Goal: Information Seeking & Learning: Learn about a topic

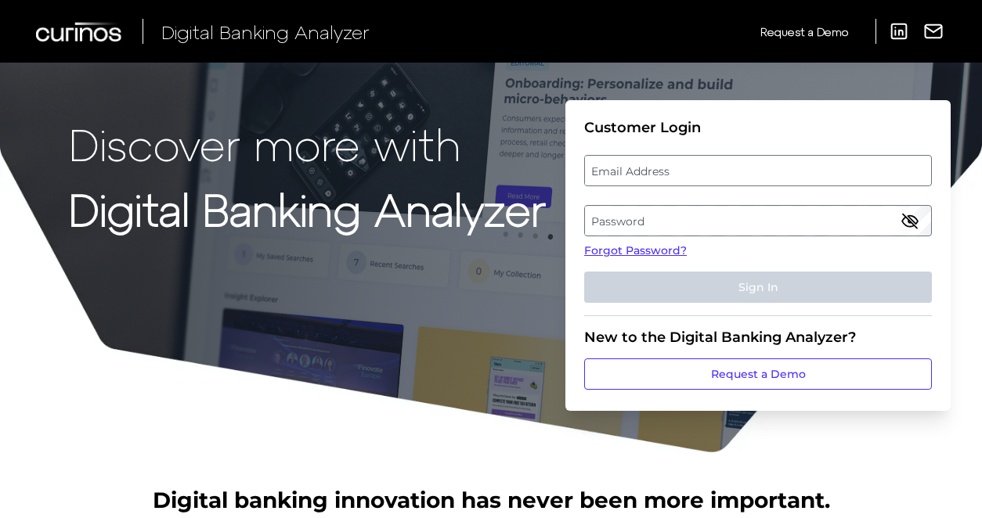
click at [634, 222] on label "Password" at bounding box center [757, 221] width 345 height 28
click at [645, 176] on label "Email Address" at bounding box center [757, 171] width 345 height 28
click at [645, 176] on input "email" at bounding box center [758, 170] width 348 height 31
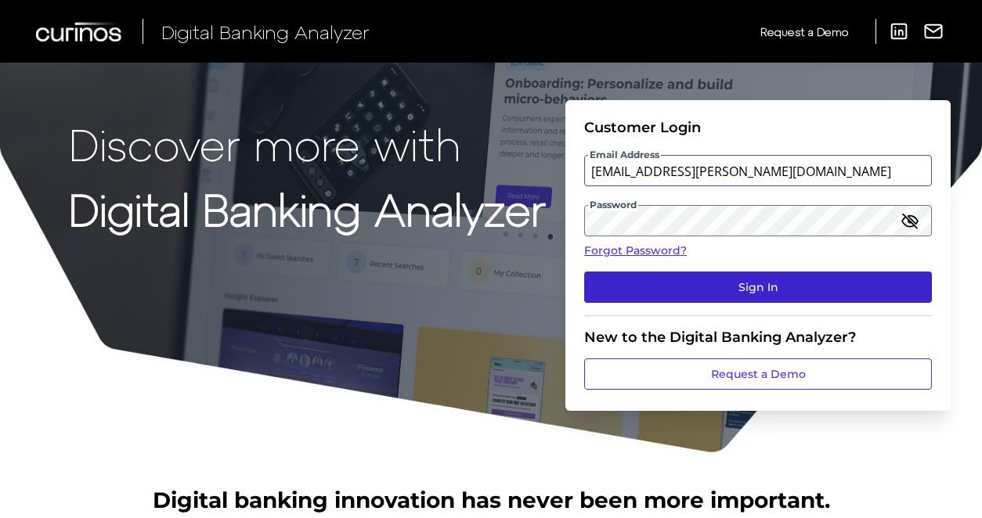
type input "[EMAIL_ADDRESS][PERSON_NAME][DOMAIN_NAME]"
click at [731, 278] on button "Sign In" at bounding box center [758, 287] width 348 height 31
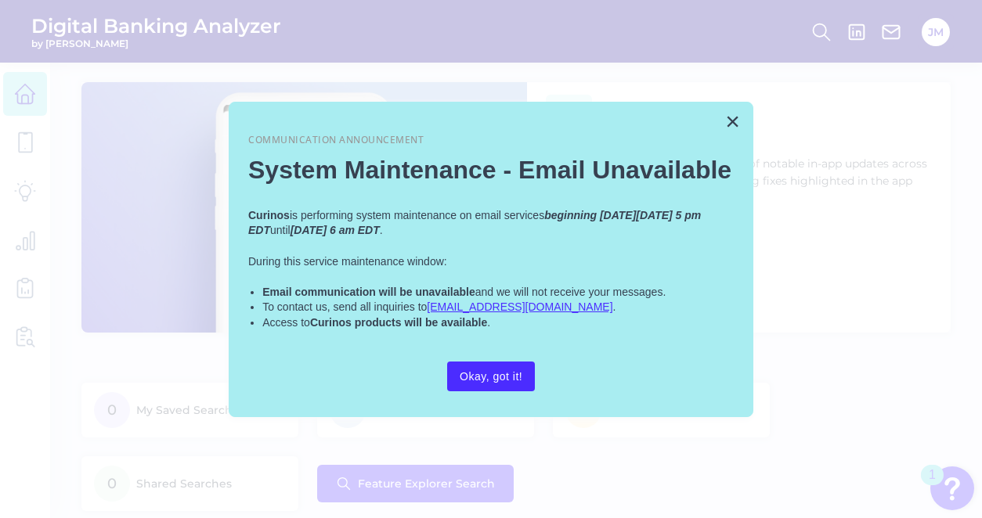
drag, startPoint x: 485, startPoint y: 377, endPoint x: 674, endPoint y: 338, distance: 193.3
click at [485, 377] on button "Okay, got it!" at bounding box center [491, 377] width 88 height 30
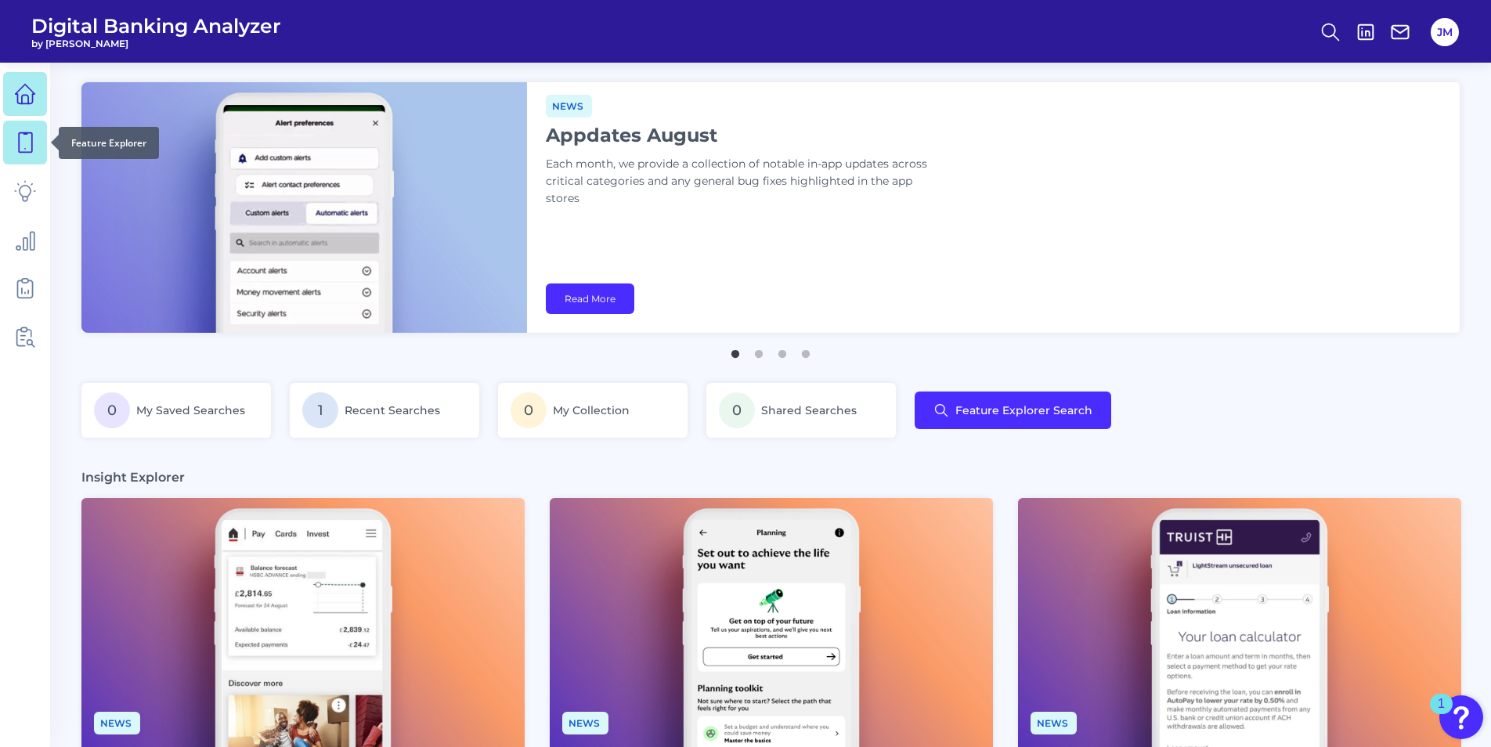
click at [23, 137] on icon at bounding box center [25, 143] width 22 height 22
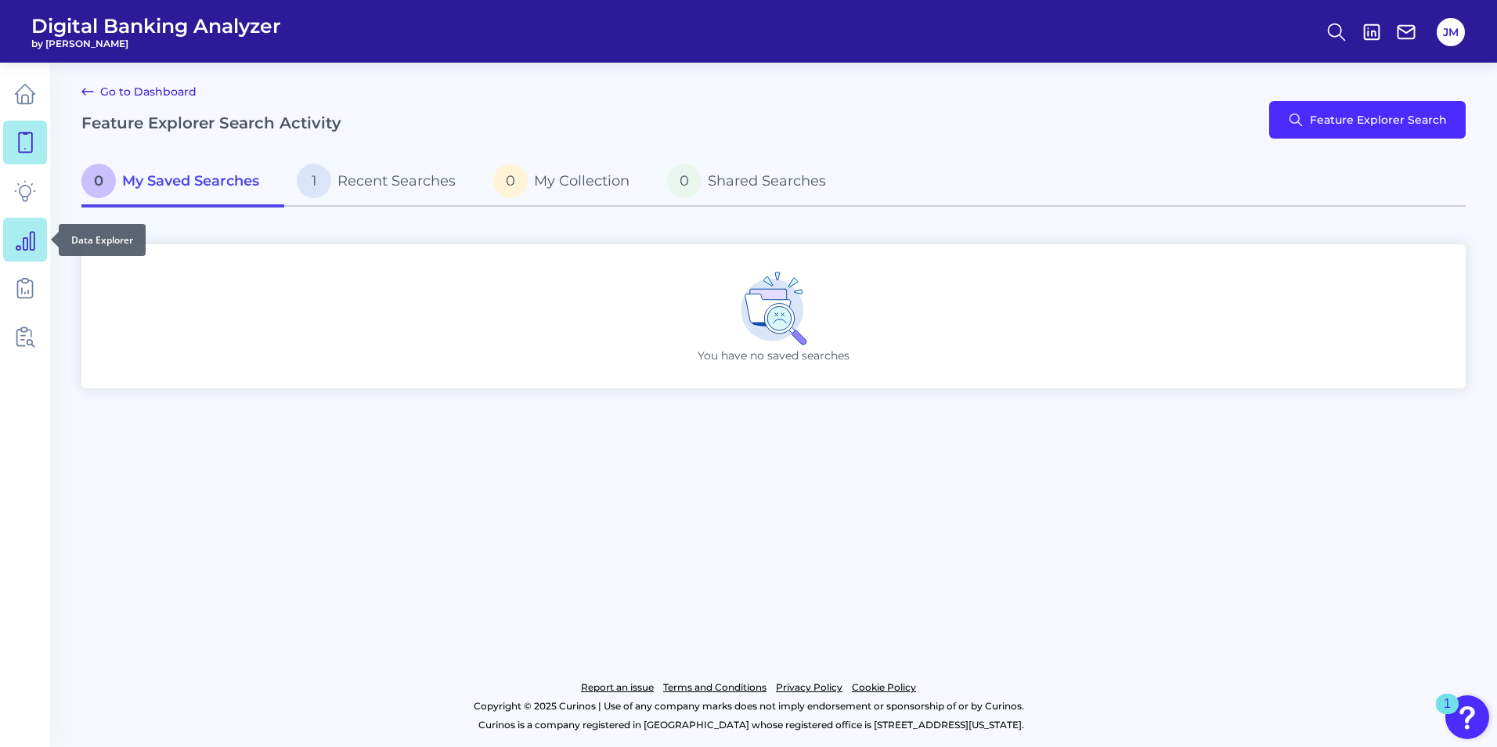
click at [31, 243] on icon at bounding box center [25, 240] width 22 height 22
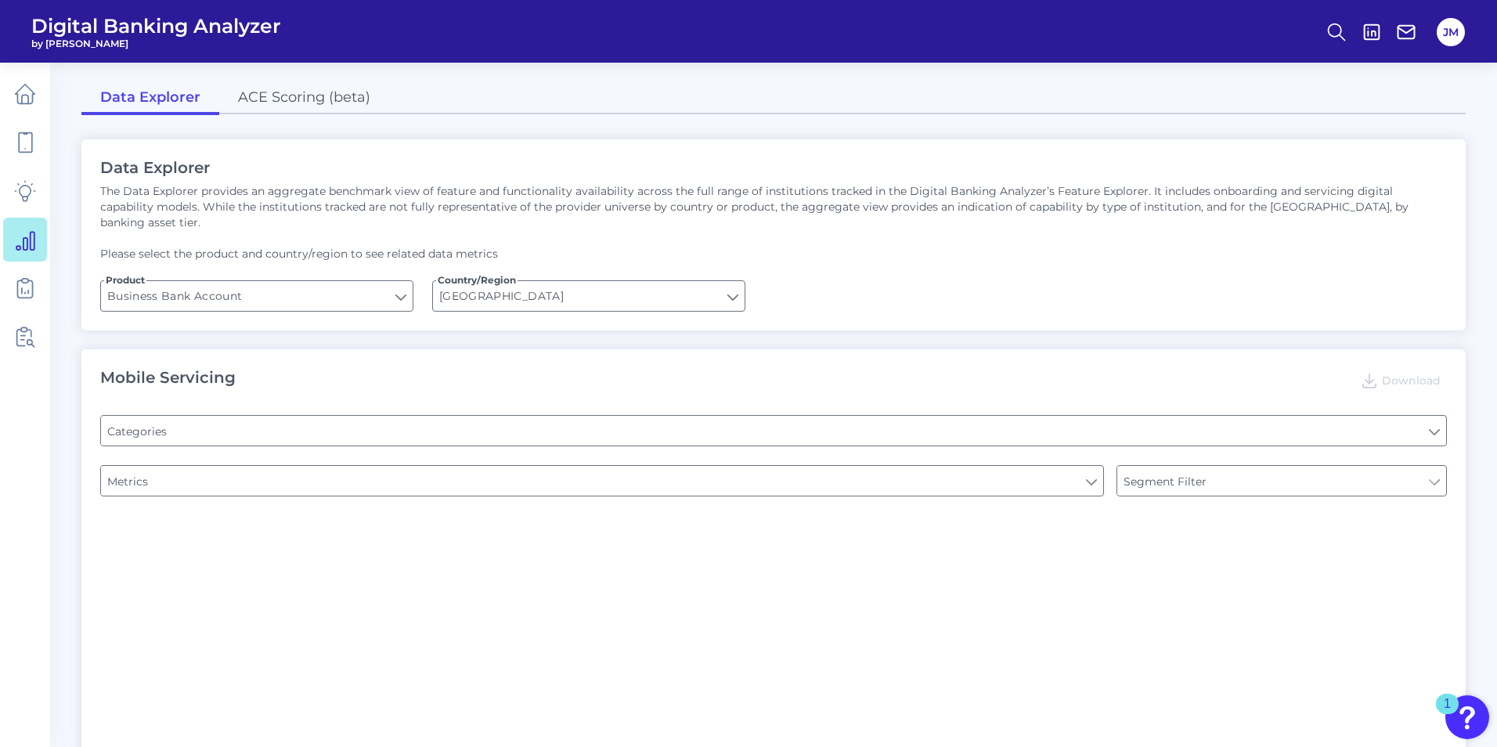
type input "Type of Institution"
type input "Pre-login Features"
type input "Login"
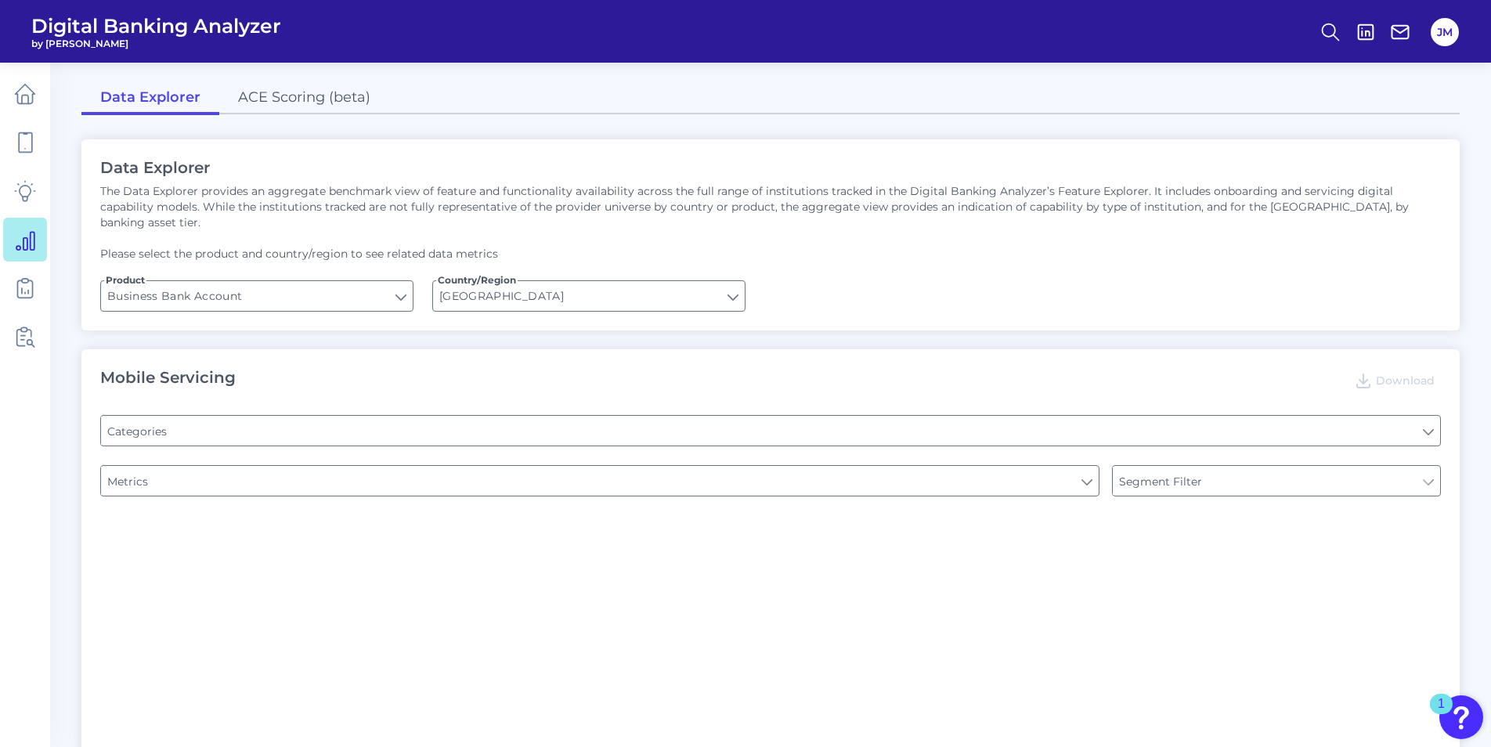
type input "Channel"
type input "Upon opening the app are users immediately prompted to use Touch/Face ID to log…"
type input "Does it offer third-party single sign on?"
type input "Can you apply for the PRODUCT as a new to brand customer on ANY digital channel?"
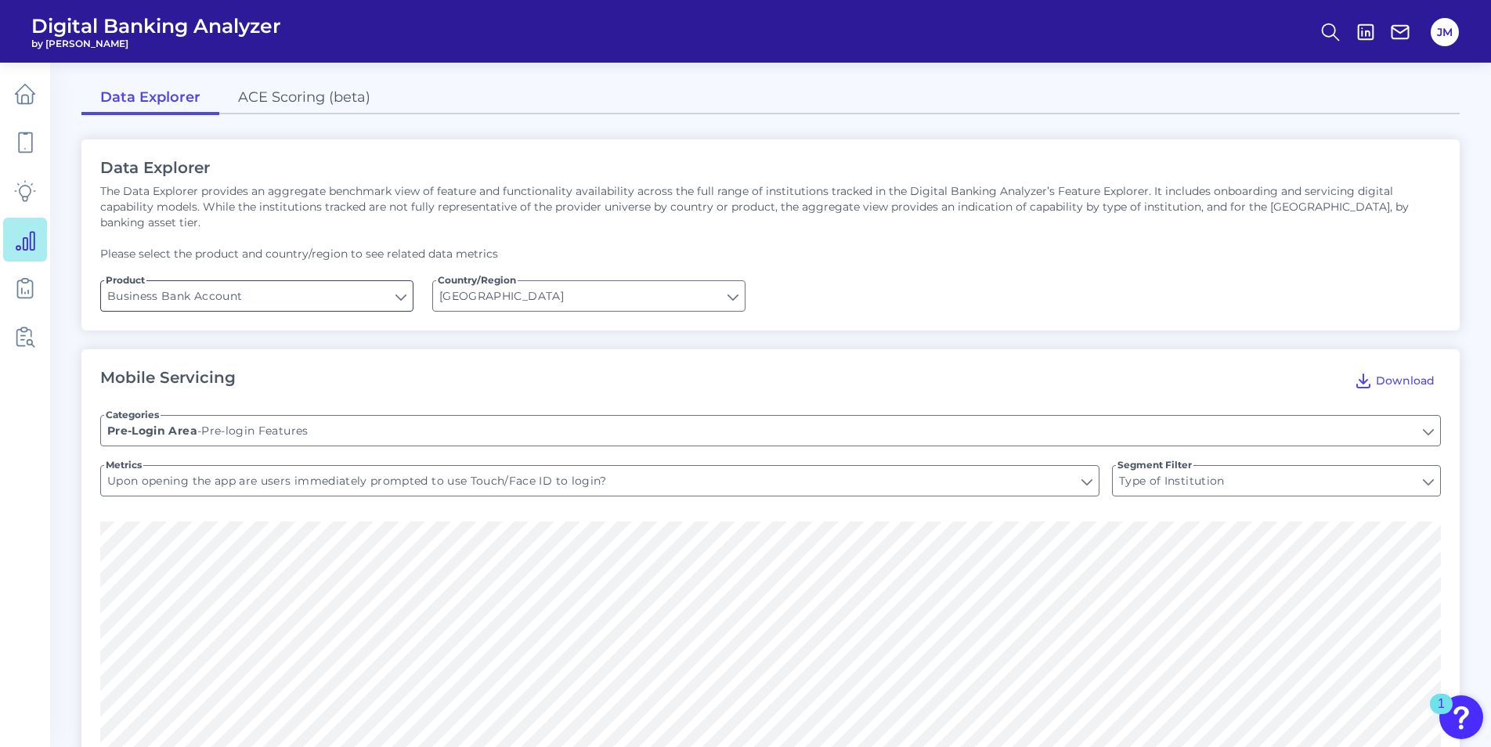
click at [402, 281] on input "Business Bank Account" at bounding box center [257, 296] width 312 height 30
click at [832, 286] on form "Product Business Bank Account Business Bank Account Business Bank Account Check…" at bounding box center [770, 295] width 1341 height 31
click at [691, 281] on input "[GEOGRAPHIC_DATA]" at bounding box center [589, 296] width 312 height 30
click at [304, 288] on input "Business Bank Account" at bounding box center [257, 296] width 312 height 30
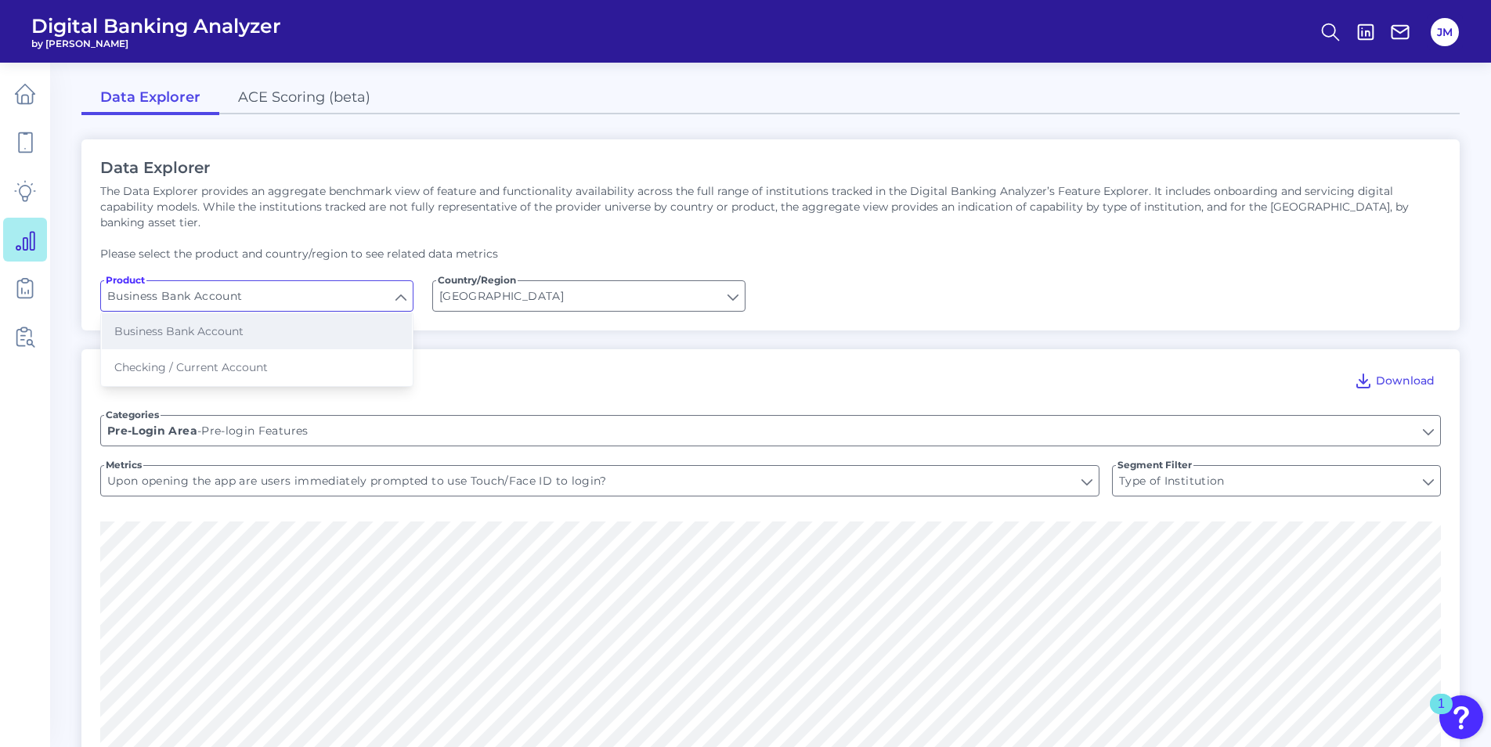
click at [186, 324] on span "Business Bank Account" at bounding box center [178, 331] width 129 height 14
click at [305, 97] on link "ACE Scoring (beta)" at bounding box center [304, 98] width 170 height 33
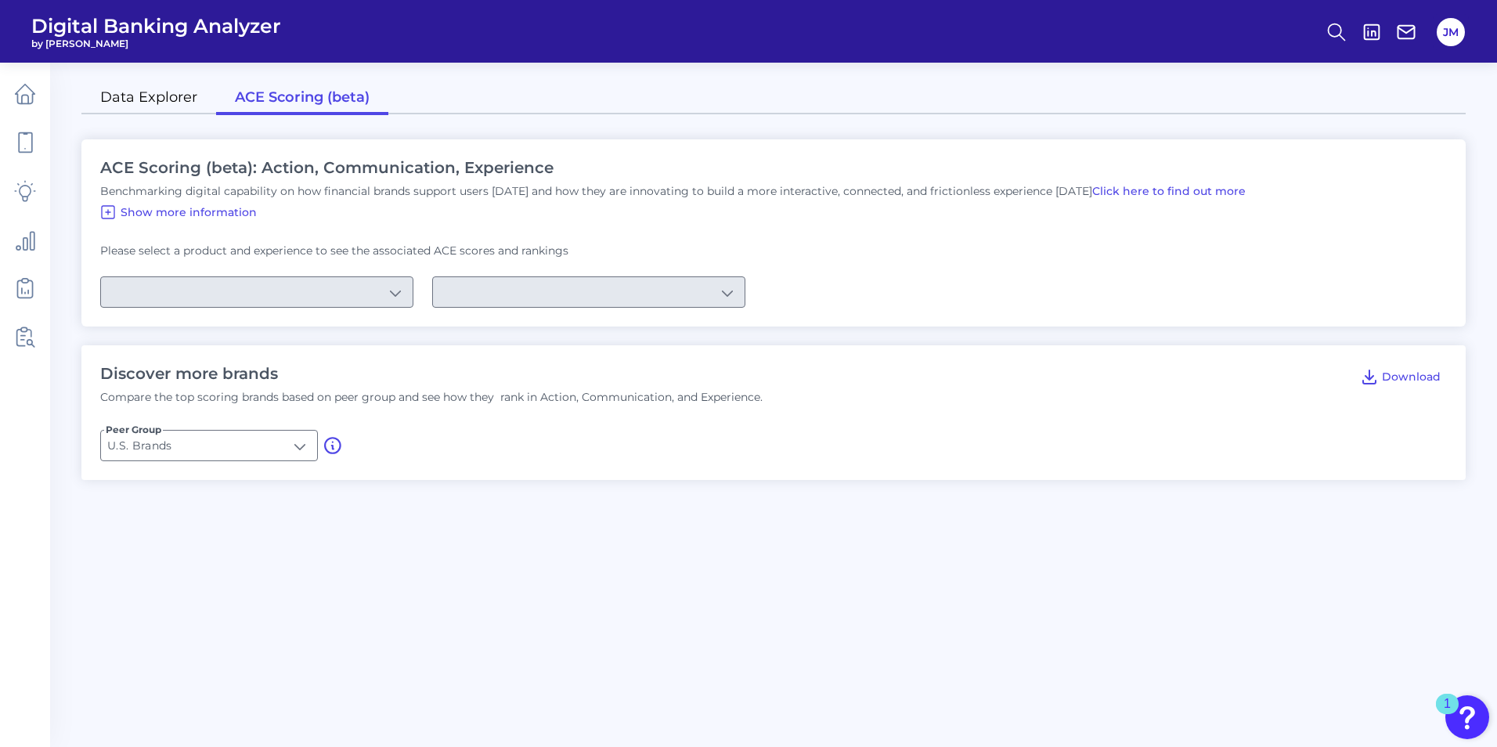
type input "Checking / Current Account"
type input "Mobile Servicing"
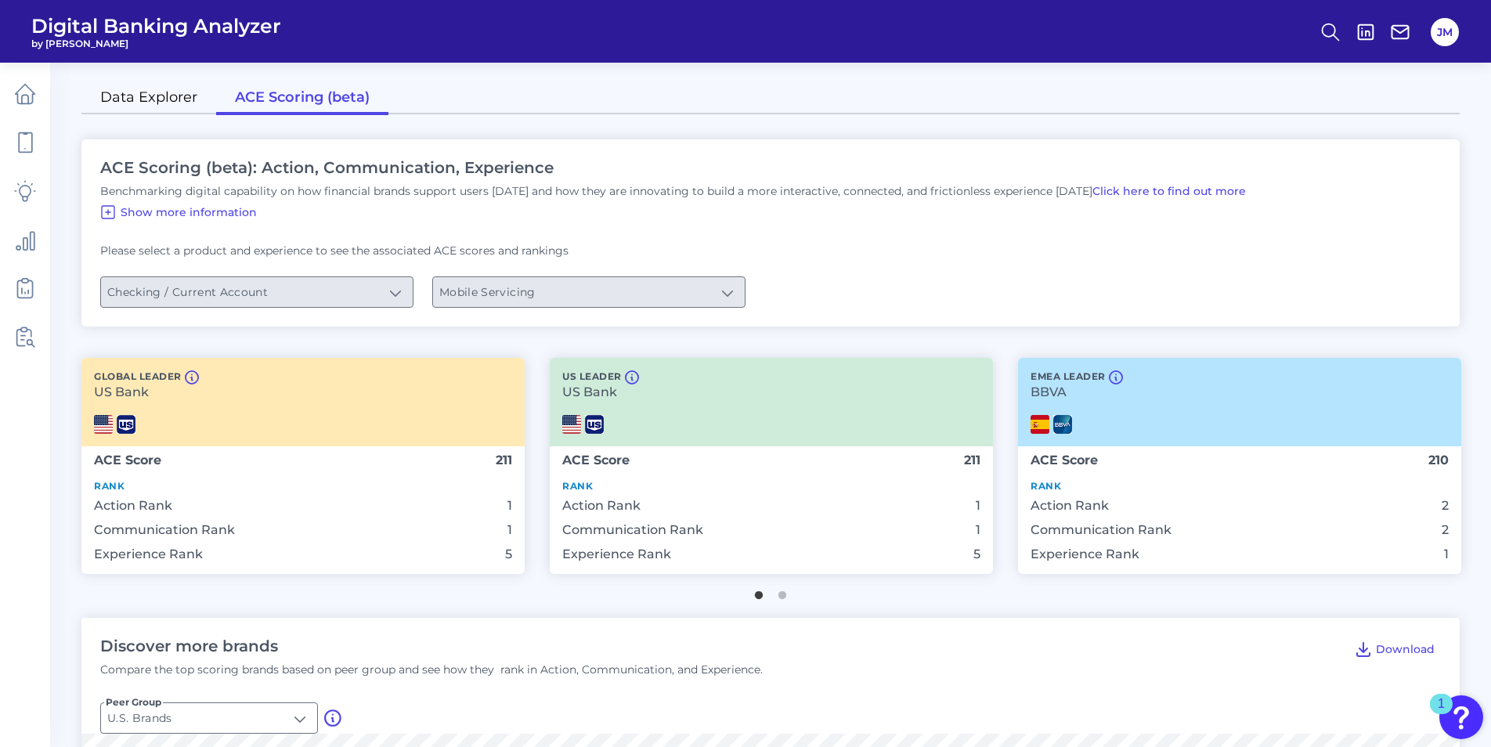
click at [161, 99] on link "Data Explorer" at bounding box center [148, 98] width 135 height 33
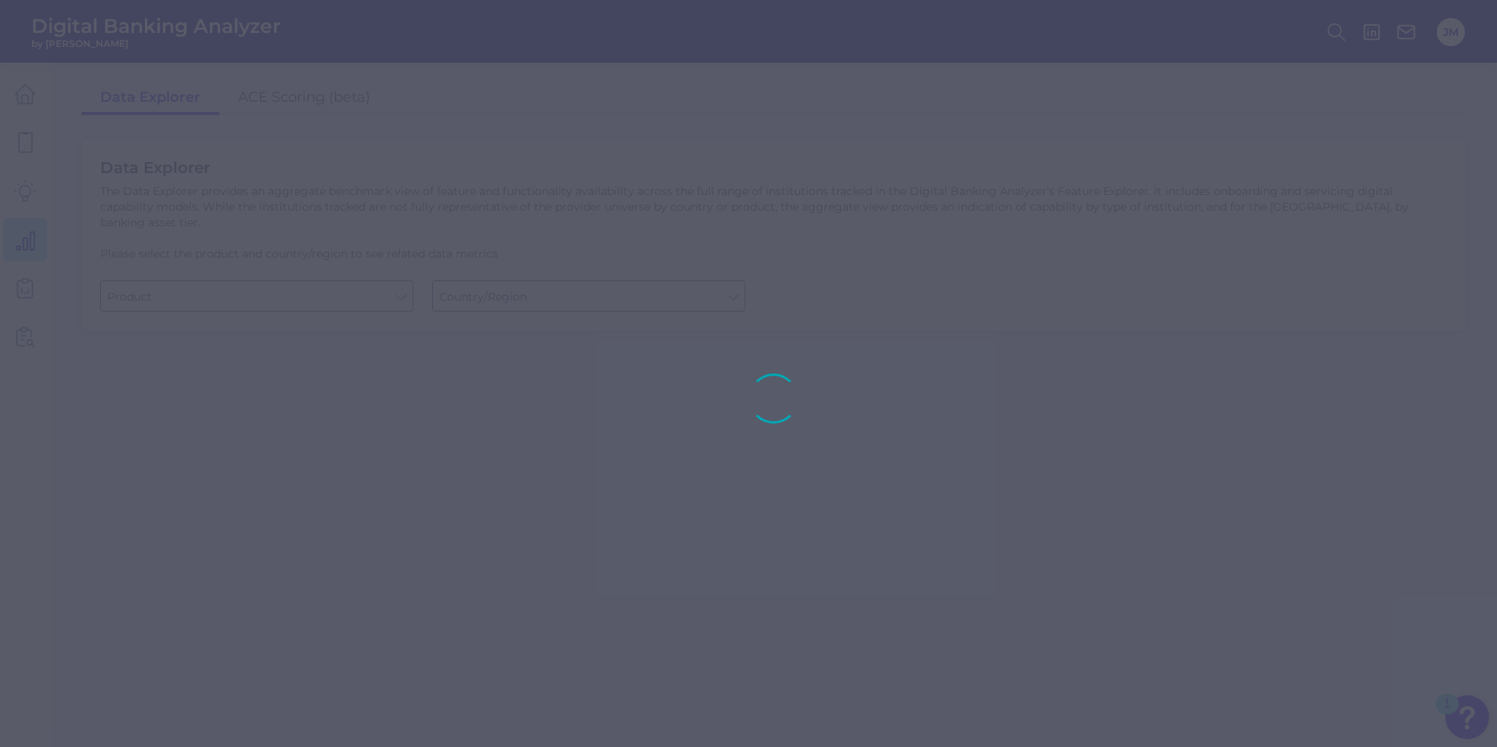
type input "Business Bank Account"
type input "[GEOGRAPHIC_DATA]"
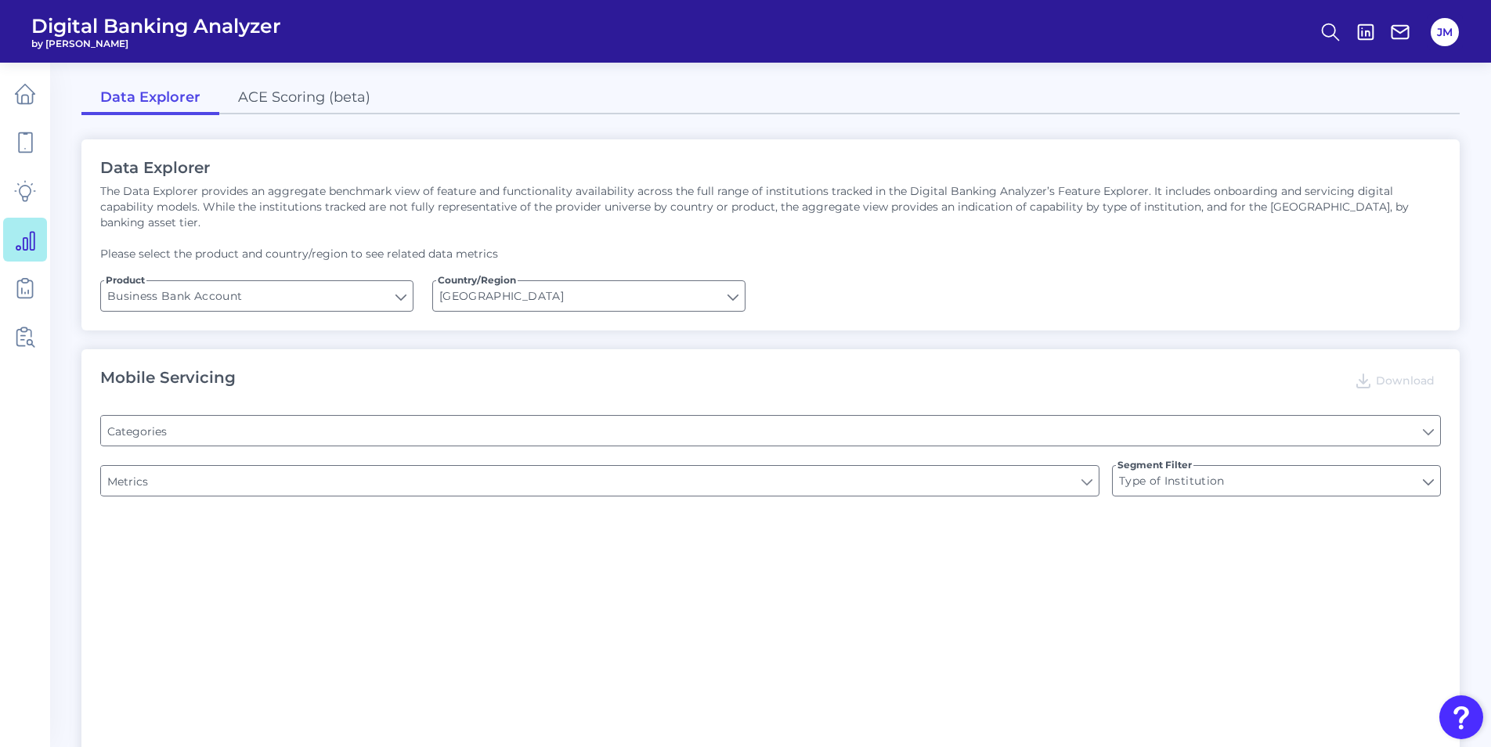
type input "Pre-login Features"
type input "Does it offer third-party single sign on?"
type input "Can you apply for the PRODUCT as a new to brand customer on ANY digital channel?"
type input "Upon opening the app are users immediately prompted to use Touch/Face ID to log…"
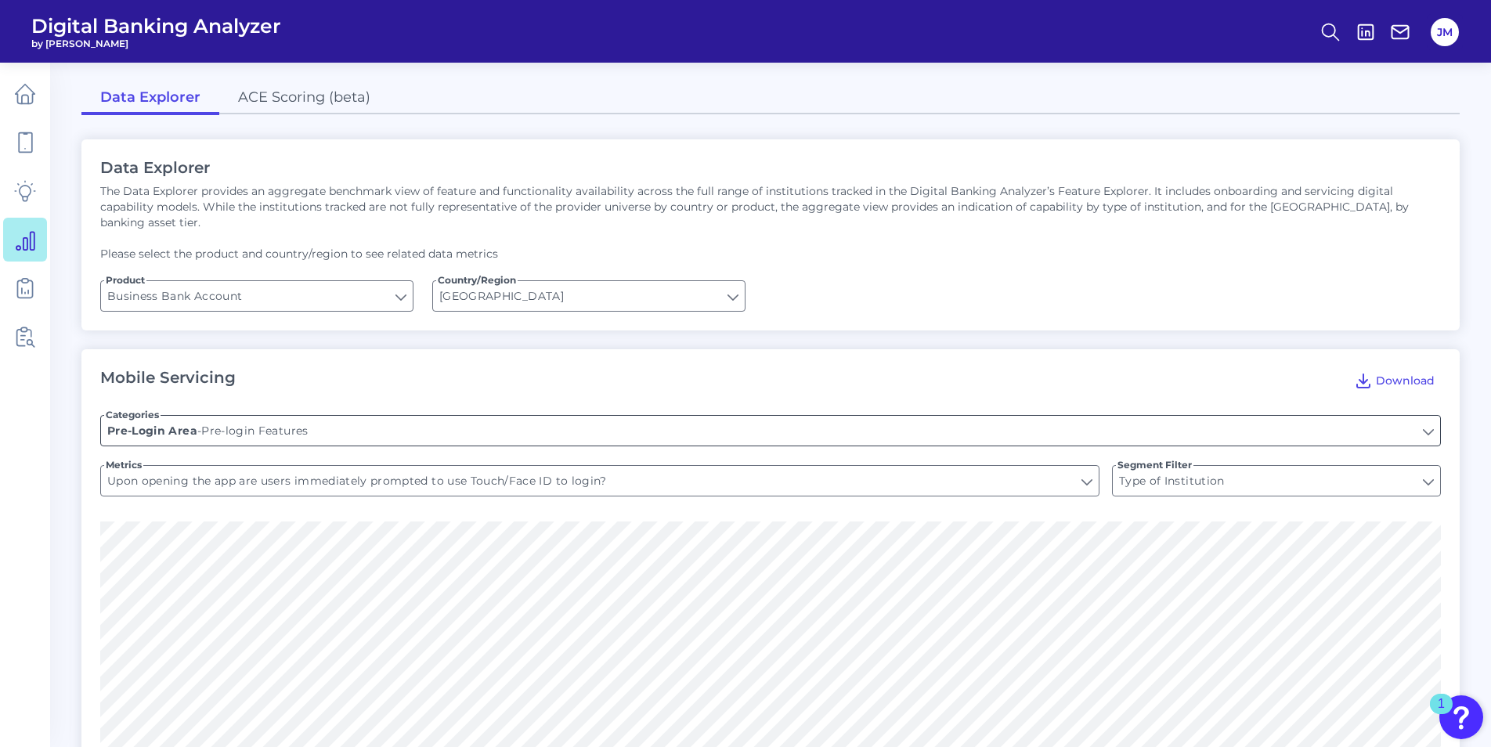
click at [170, 416] on input "Pre-login Features" at bounding box center [770, 431] width 1339 height 30
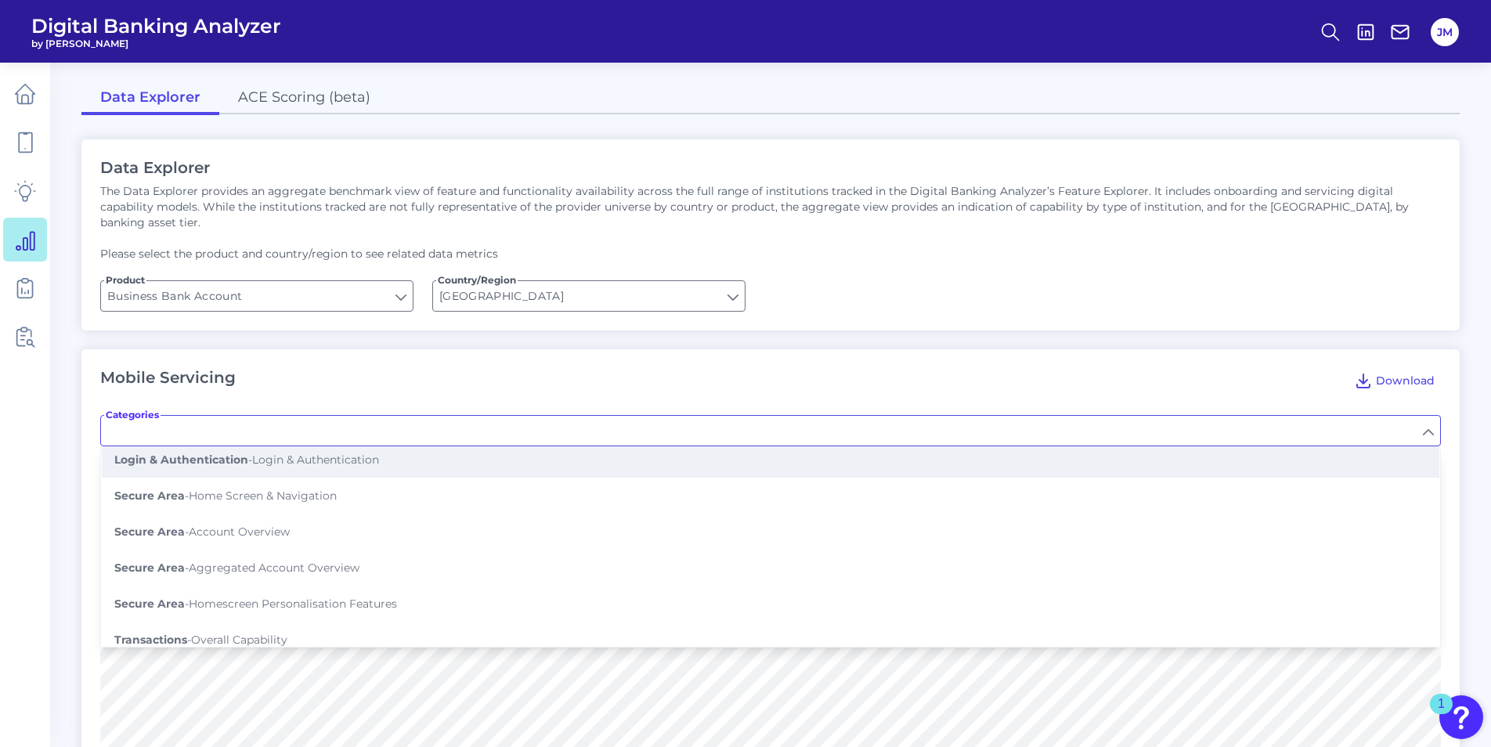
scroll to position [157, 0]
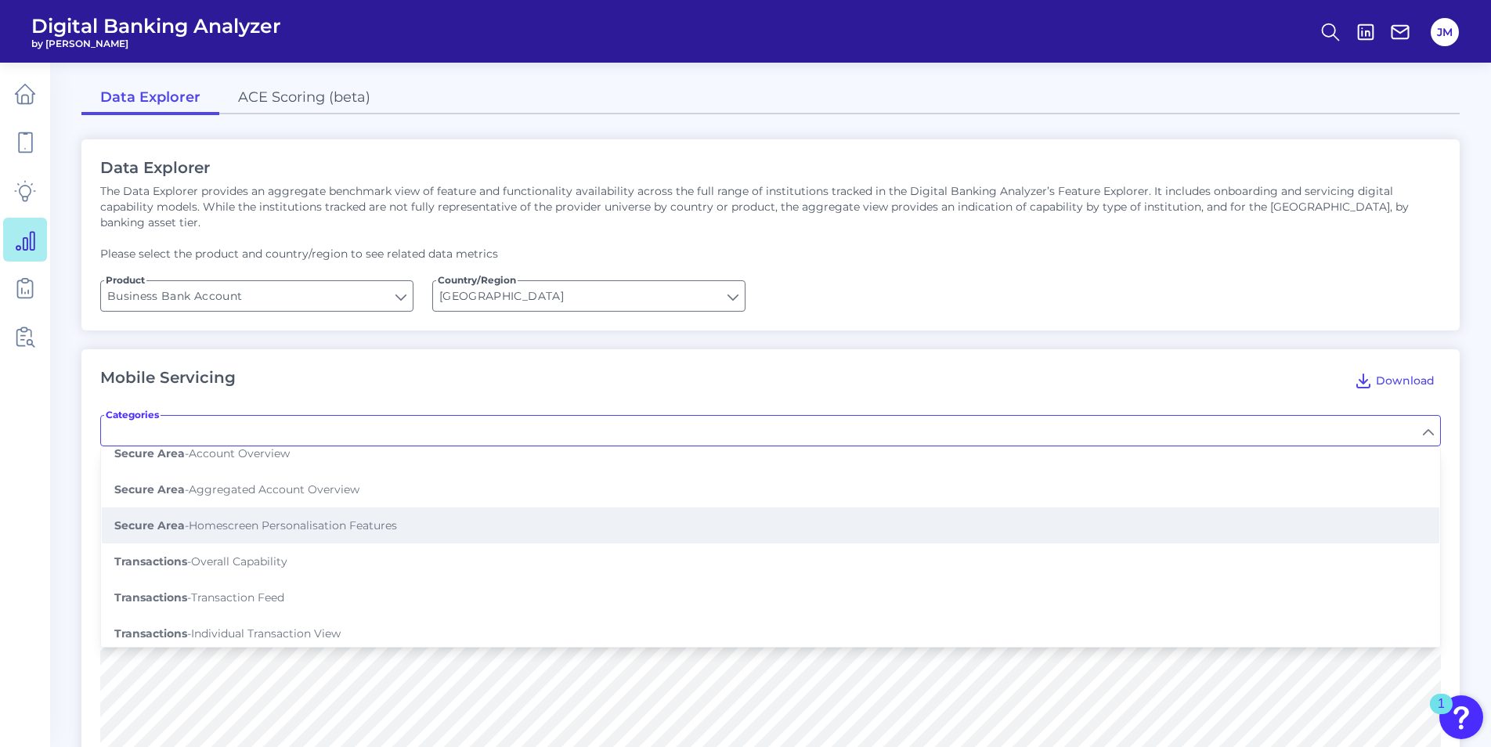
click at [245, 518] on span "Secure Area - Homescreen Personalisation Features" at bounding box center [255, 525] width 283 height 14
type input "Homescreen Personalisation Features"
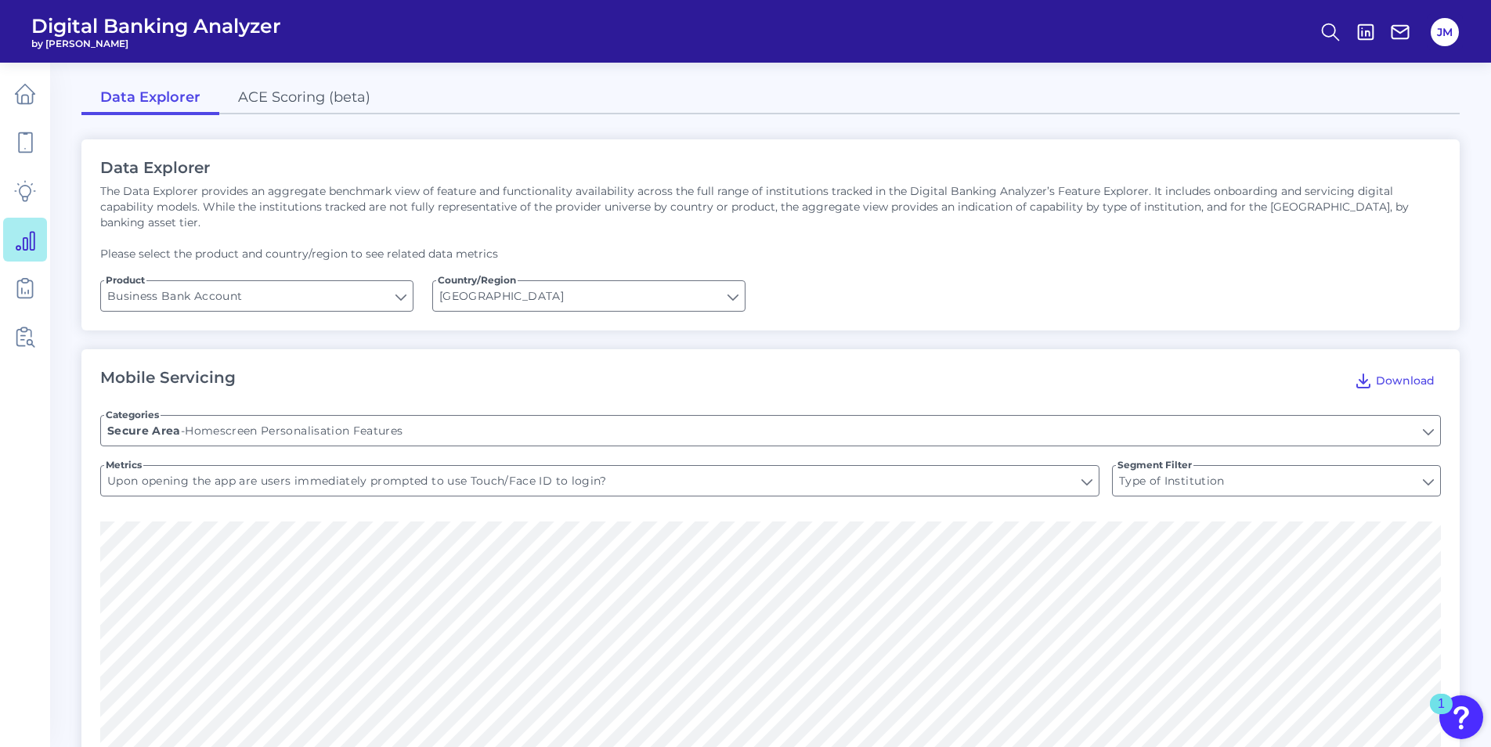
type input "Create shortcuts (favorites)"
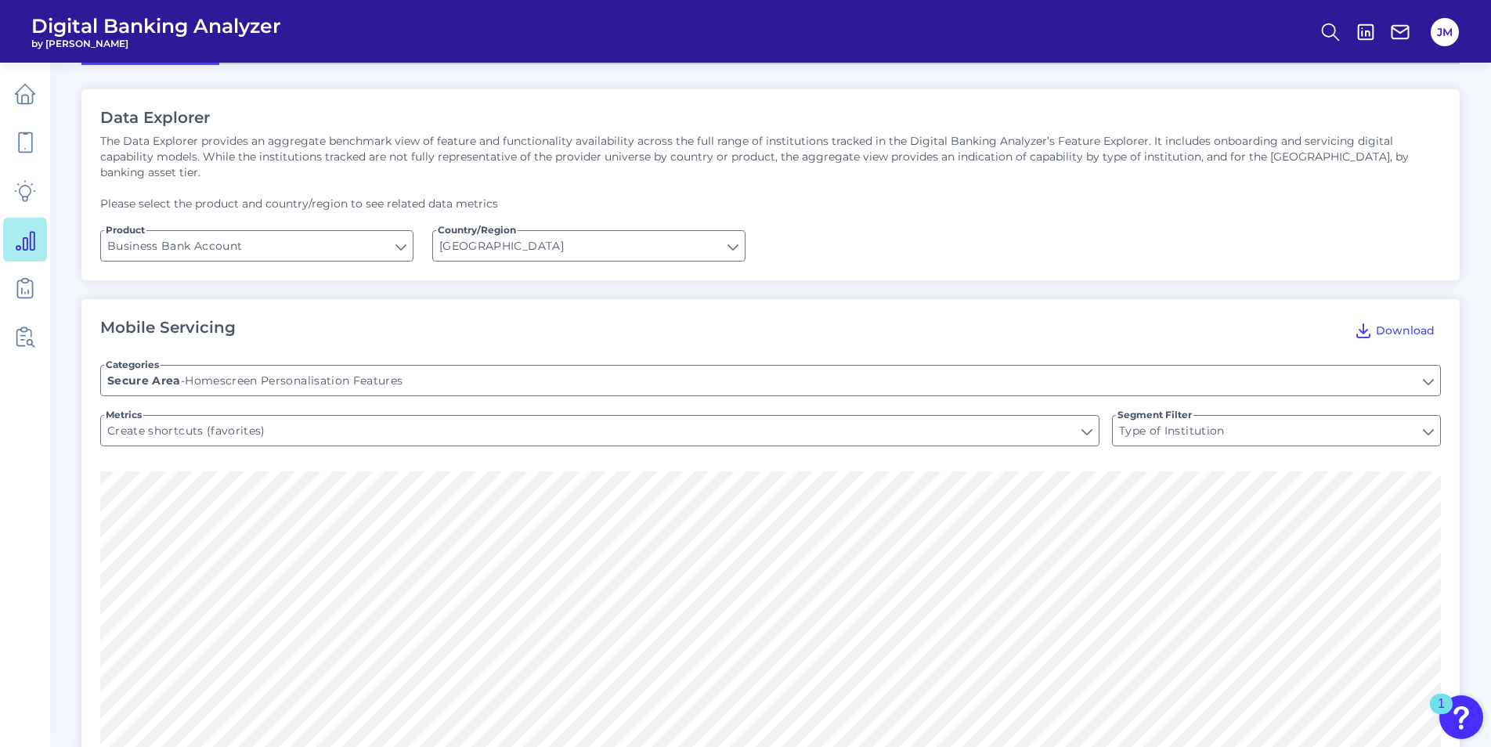
scroll to position [0, 0]
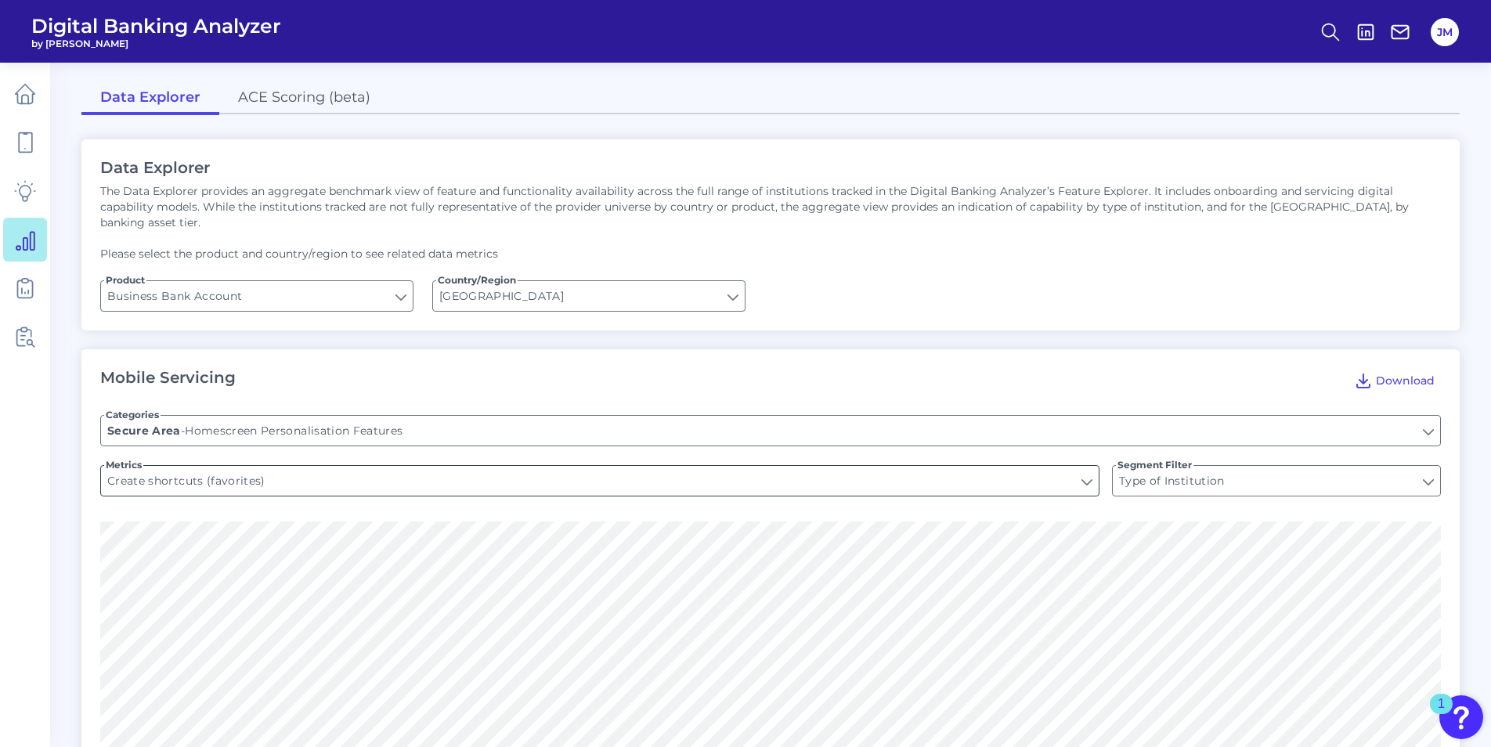
click at [261, 471] on input "Create shortcuts (favorites)" at bounding box center [600, 481] width 998 height 30
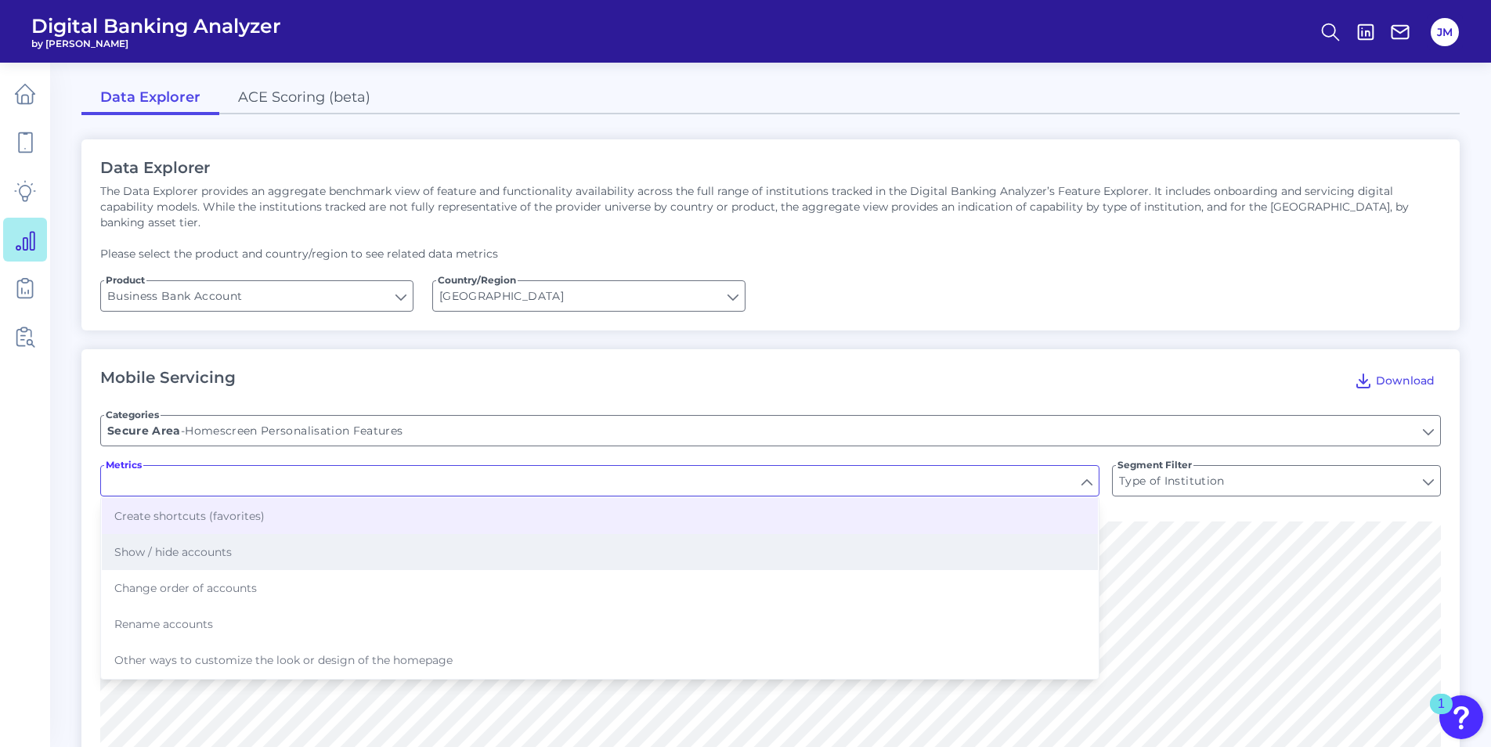
click at [190, 518] on span "Show / hide accounts" at bounding box center [172, 552] width 117 height 14
type input "Show / hide accounts"
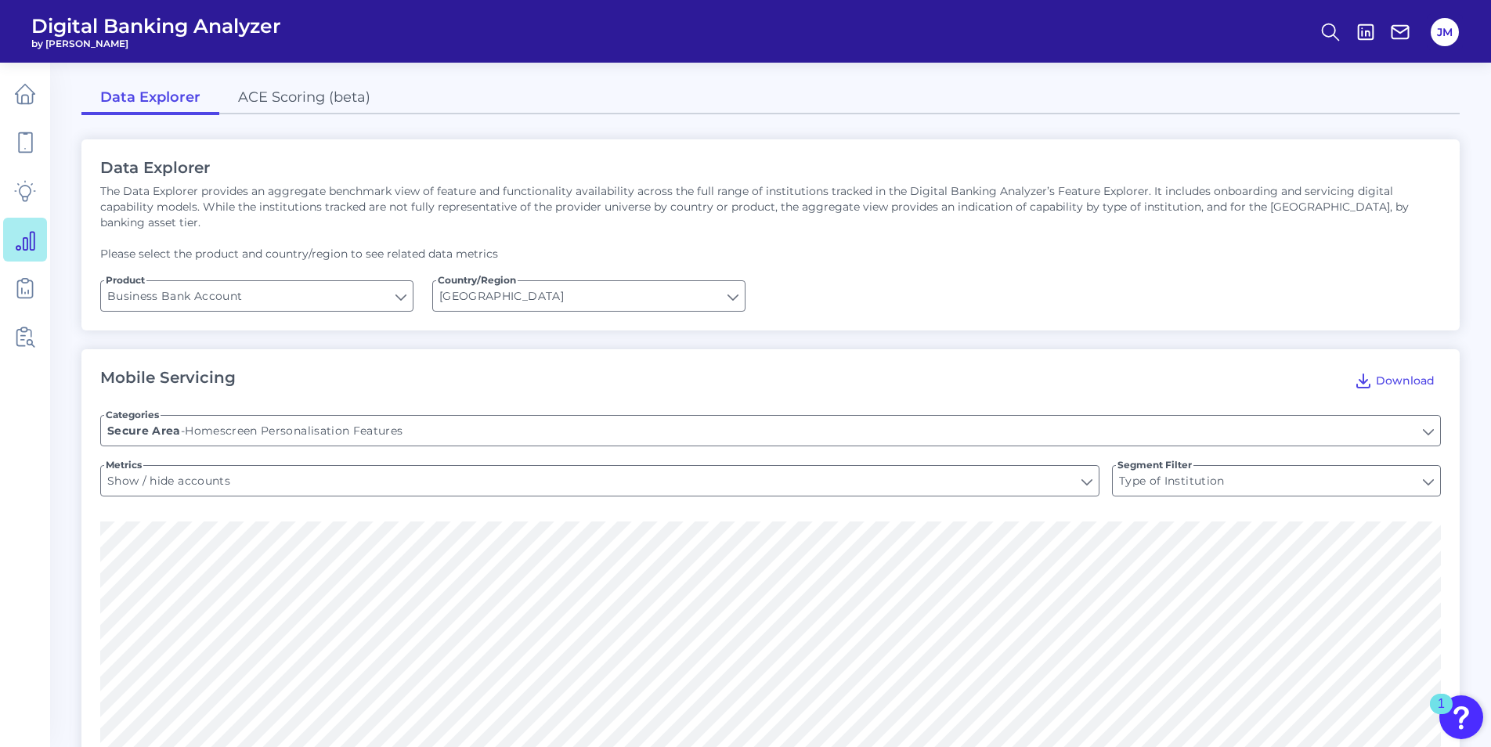
scroll to position [235, 0]
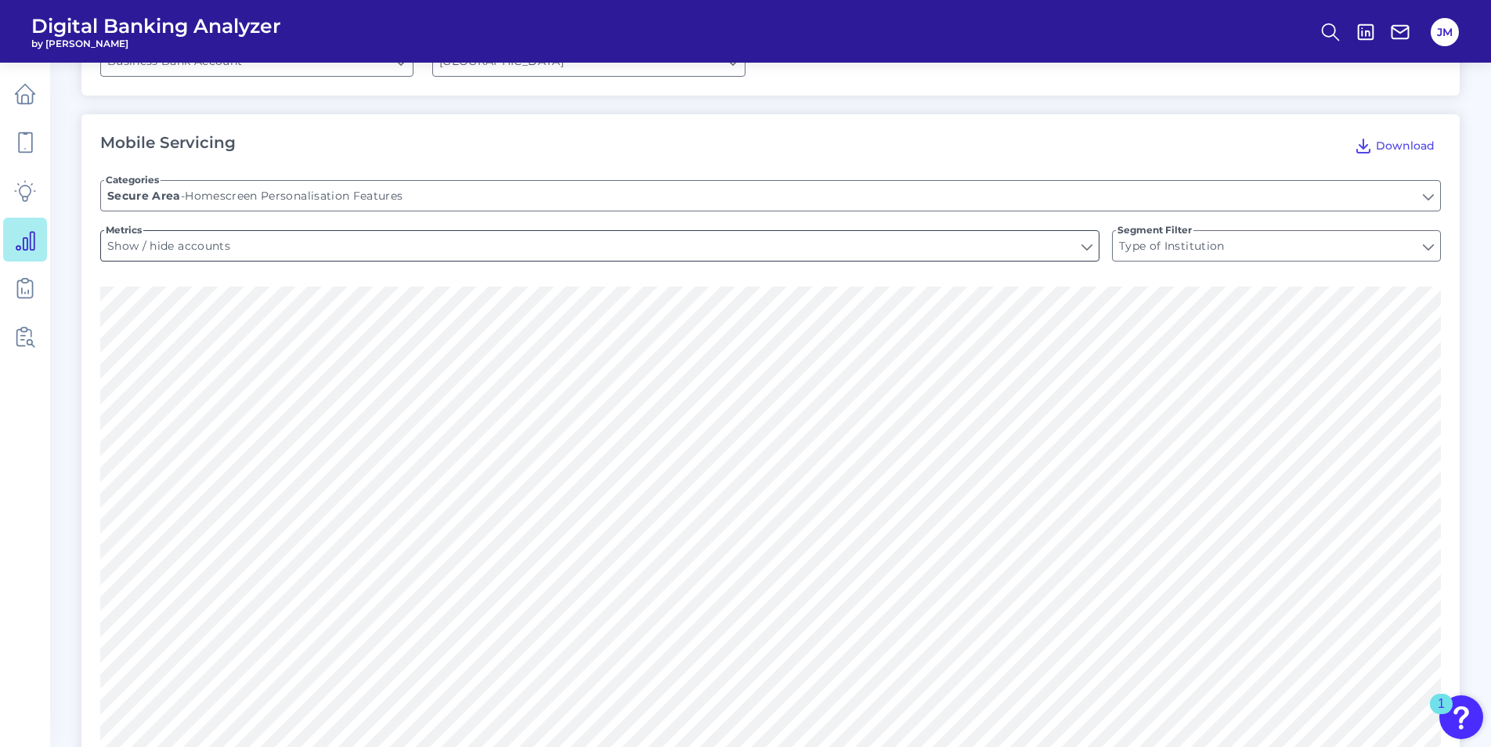
click at [345, 231] on input "Show / hide accounts" at bounding box center [600, 246] width 998 height 30
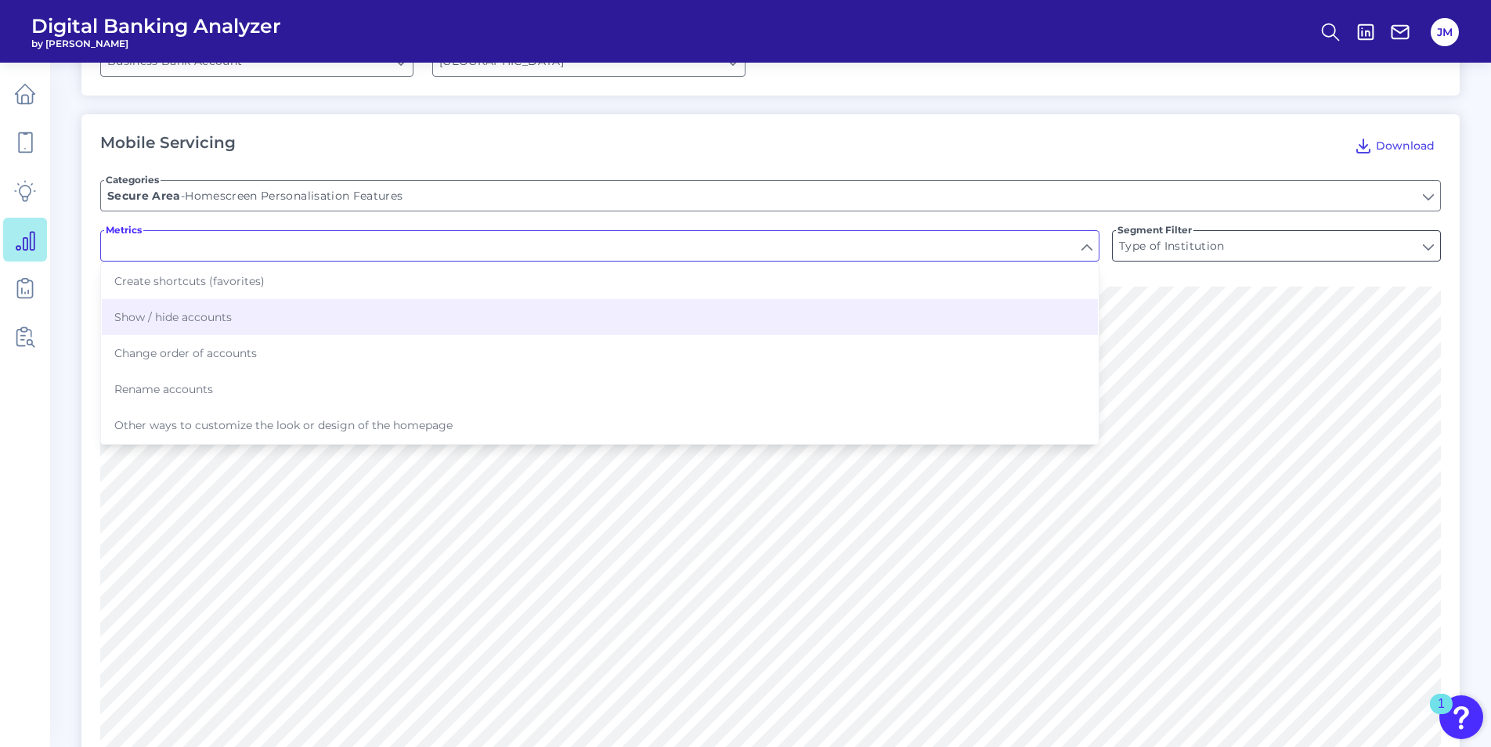
click at [987, 231] on input "Type of Institution" at bounding box center [1276, 246] width 327 height 30
type input "Show / hide accounts"
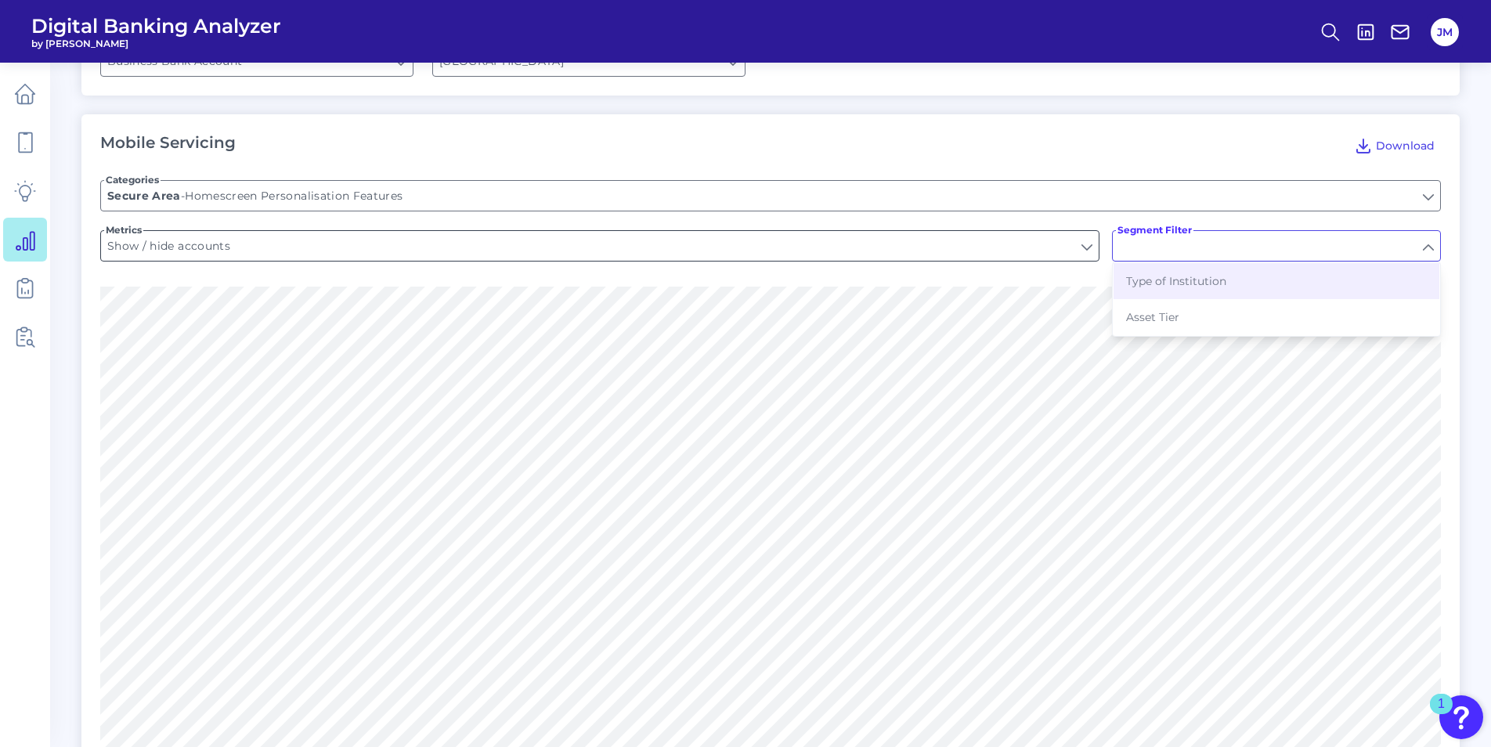
click at [649, 231] on input "Show / hide accounts" at bounding box center [600, 246] width 998 height 30
type input "Type of Institution"
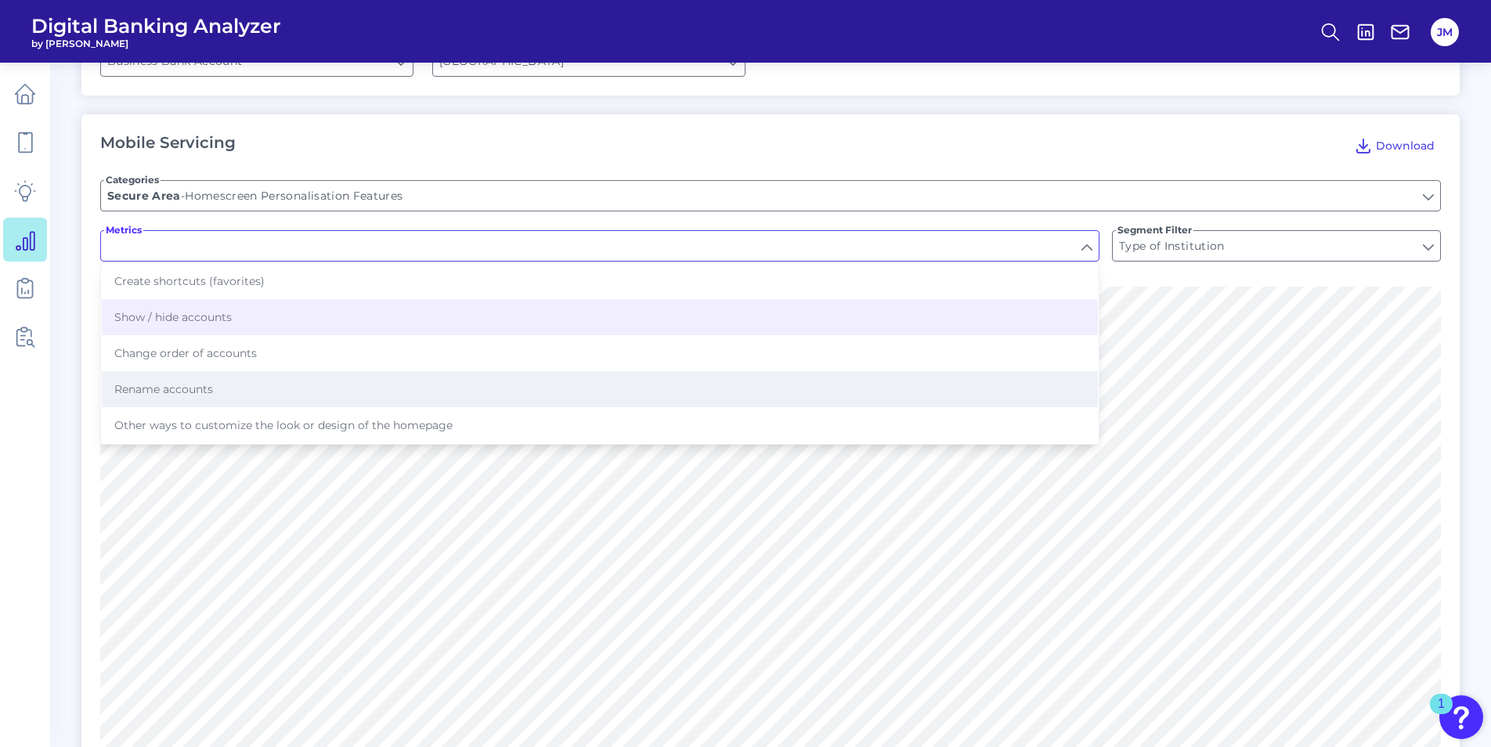
click at [202, 382] on span "Rename accounts" at bounding box center [163, 389] width 99 height 14
type input "Rename accounts"
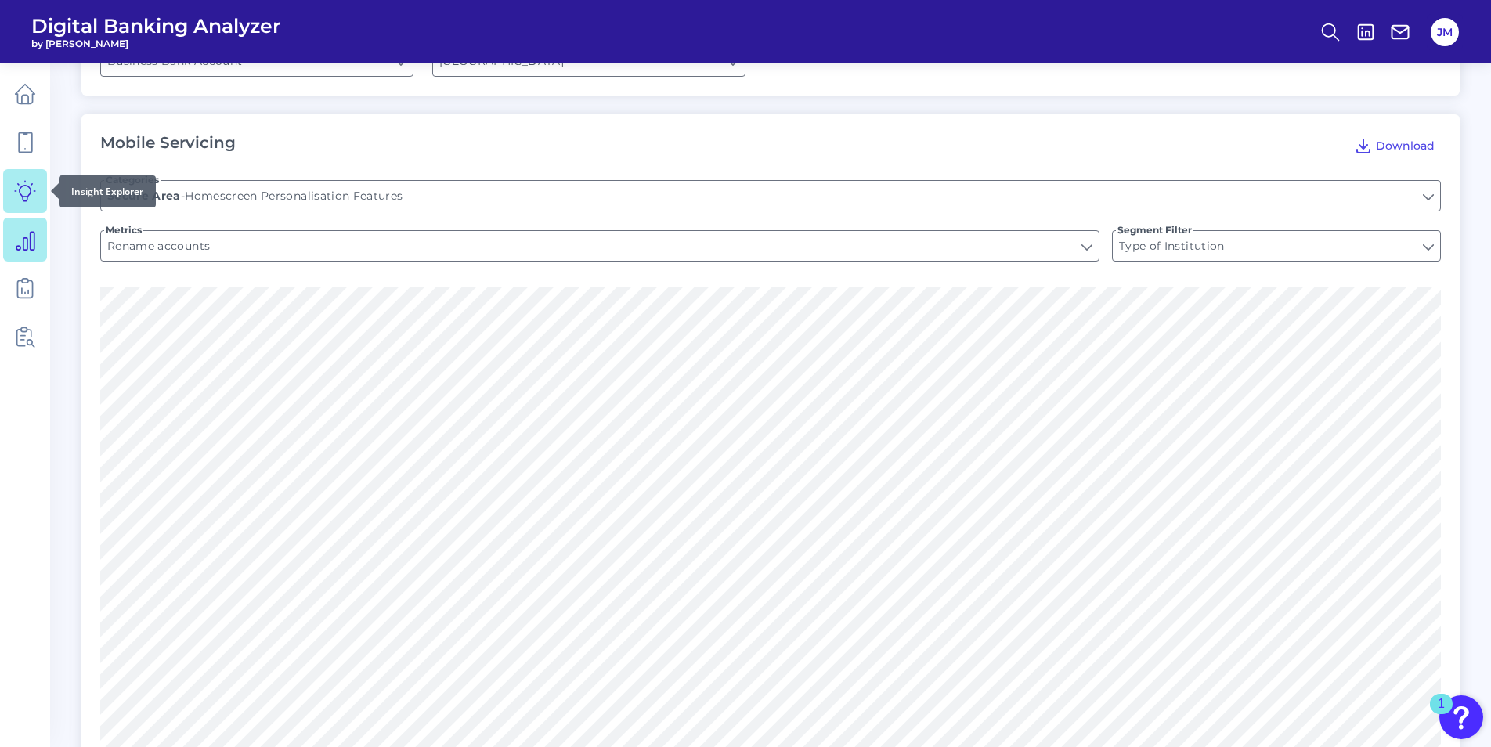
click at [27, 185] on icon at bounding box center [25, 191] width 22 height 22
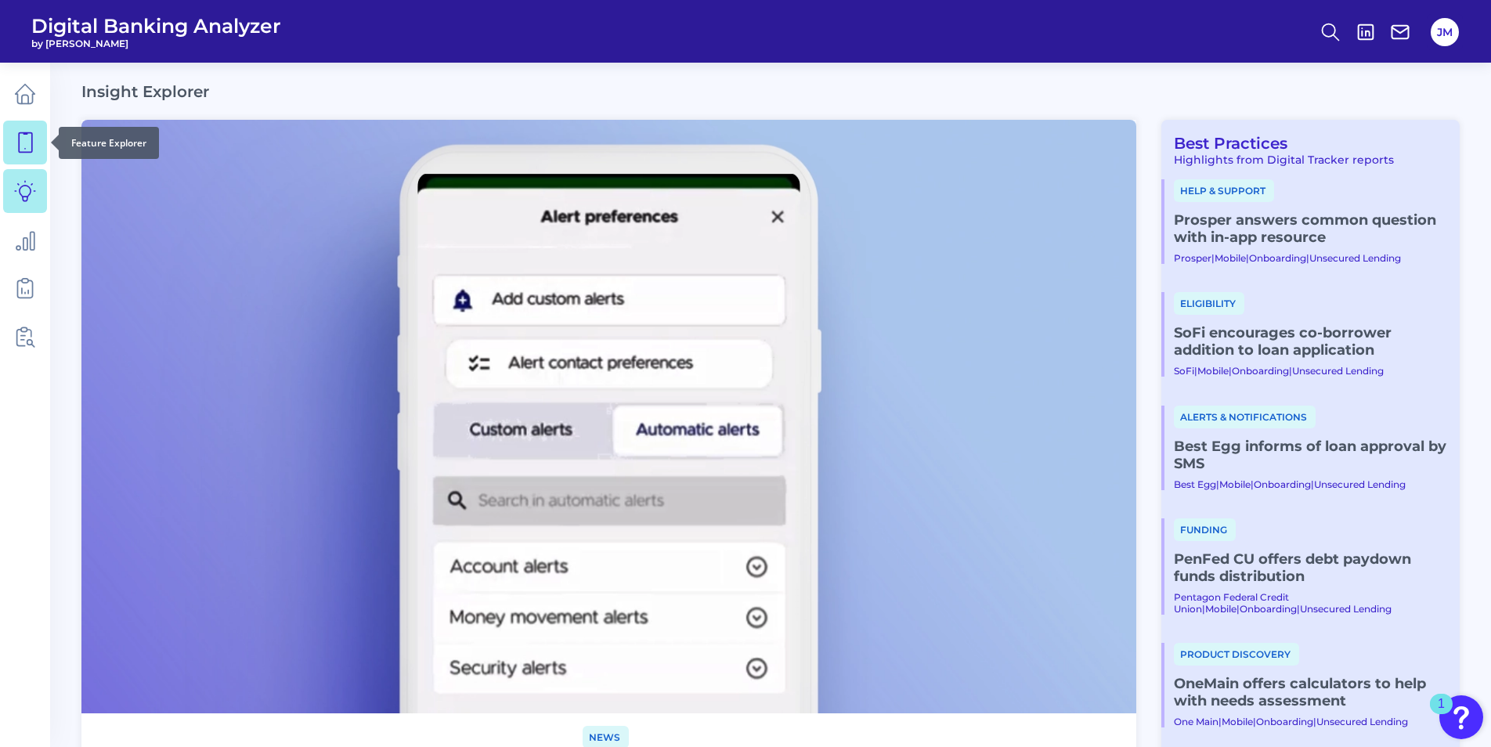
click at [25, 140] on icon at bounding box center [25, 143] width 22 height 22
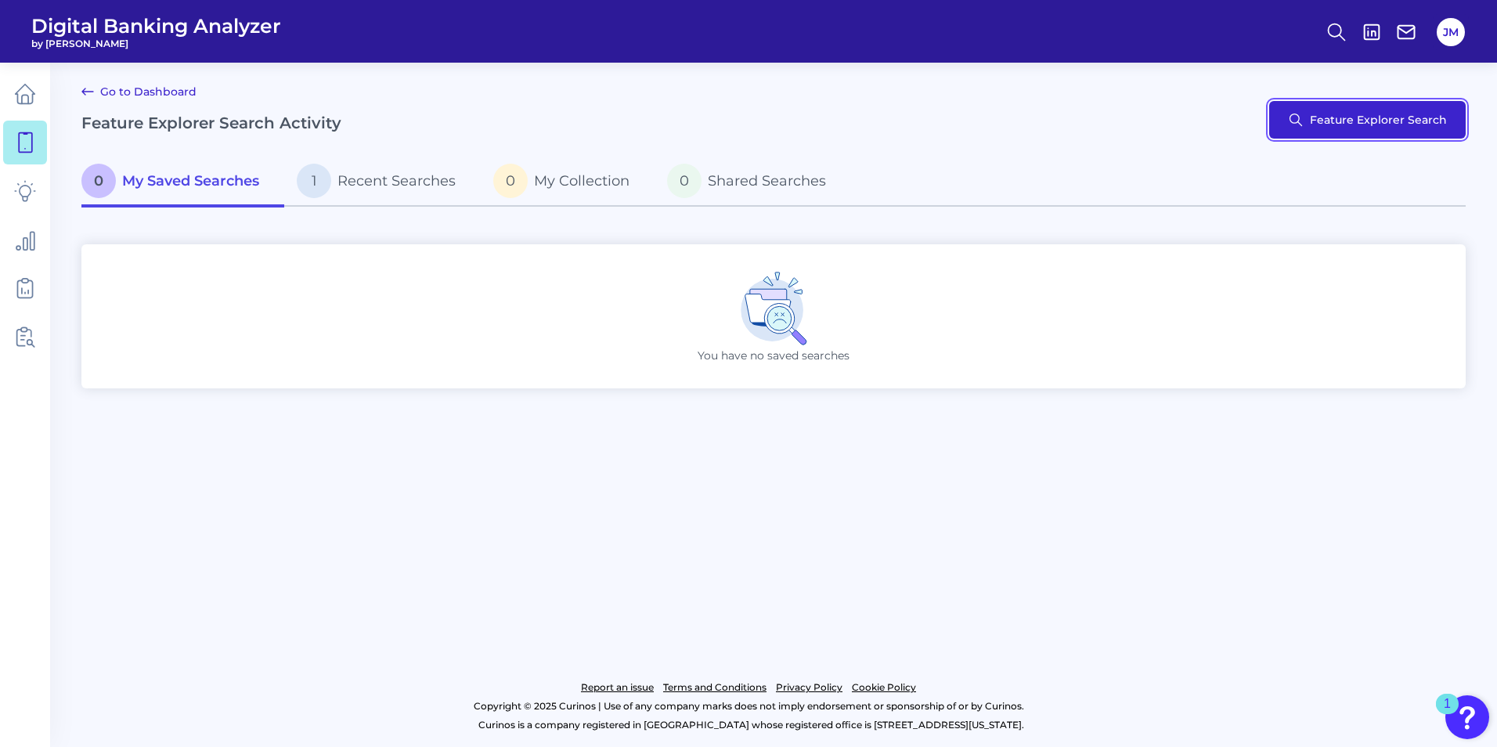
click at [987, 128] on button "Feature Explorer Search" at bounding box center [1367, 120] width 197 height 38
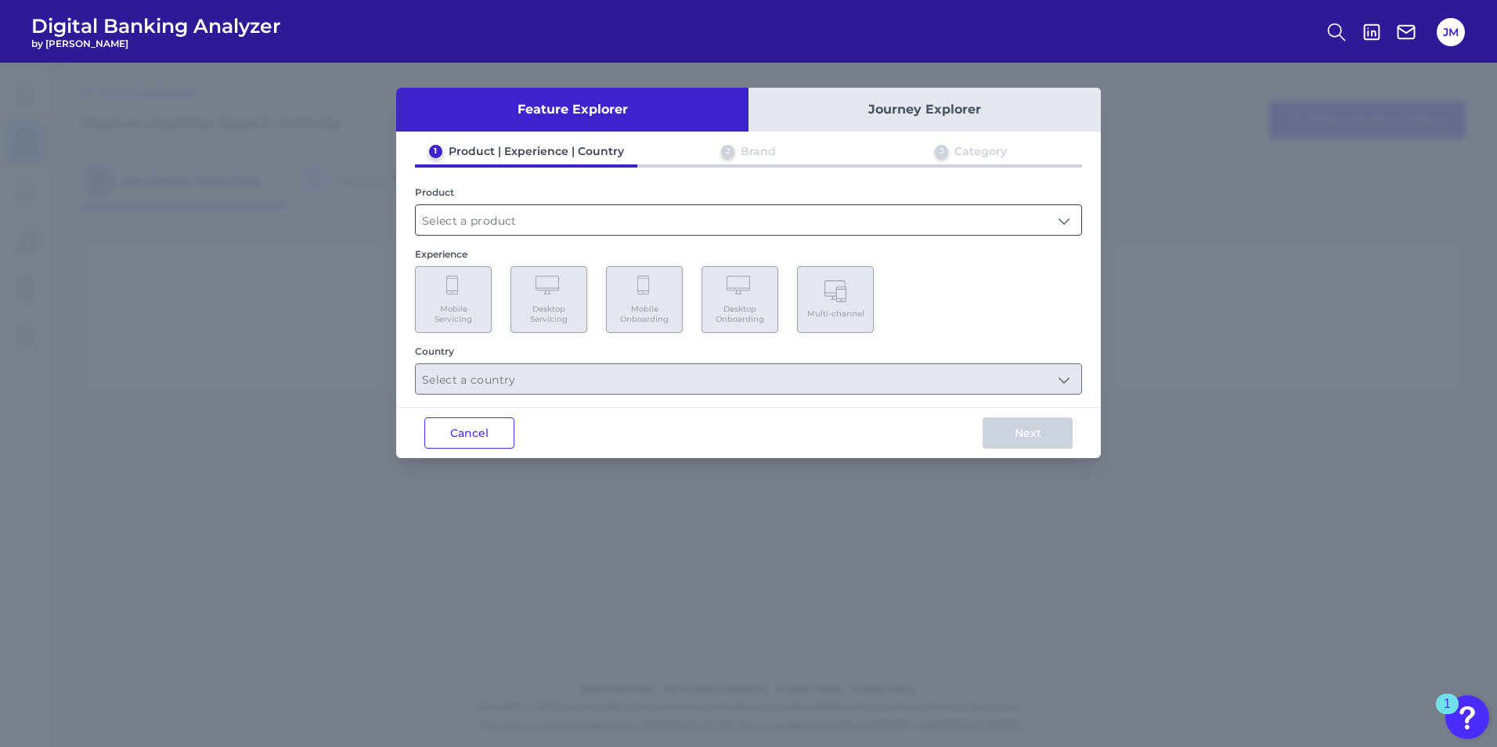
click at [514, 218] on input "text" at bounding box center [749, 220] width 666 height 30
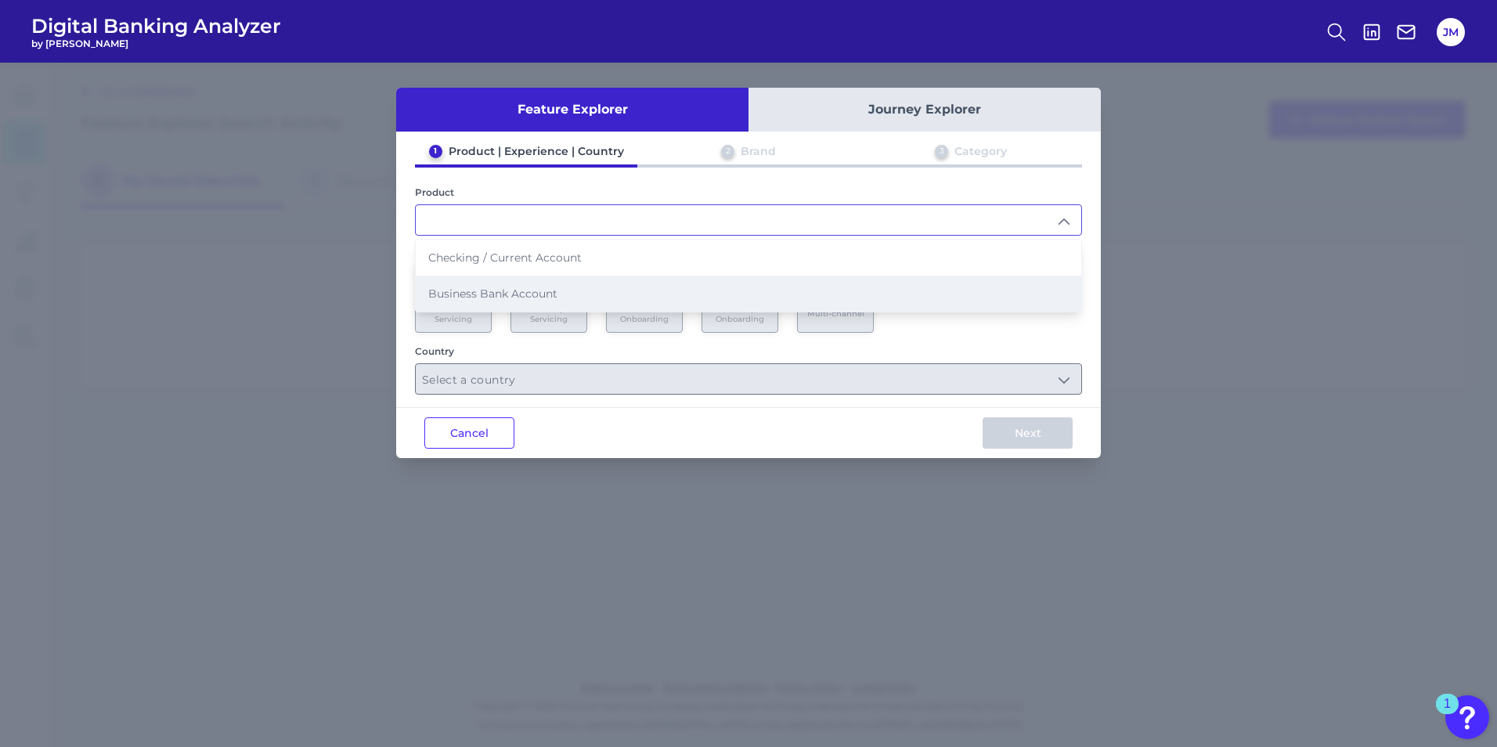
click at [522, 290] on span "Business Bank Account" at bounding box center [492, 294] width 129 height 14
type input "Business Bank Account"
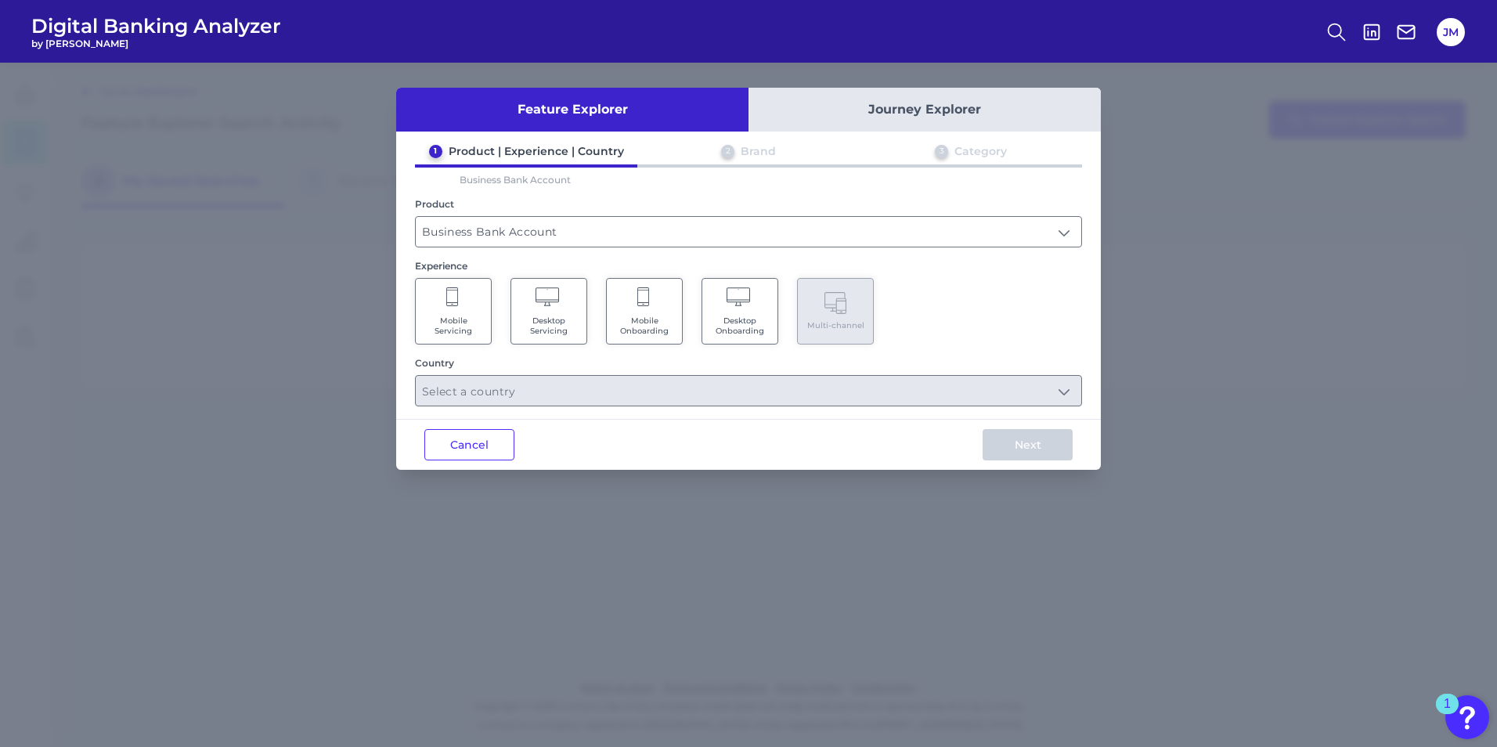
click at [449, 318] on span "Mobile Servicing" at bounding box center [454, 326] width 60 height 20
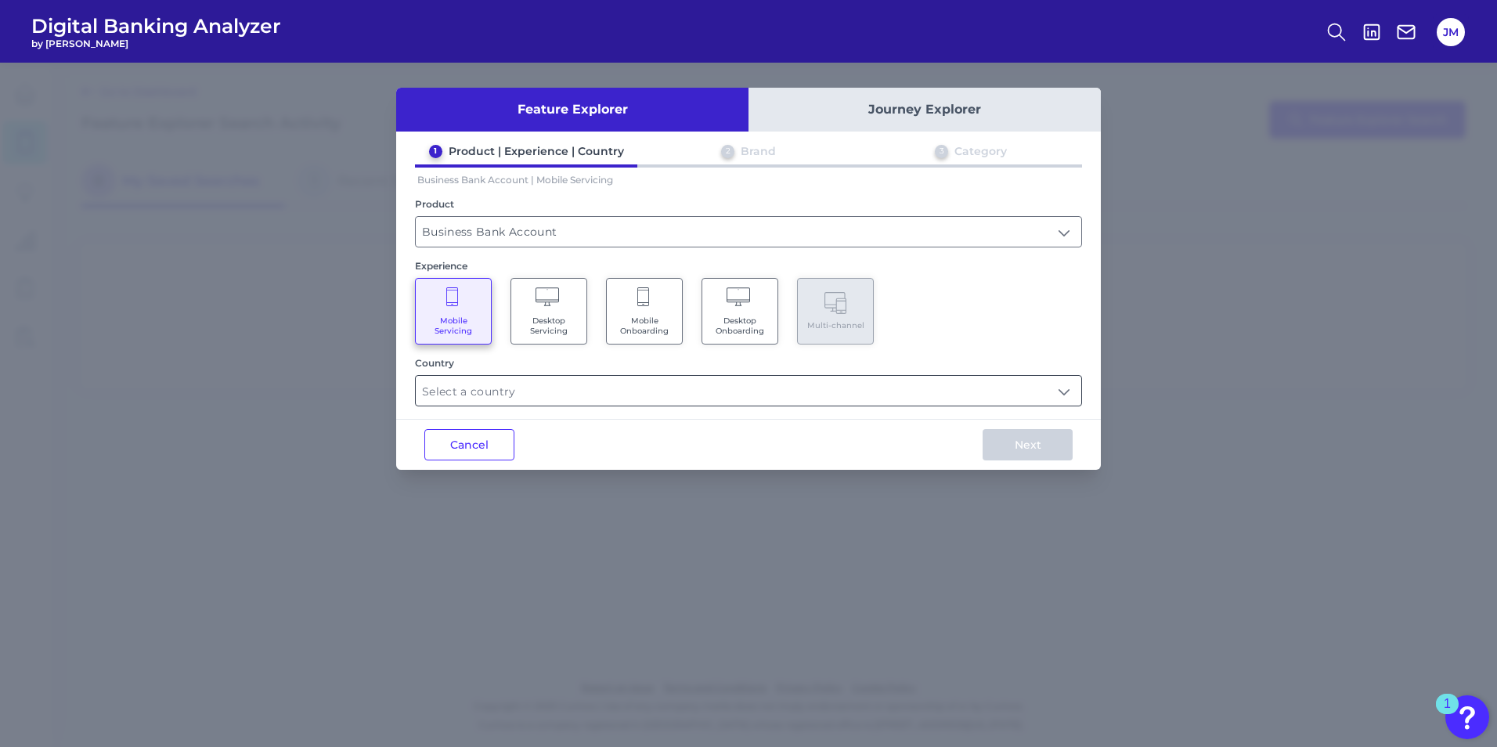
click at [551, 394] on input "text" at bounding box center [749, 391] width 666 height 30
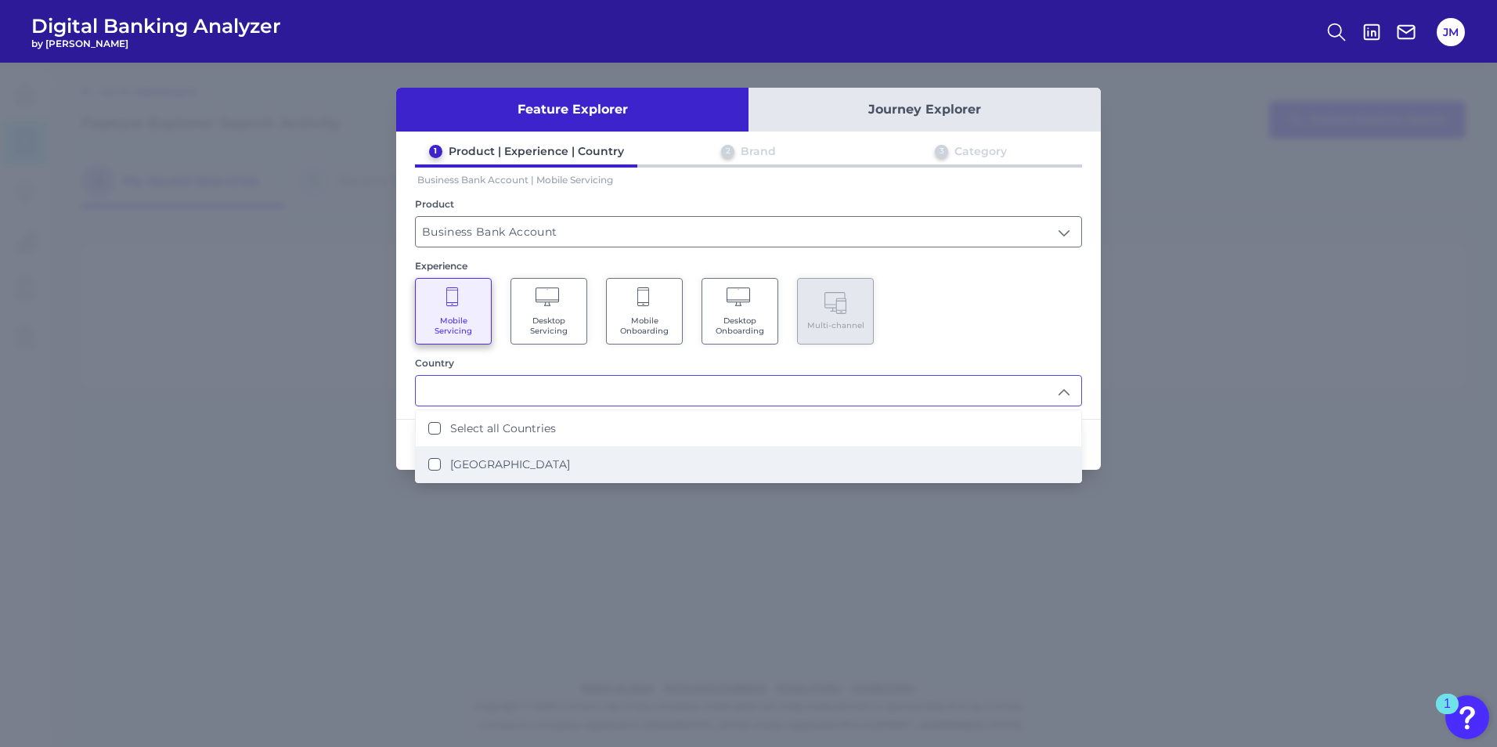
click at [514, 470] on label "[GEOGRAPHIC_DATA]" at bounding box center [510, 464] width 120 height 14
type input "Select all Countries"
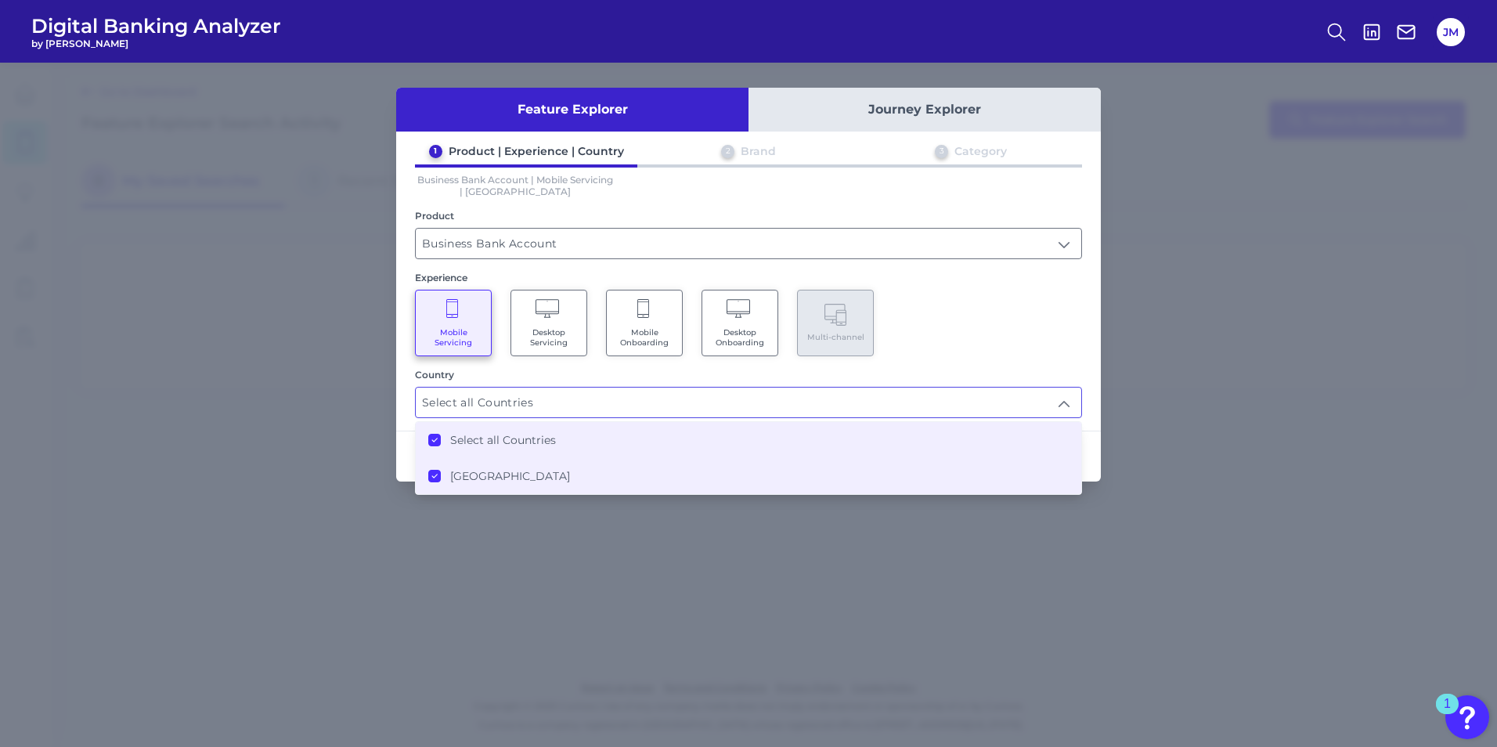
click at [930, 303] on div "Mobile Servicing Desktop Servicing Mobile Onboarding Desktop Onboarding Multi-c…" at bounding box center [748, 323] width 667 height 67
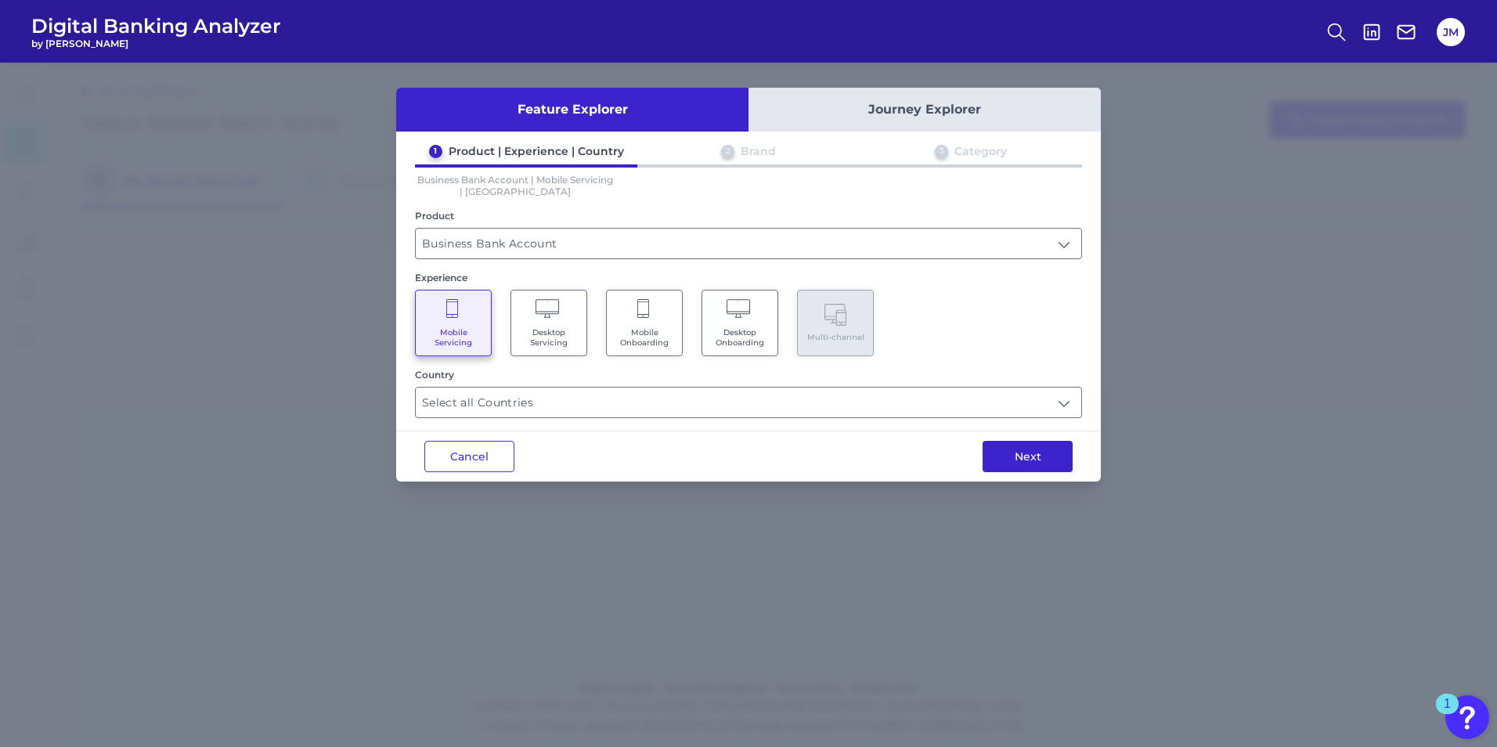
click at [987, 456] on button "Next" at bounding box center [1028, 456] width 90 height 31
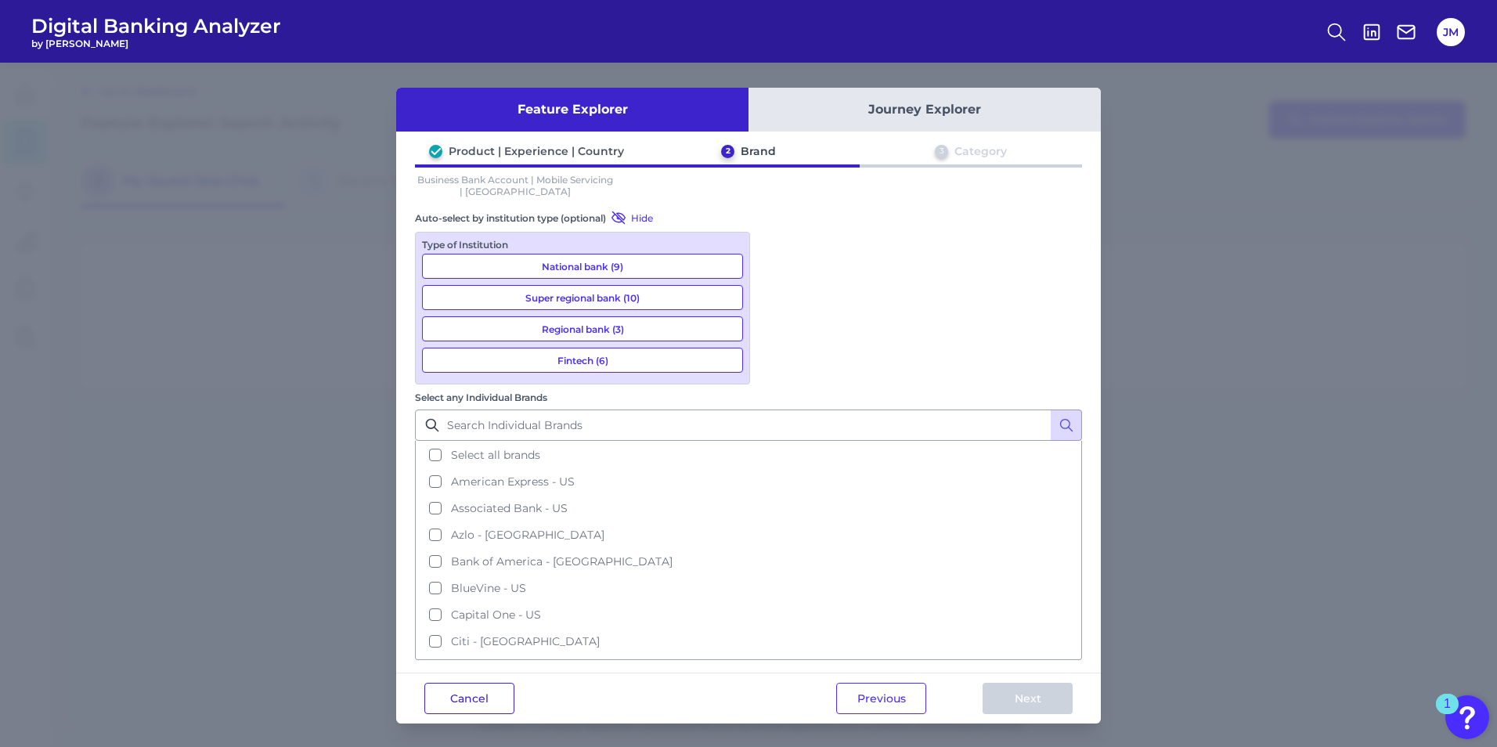
click at [492, 518] on button "Cancel" at bounding box center [469, 698] width 90 height 31
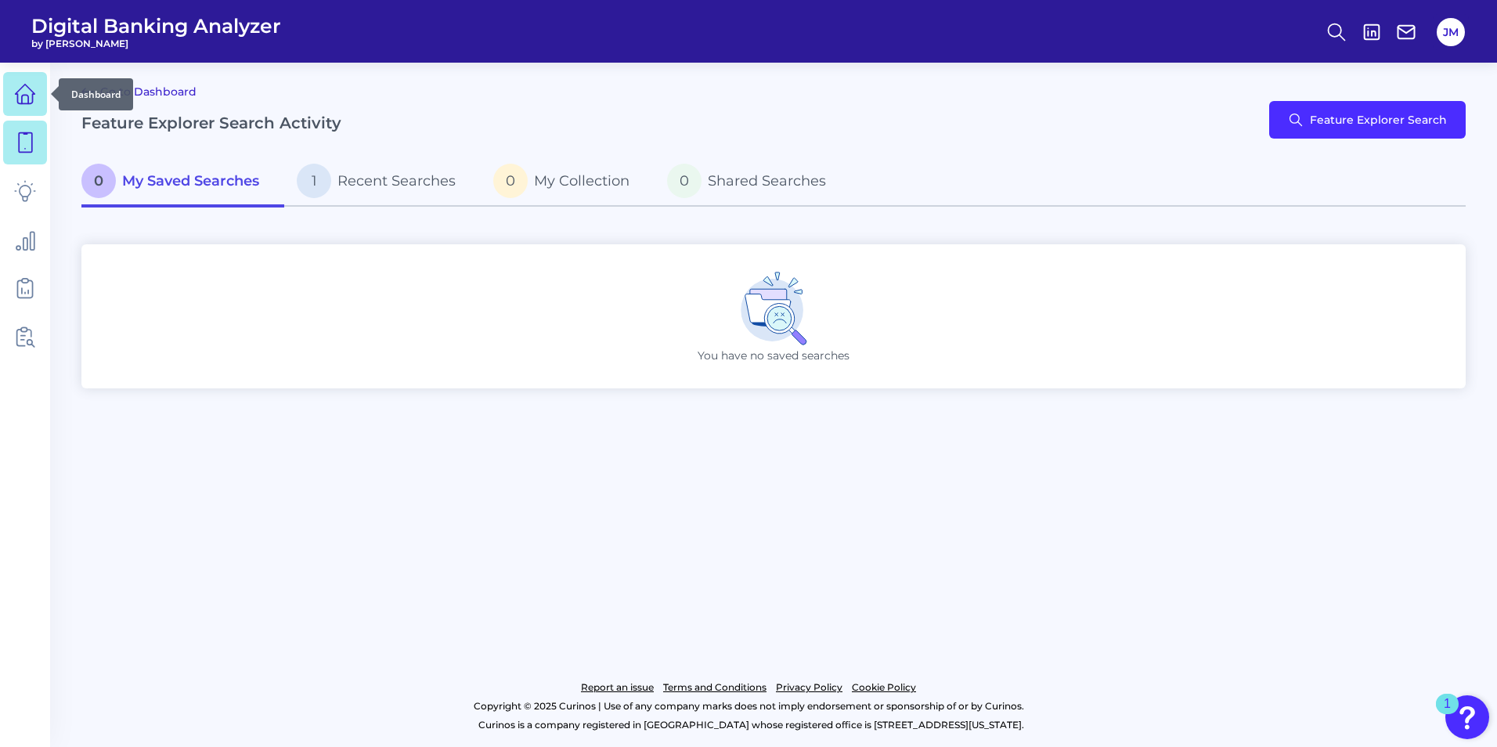
click at [23, 94] on icon at bounding box center [25, 94] width 22 height 22
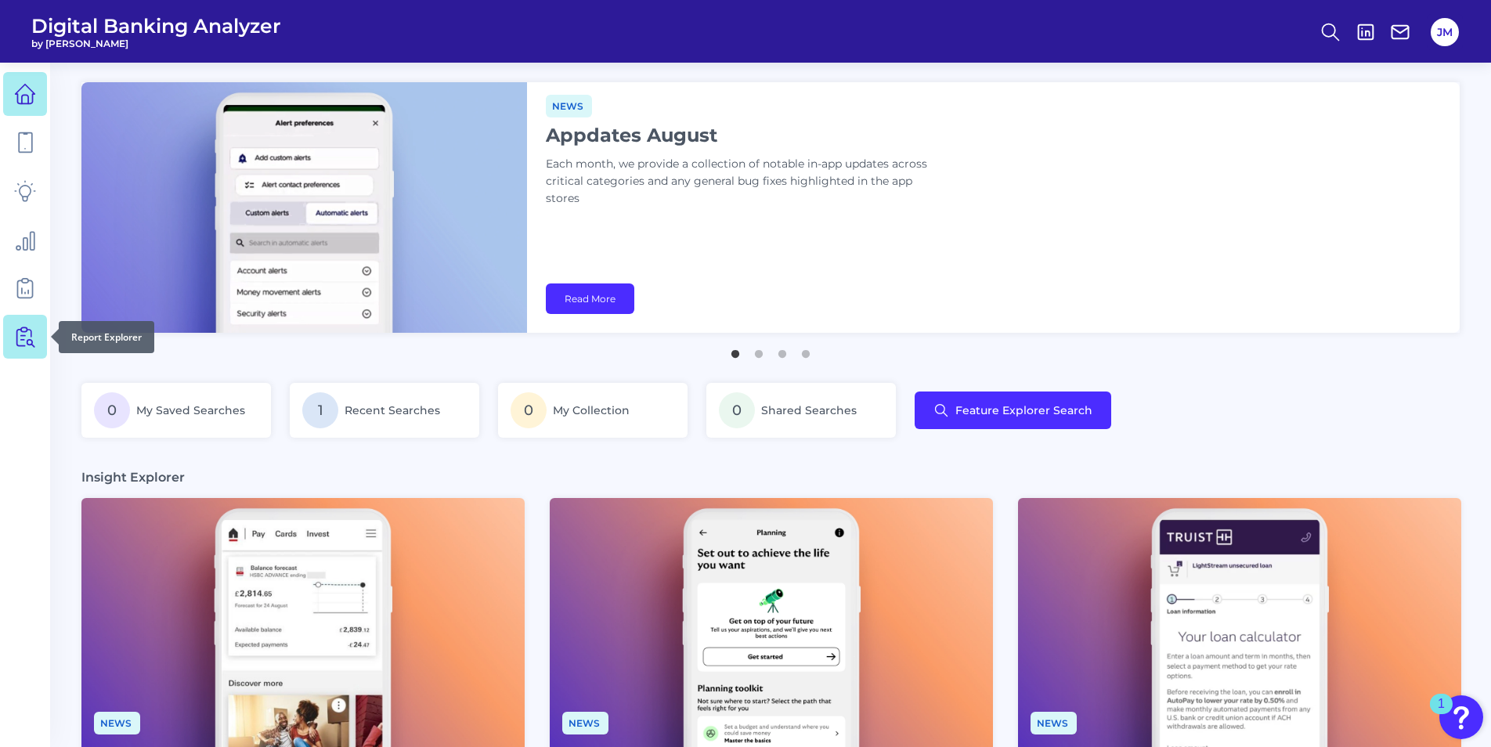
click at [32, 343] on icon at bounding box center [27, 337] width 13 height 20
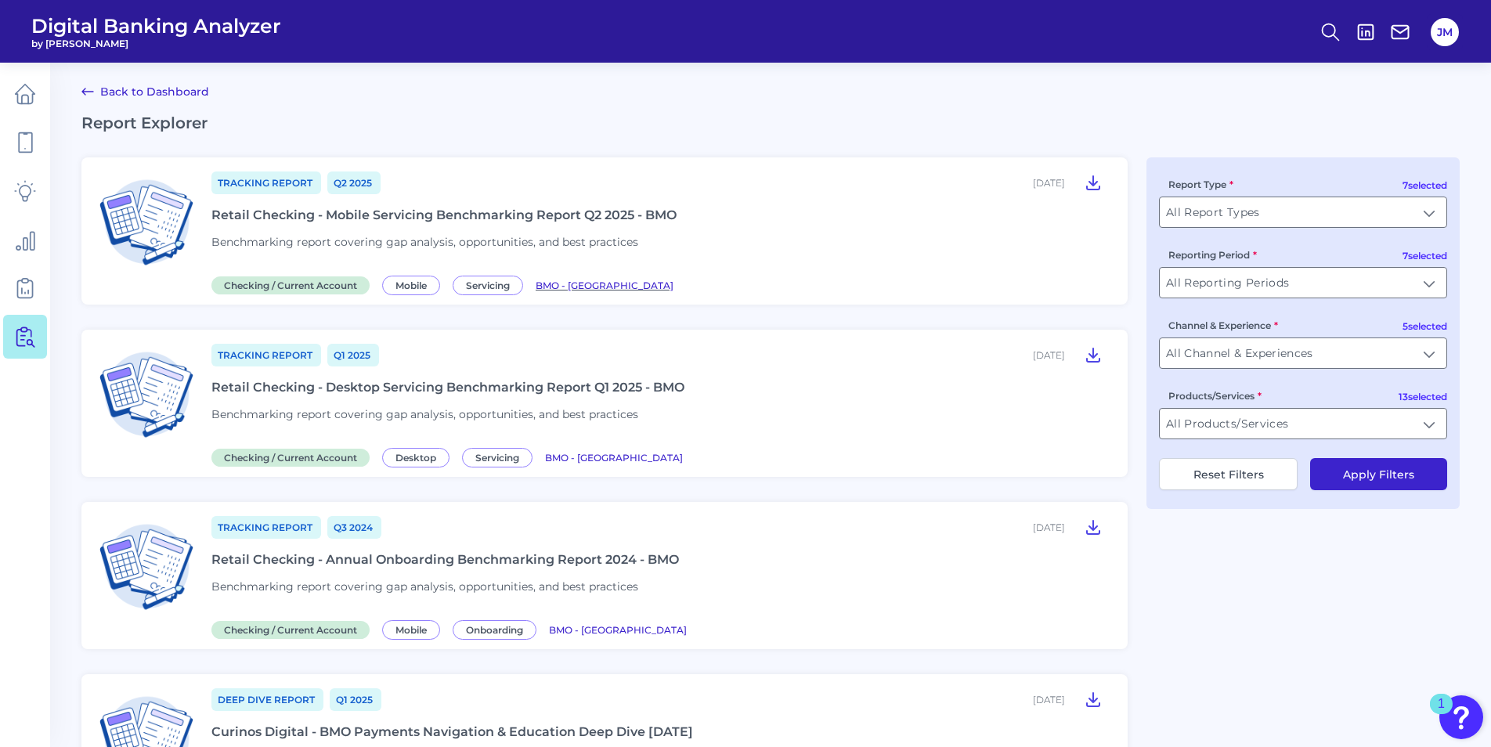
click at [565, 285] on span "BMO - [GEOGRAPHIC_DATA]" at bounding box center [605, 286] width 138 height 12
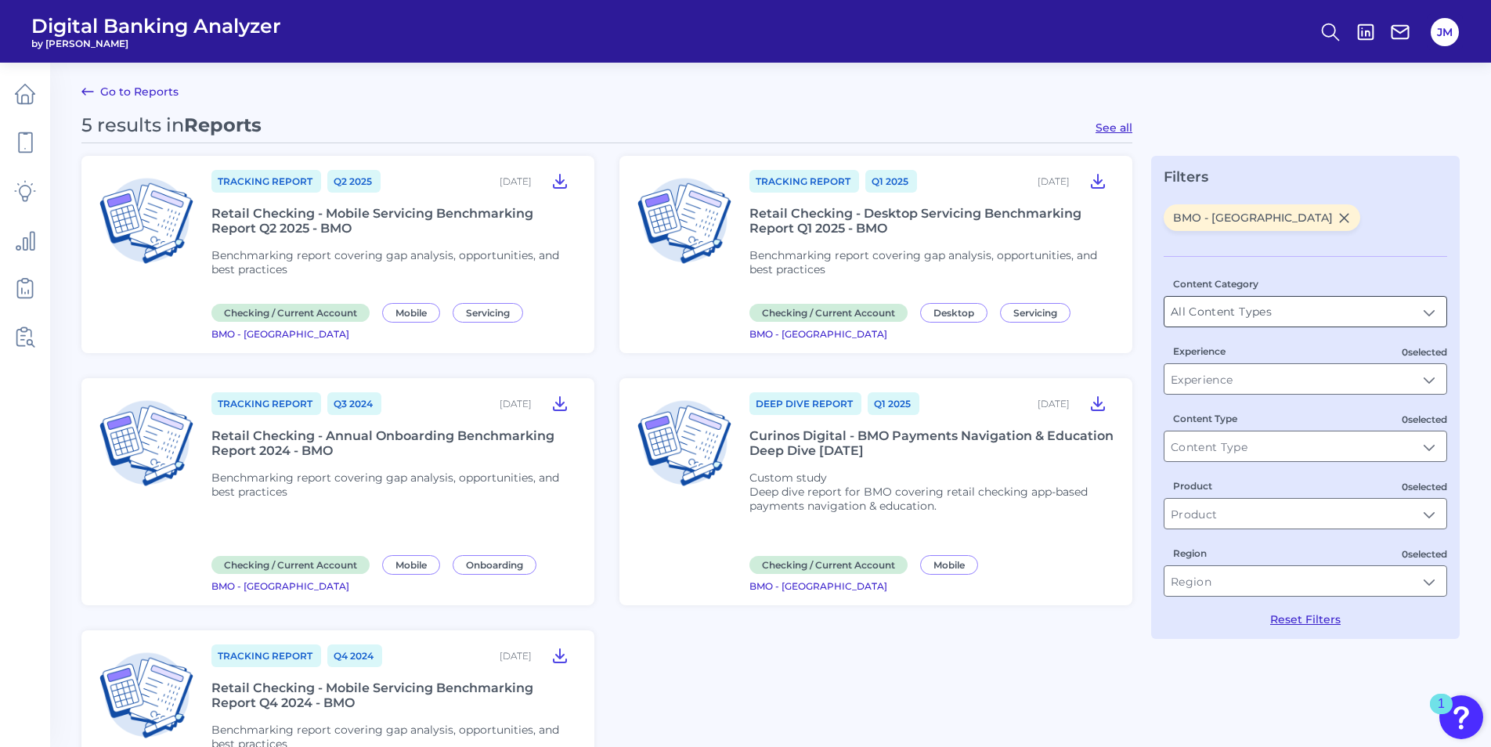
click at [987, 312] on input "All Content Types" at bounding box center [1305, 312] width 282 height 30
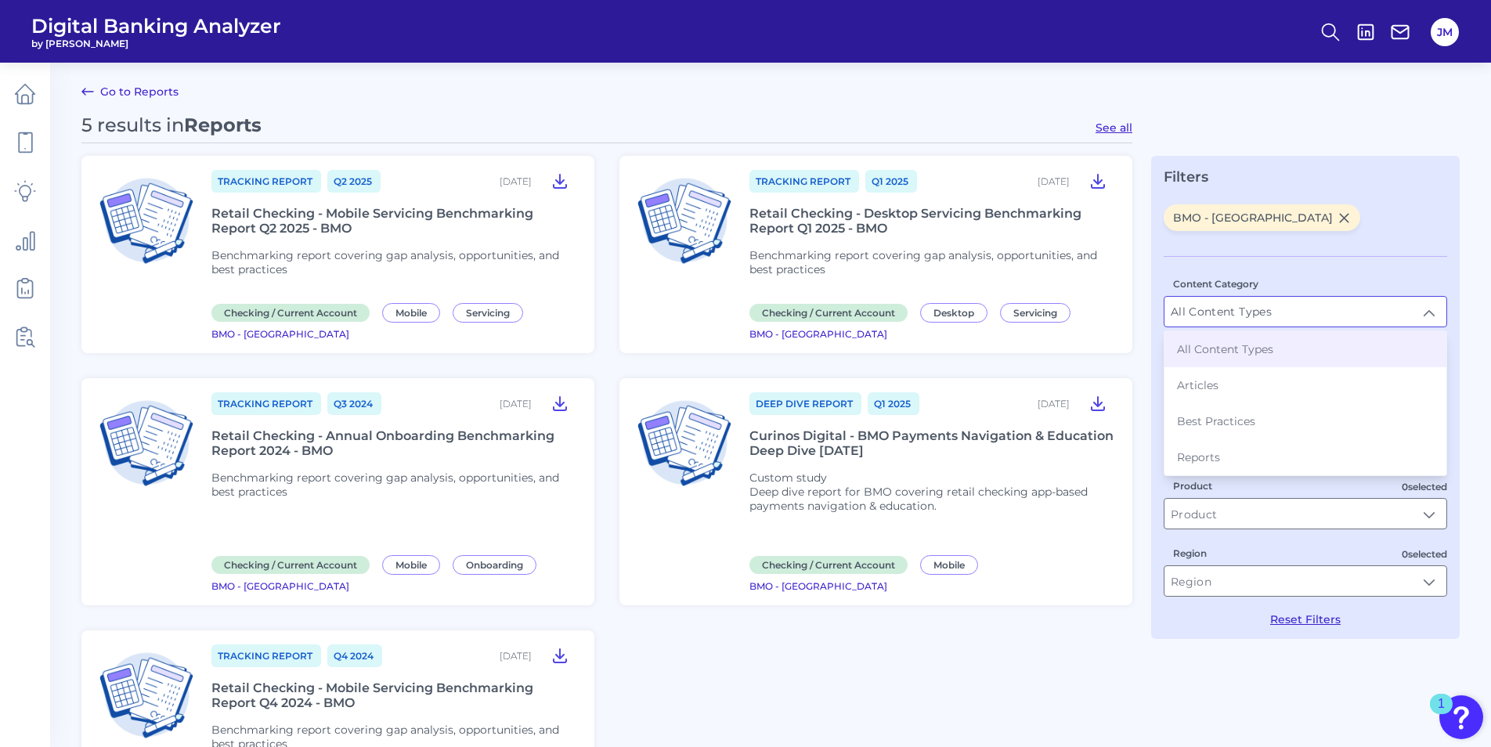
click at [987, 216] on icon at bounding box center [1343, 217] width 13 height 13
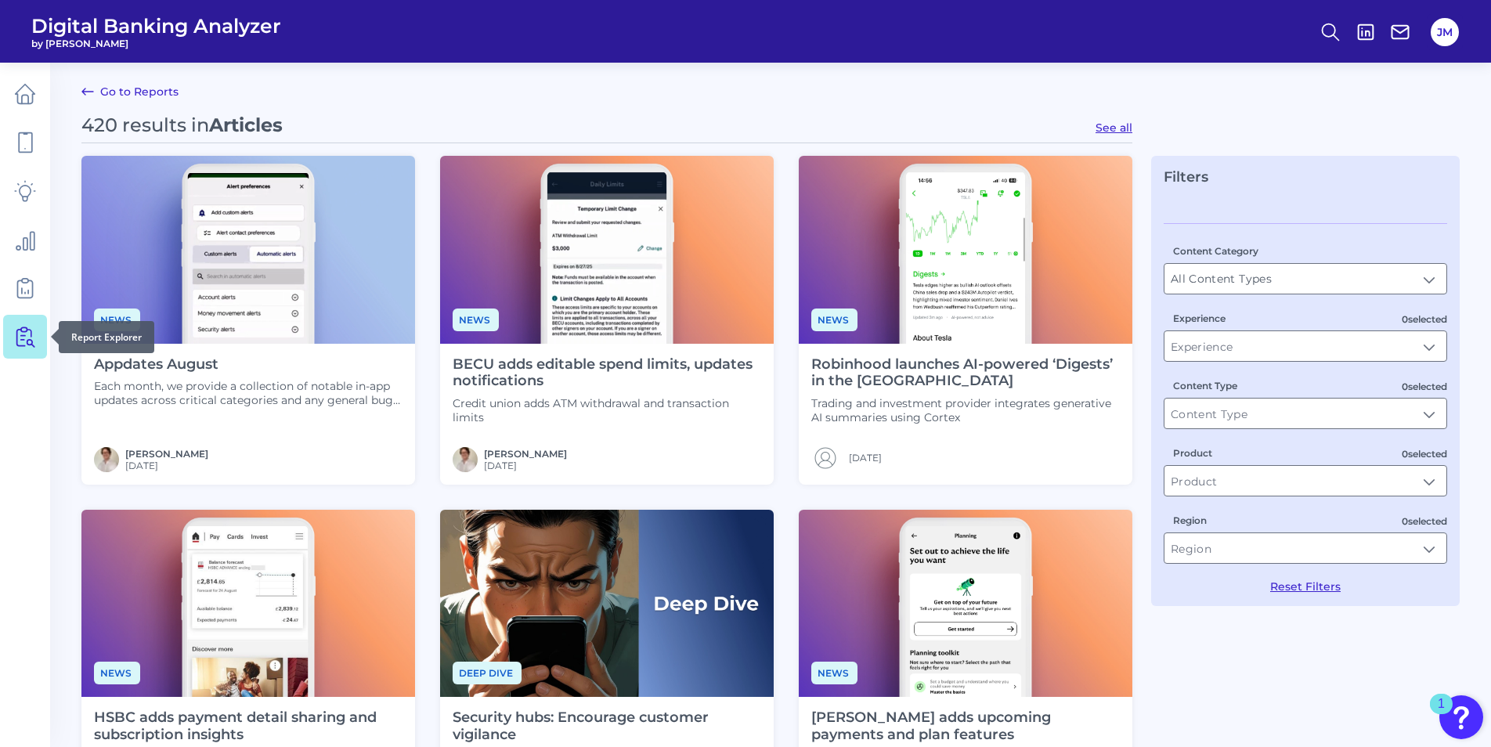
click at [31, 341] on icon at bounding box center [25, 337] width 22 height 22
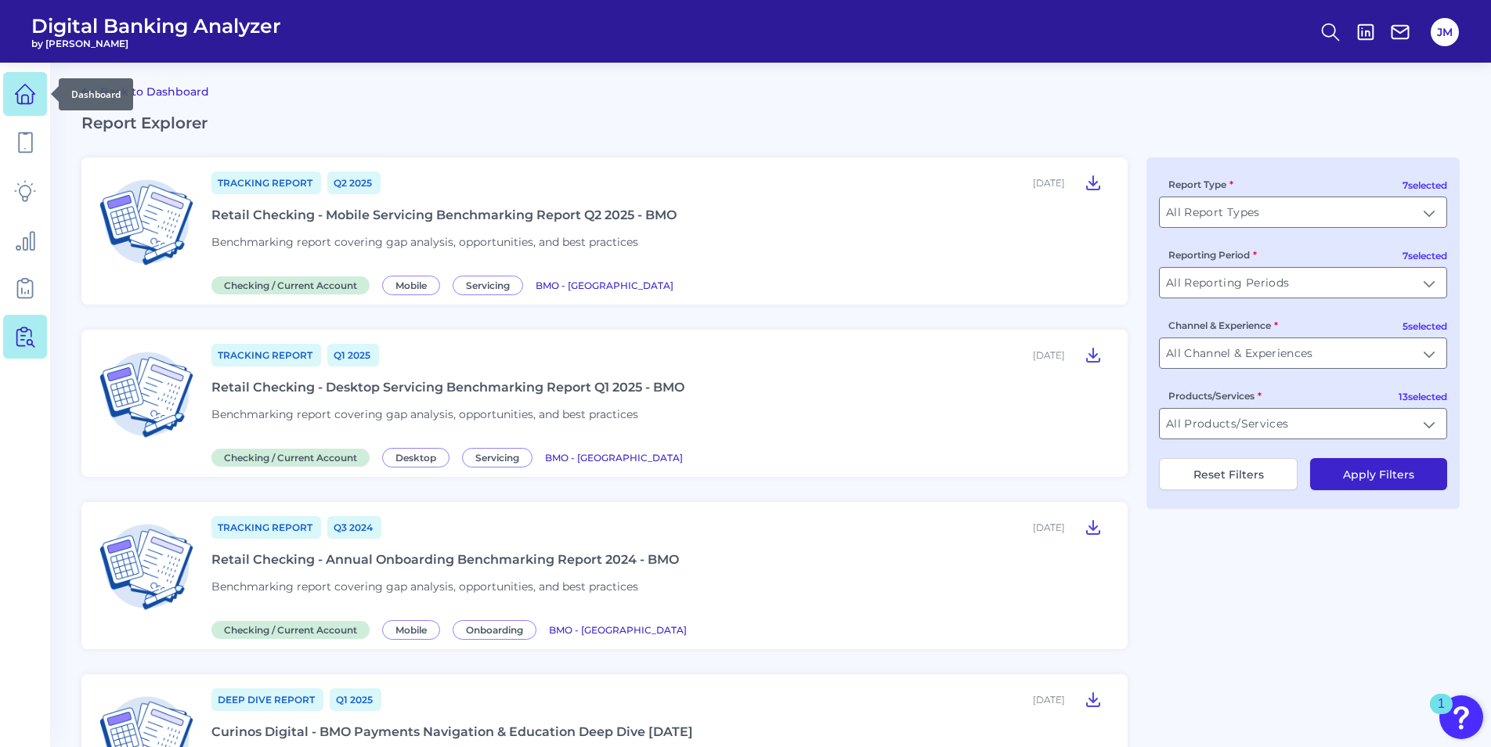
click at [30, 101] on icon at bounding box center [25, 94] width 22 height 22
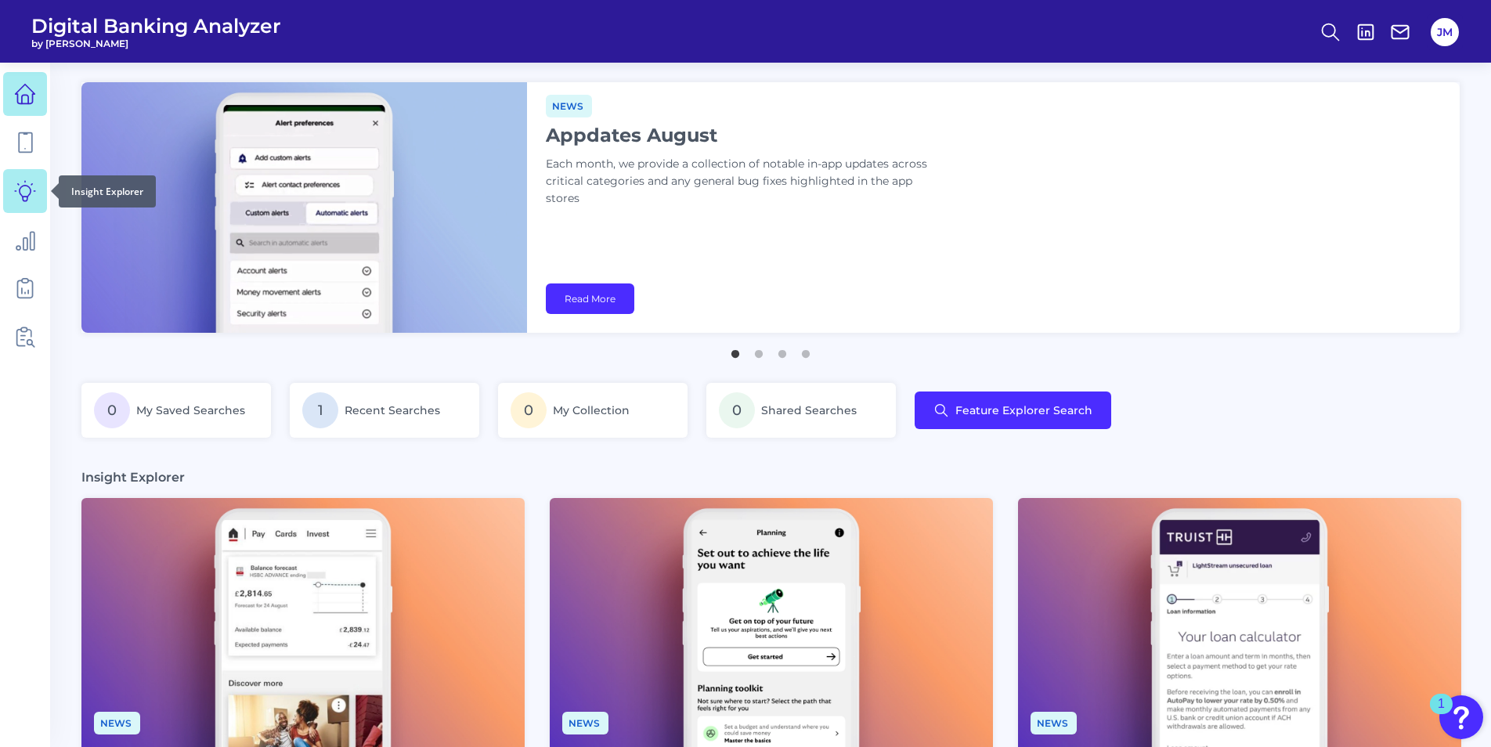
click at [19, 199] on icon at bounding box center [25, 191] width 22 height 22
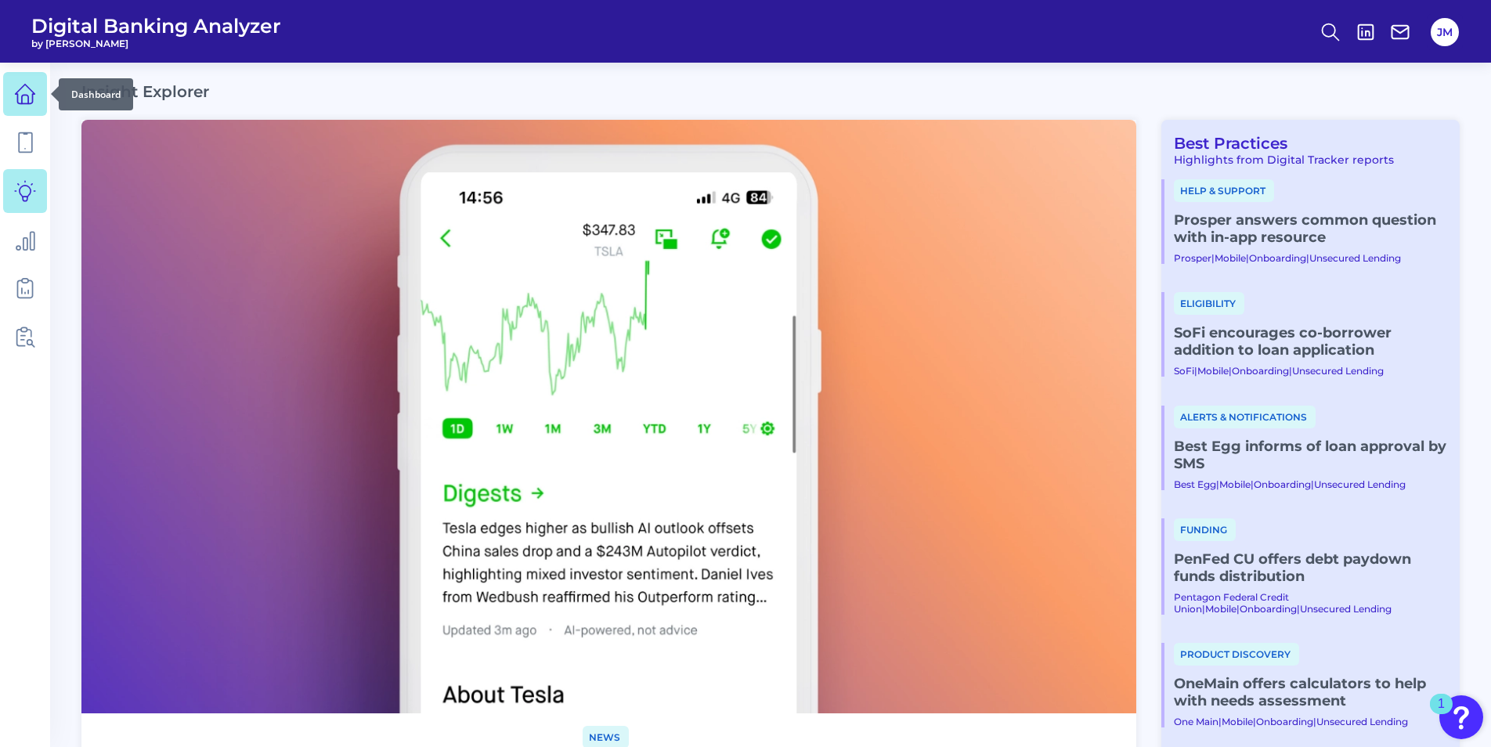
click at [16, 103] on icon at bounding box center [25, 94] width 22 height 22
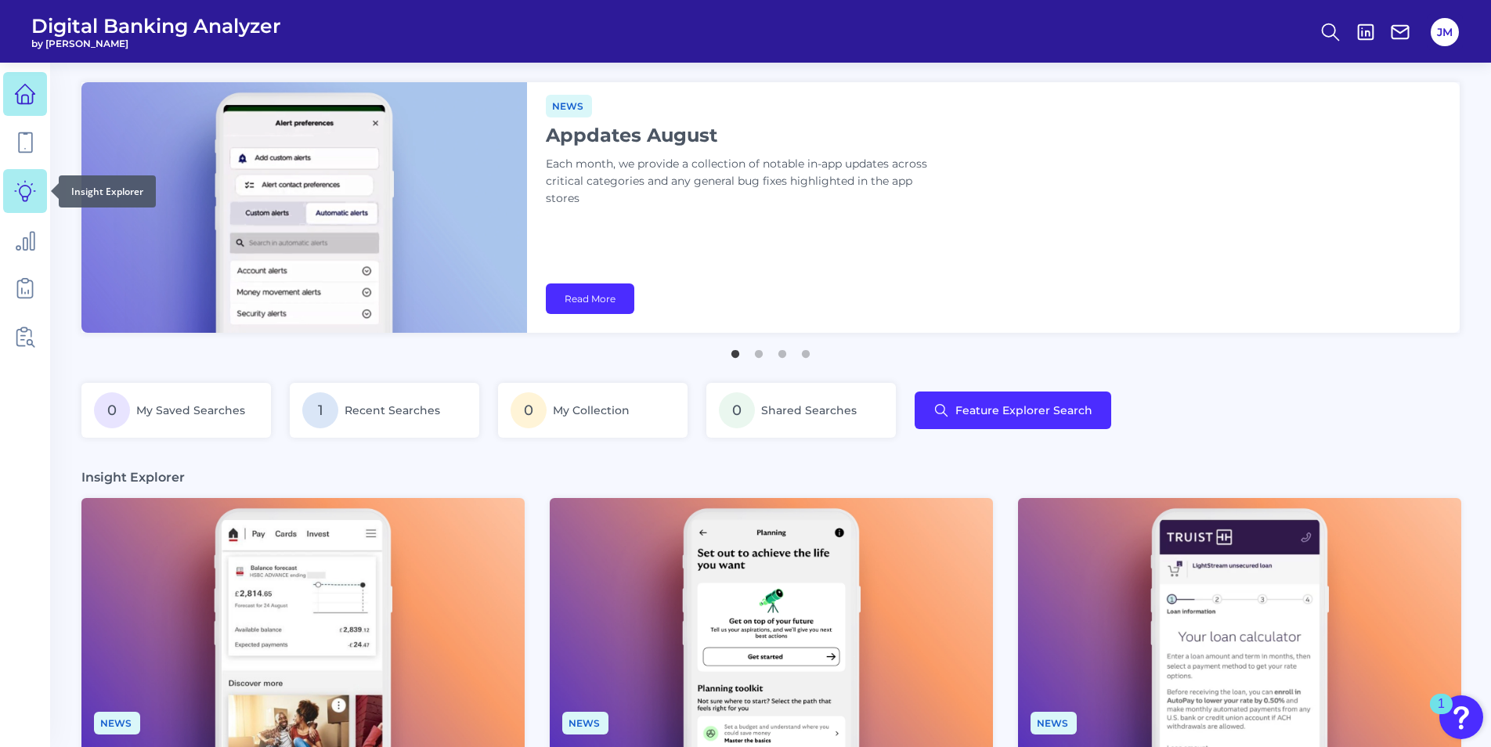
click at [27, 197] on icon at bounding box center [25, 191] width 20 height 20
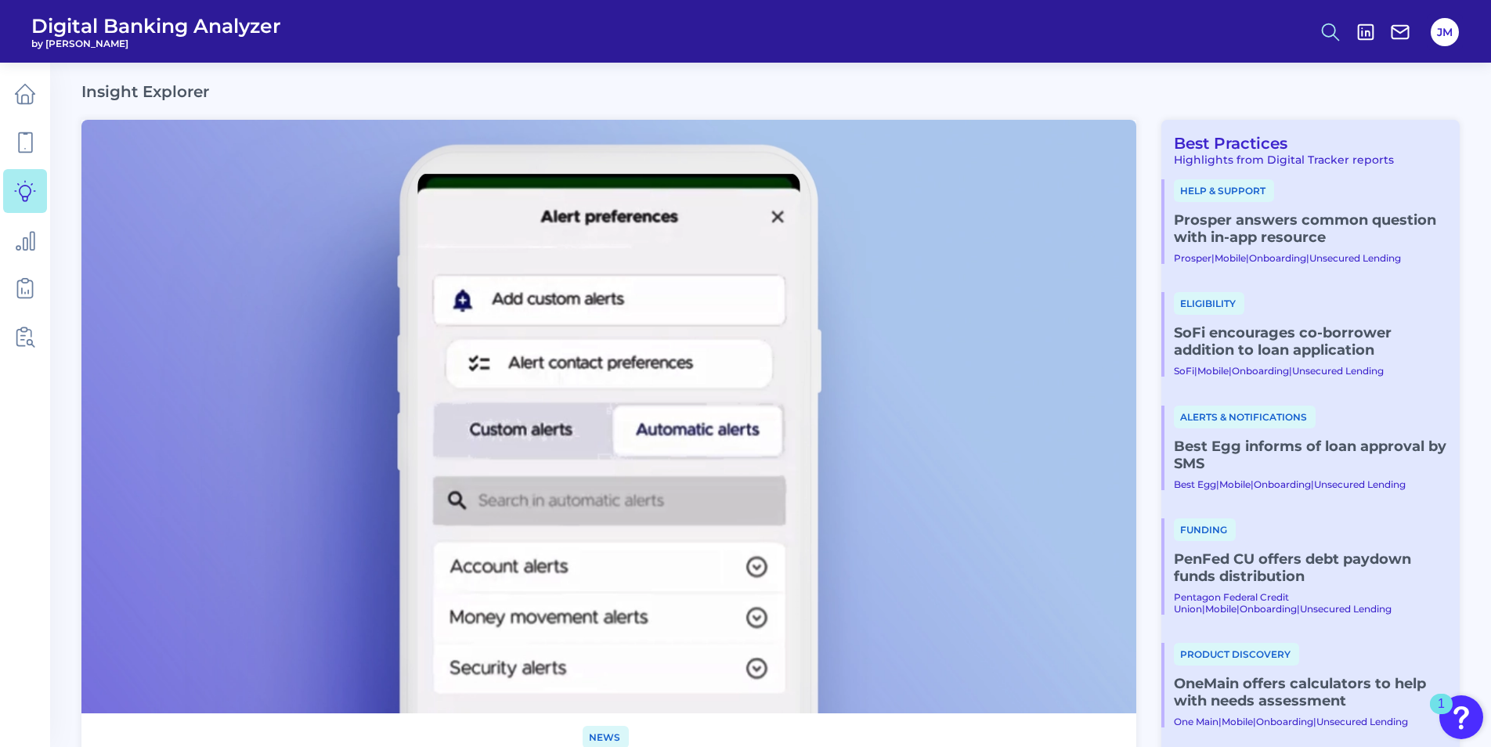
click at [987, 31] on icon at bounding box center [1330, 32] width 22 height 22
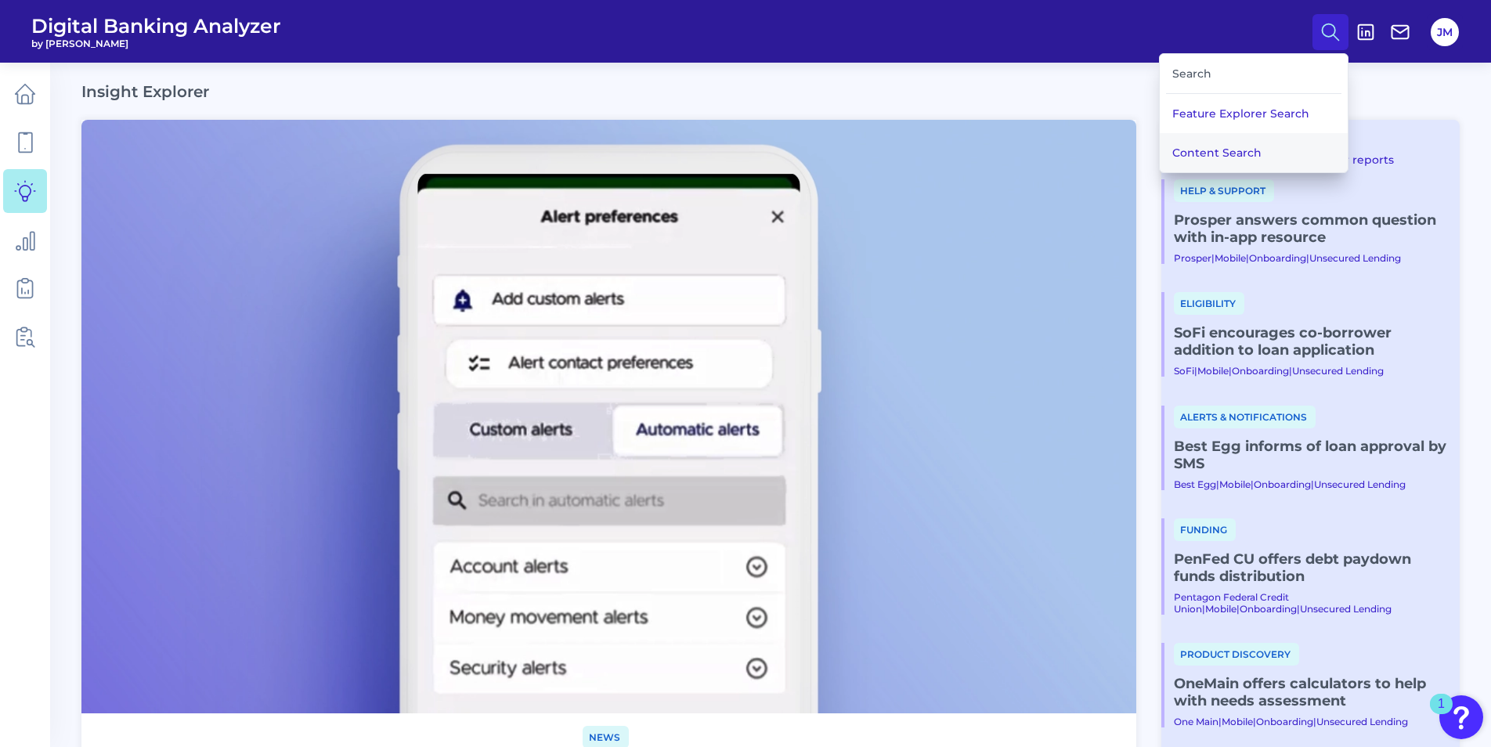
click at [987, 147] on button "Content Search" at bounding box center [1254, 152] width 188 height 39
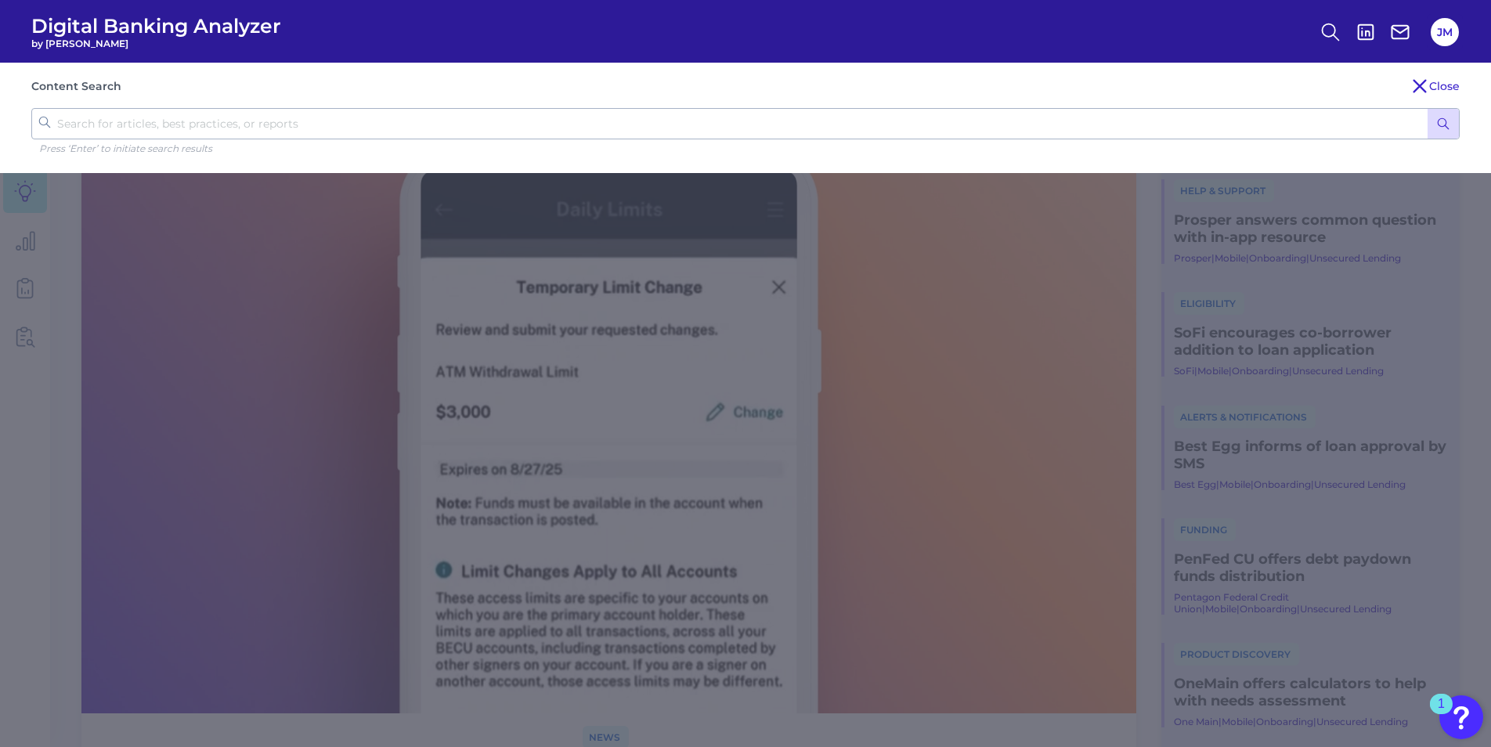
click at [987, 125] on icon "submit" at bounding box center [1443, 124] width 14 height 14
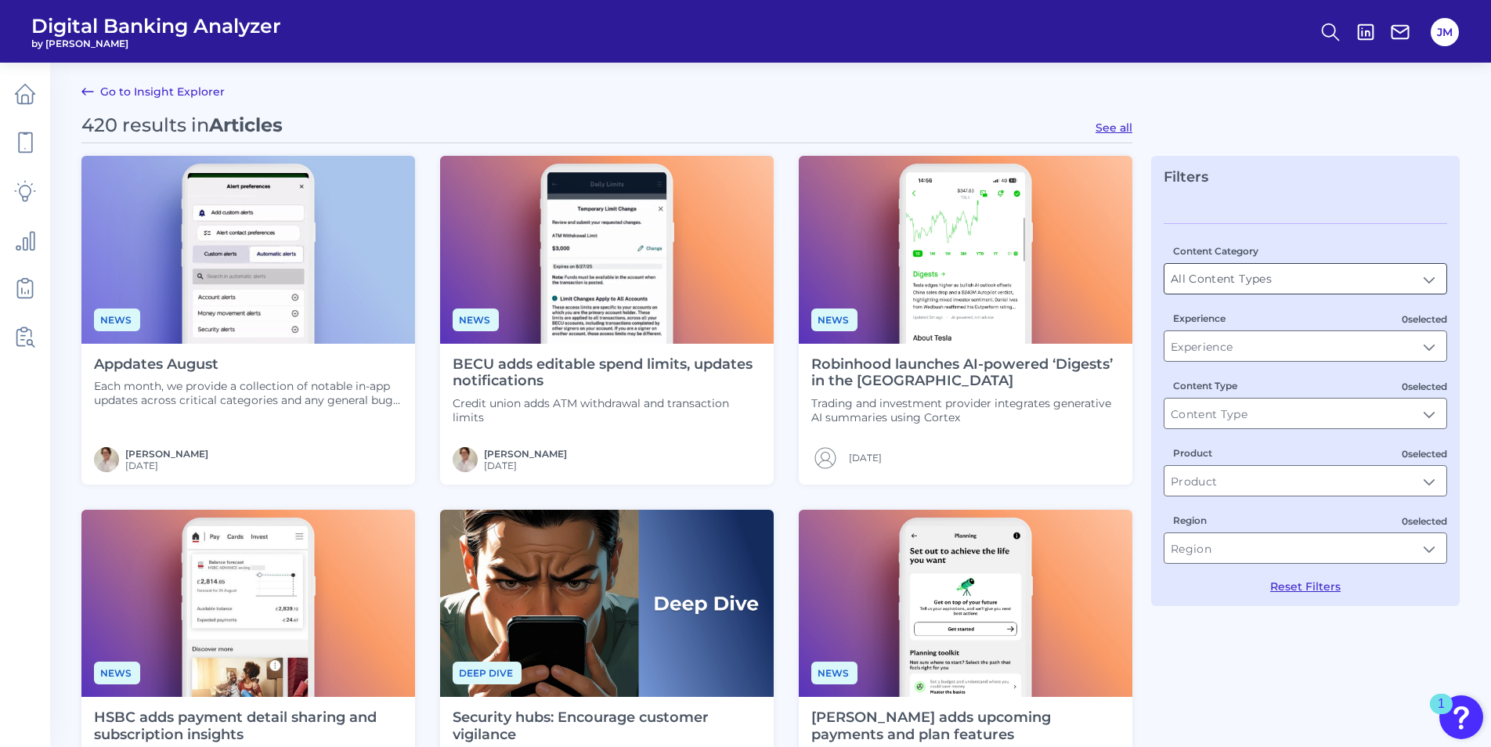
click at [987, 280] on input "All Content Types" at bounding box center [1305, 279] width 282 height 30
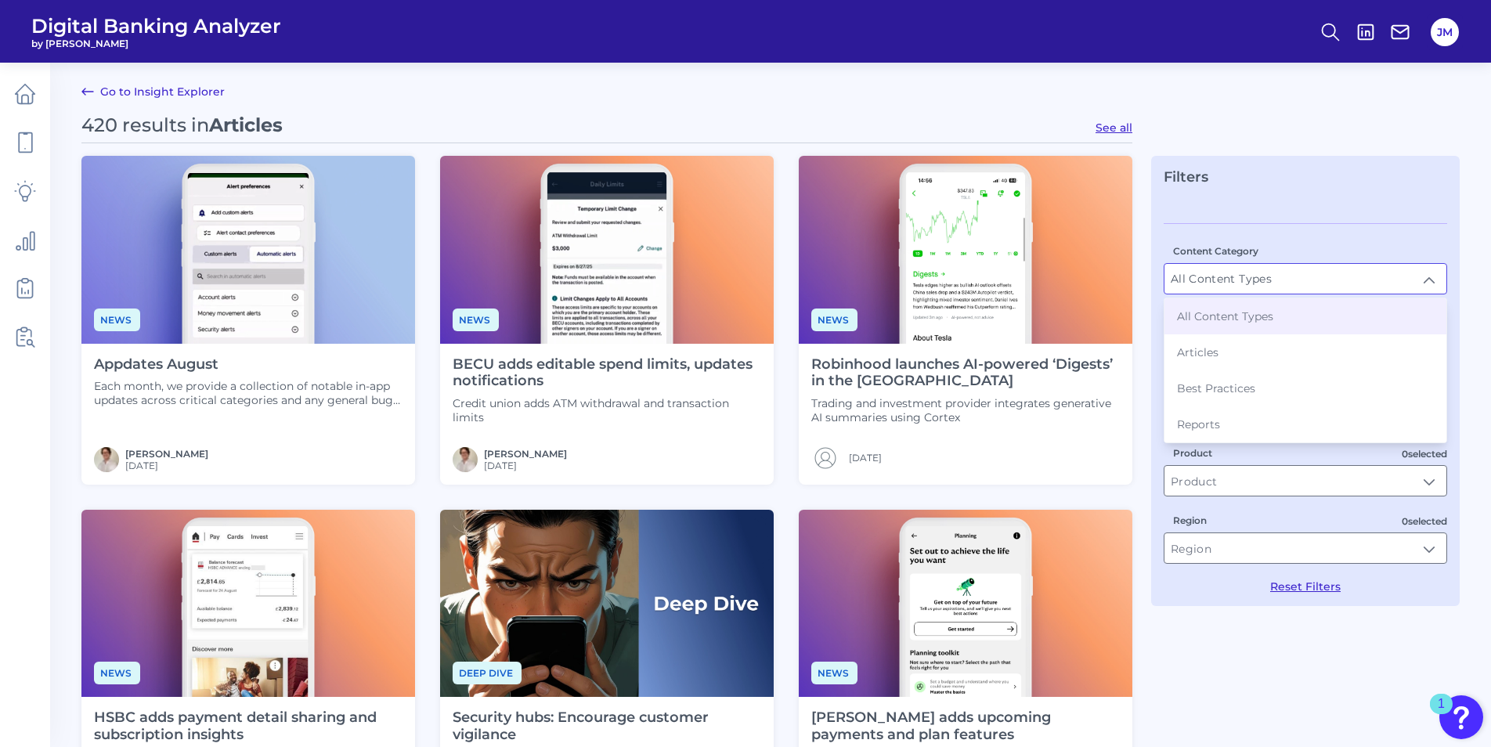
click at [987, 280] on input "All Content Types" at bounding box center [1305, 279] width 282 height 30
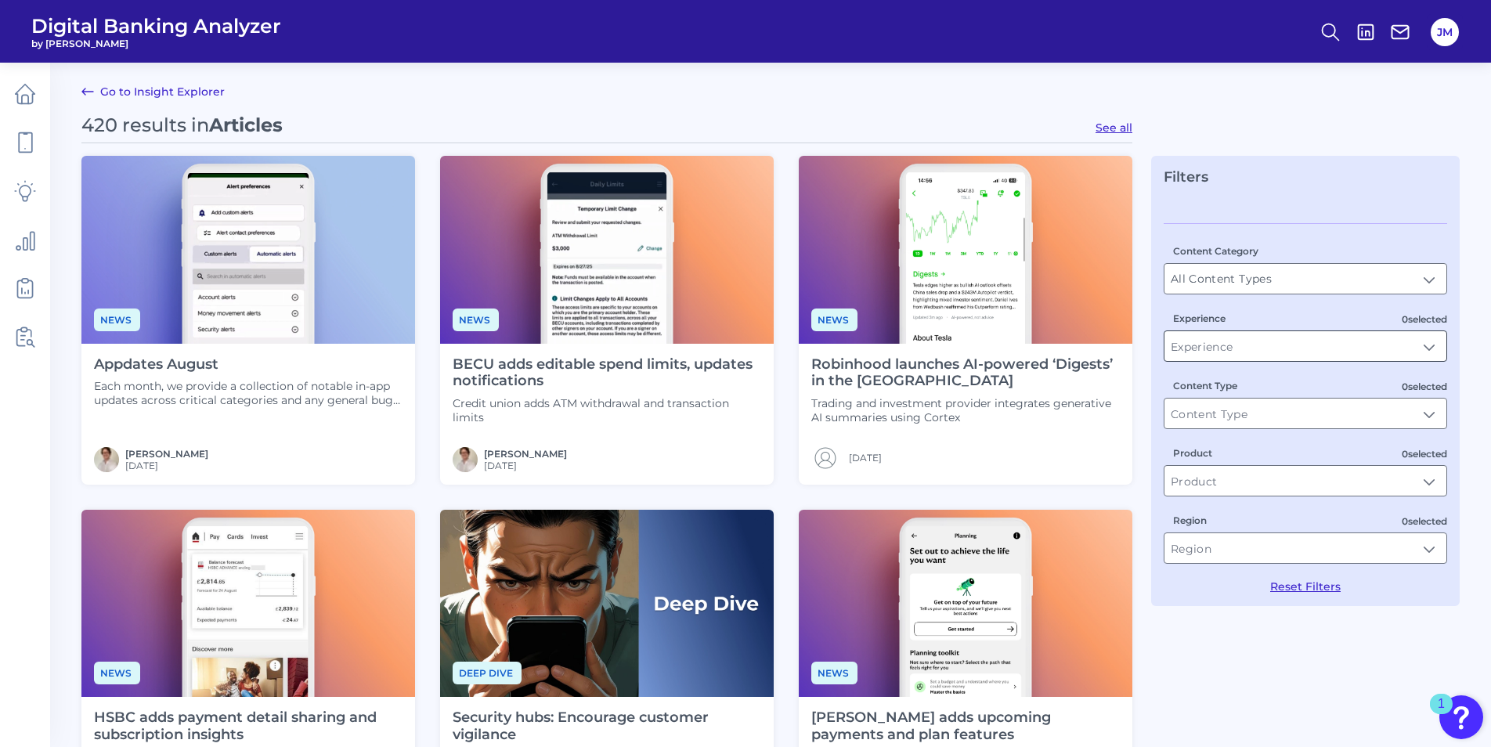
click at [987, 349] on input "Experience" at bounding box center [1305, 346] width 282 height 30
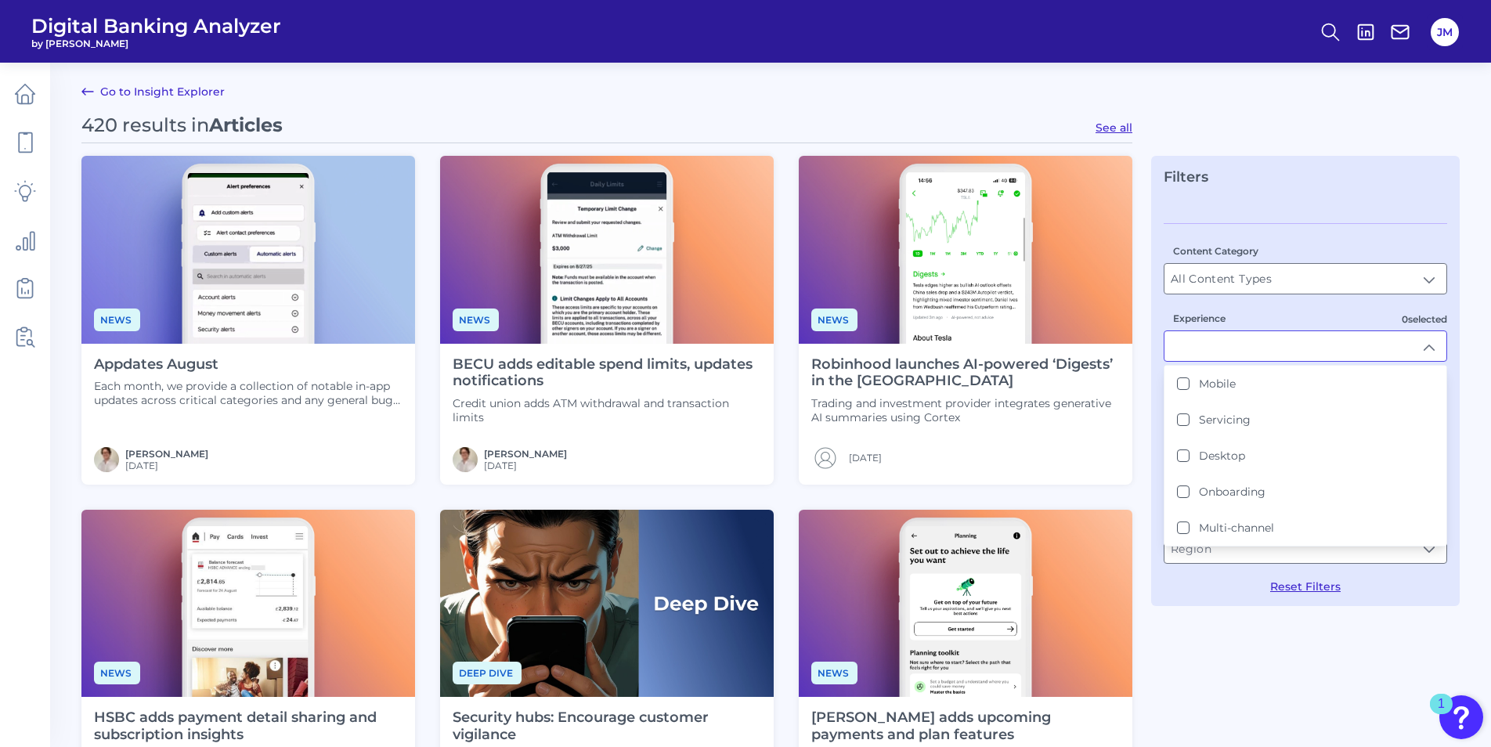
click at [987, 349] on input "Experience" at bounding box center [1305, 346] width 282 height 30
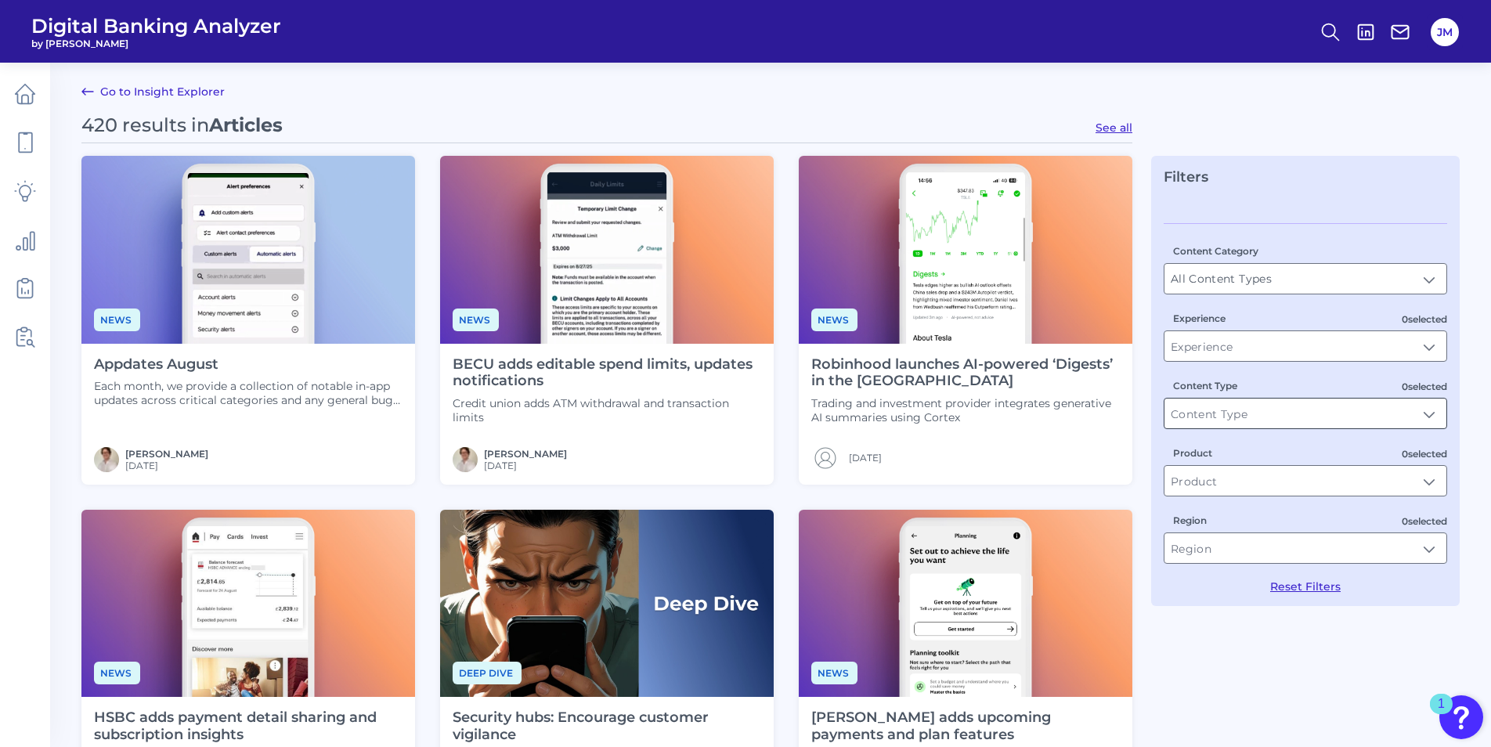
click at [987, 409] on input "Content Type" at bounding box center [1305, 414] width 282 height 30
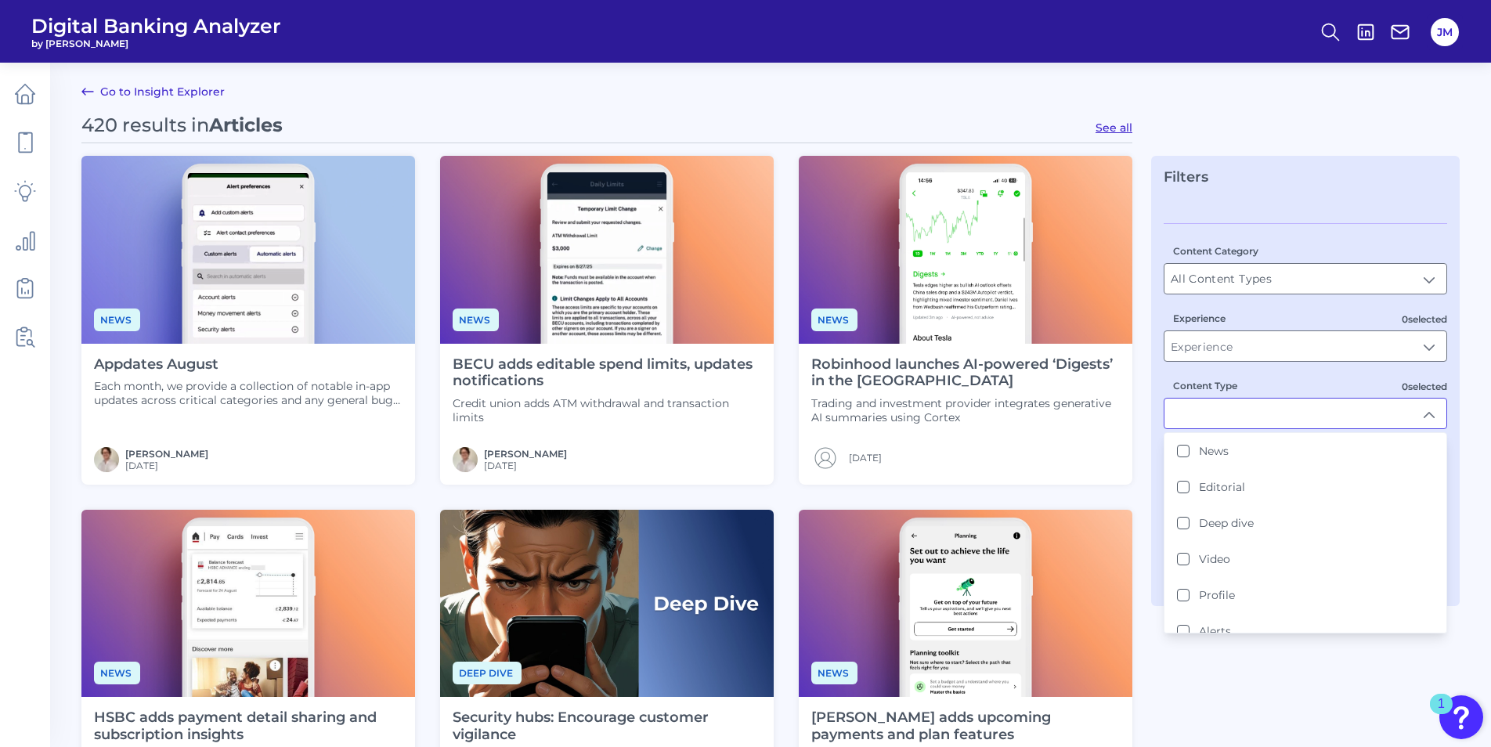
click at [987, 409] on input "Content Type" at bounding box center [1305, 414] width 282 height 30
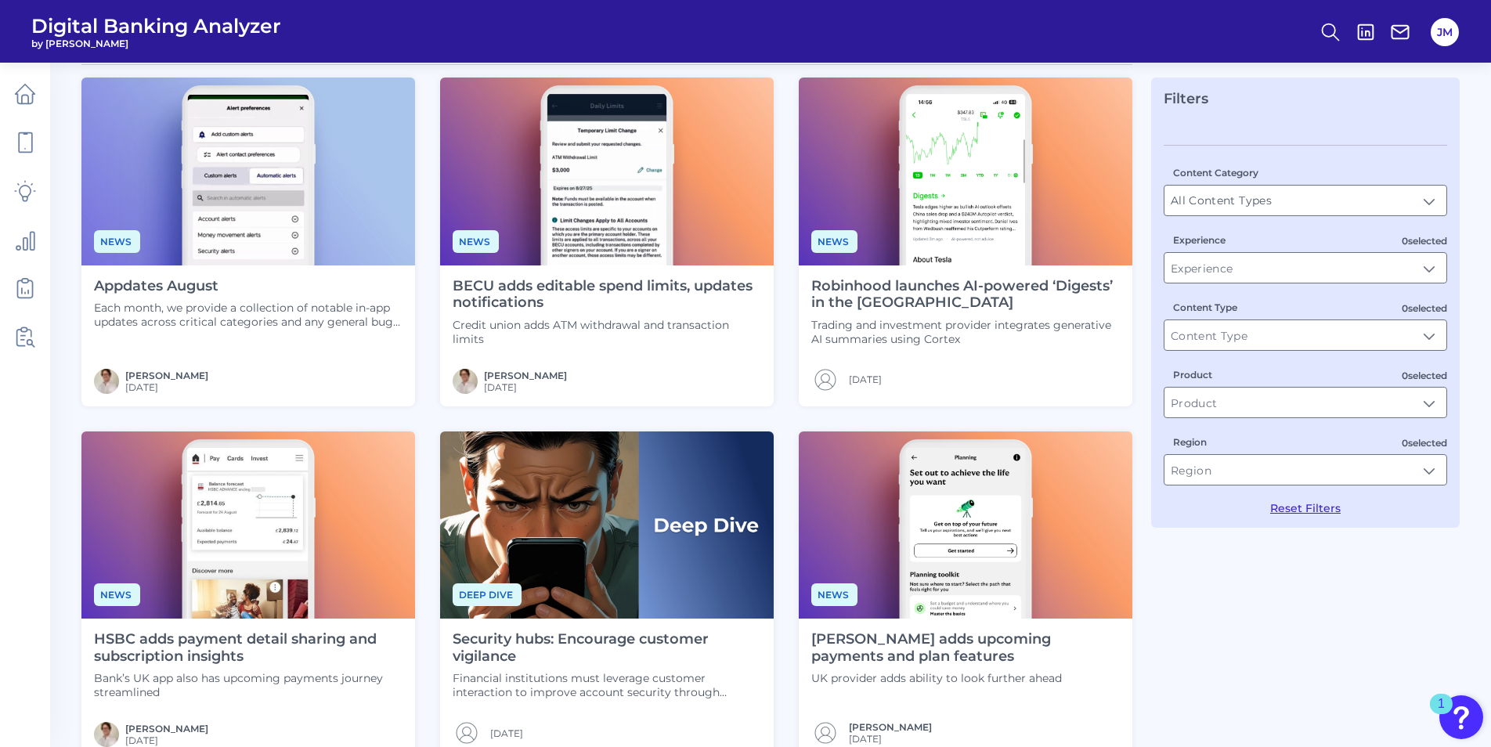
scroll to position [157, 0]
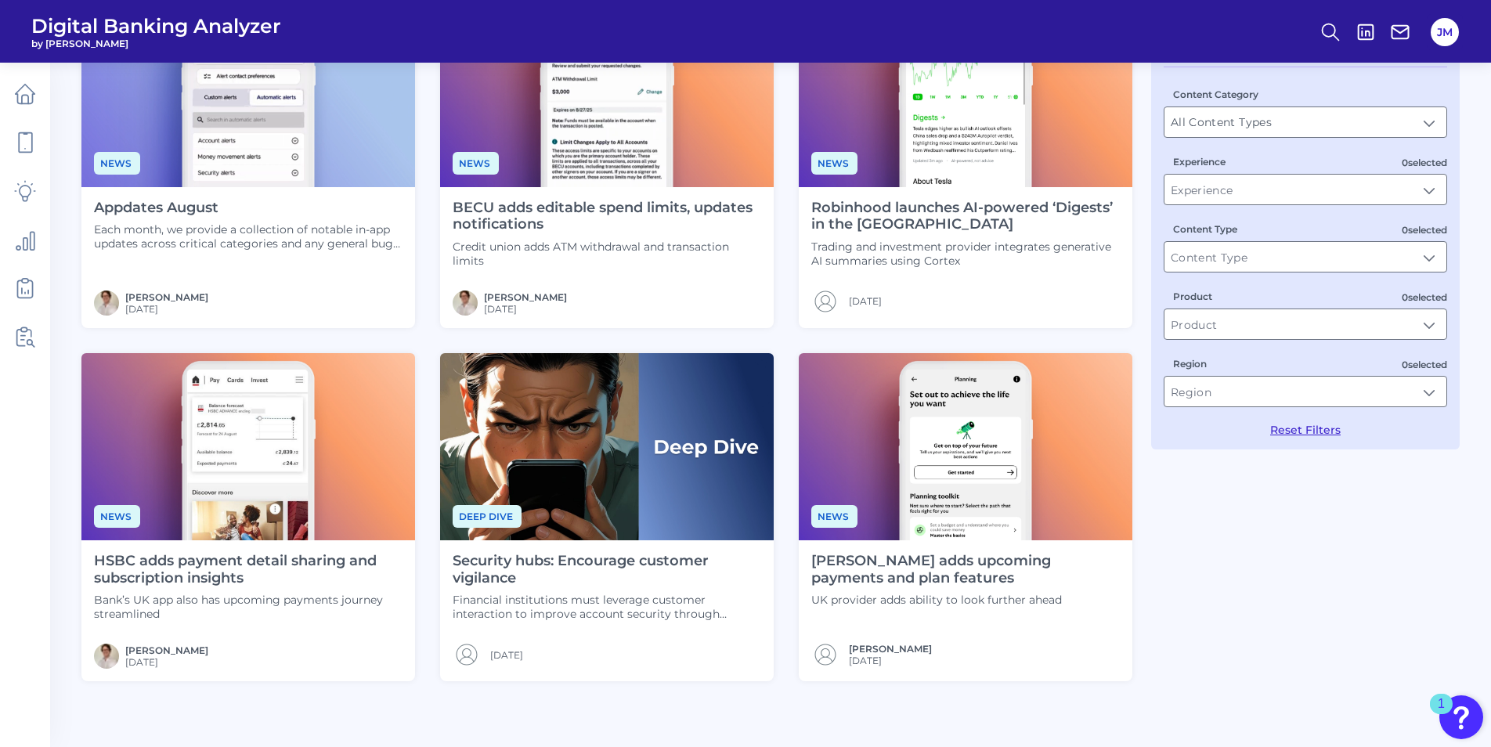
click at [987, 518] on div "[PERSON_NAME] adds upcoming payments and plan features UK provider adds ability…" at bounding box center [965, 580] width 309 height 54
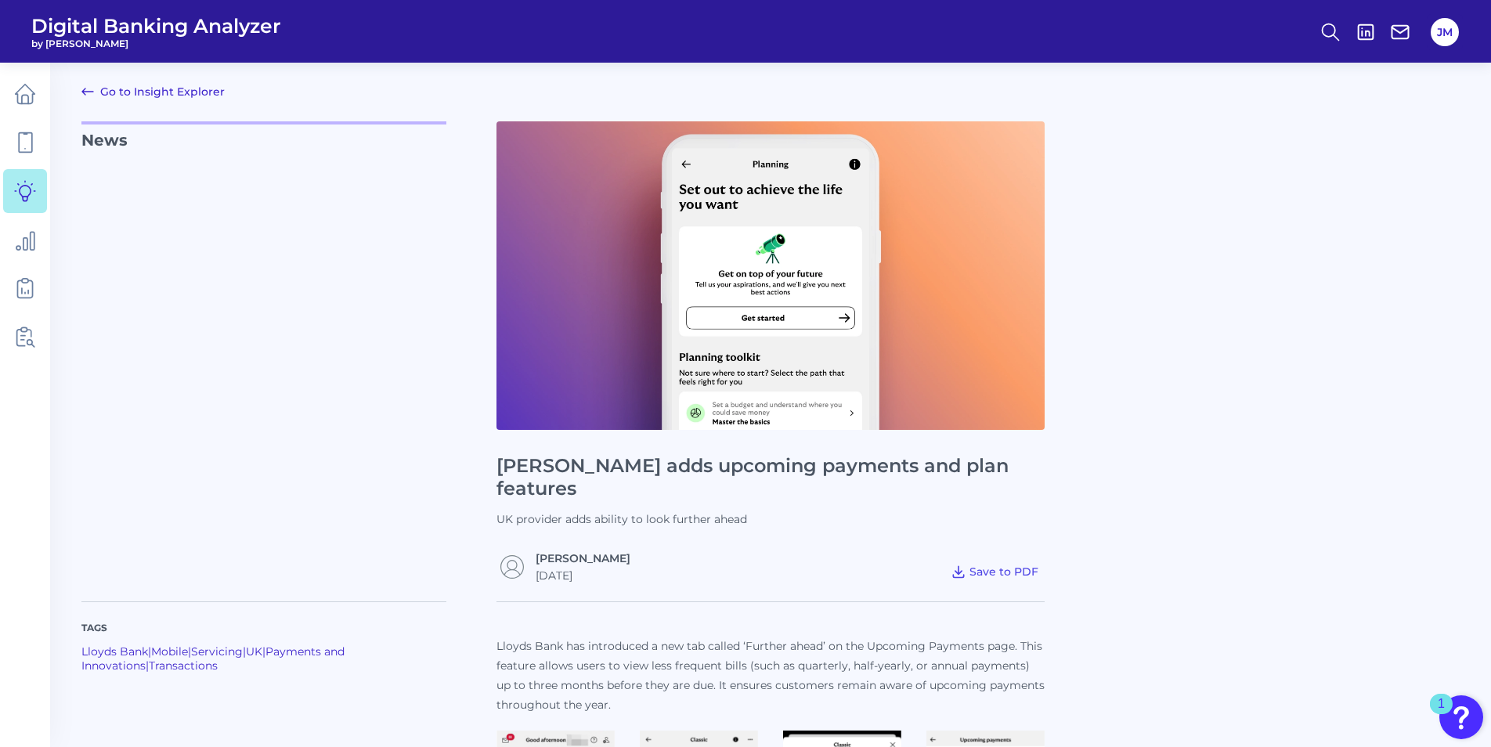
click at [132, 88] on link "Go to Insight Explorer" at bounding box center [152, 91] width 143 height 19
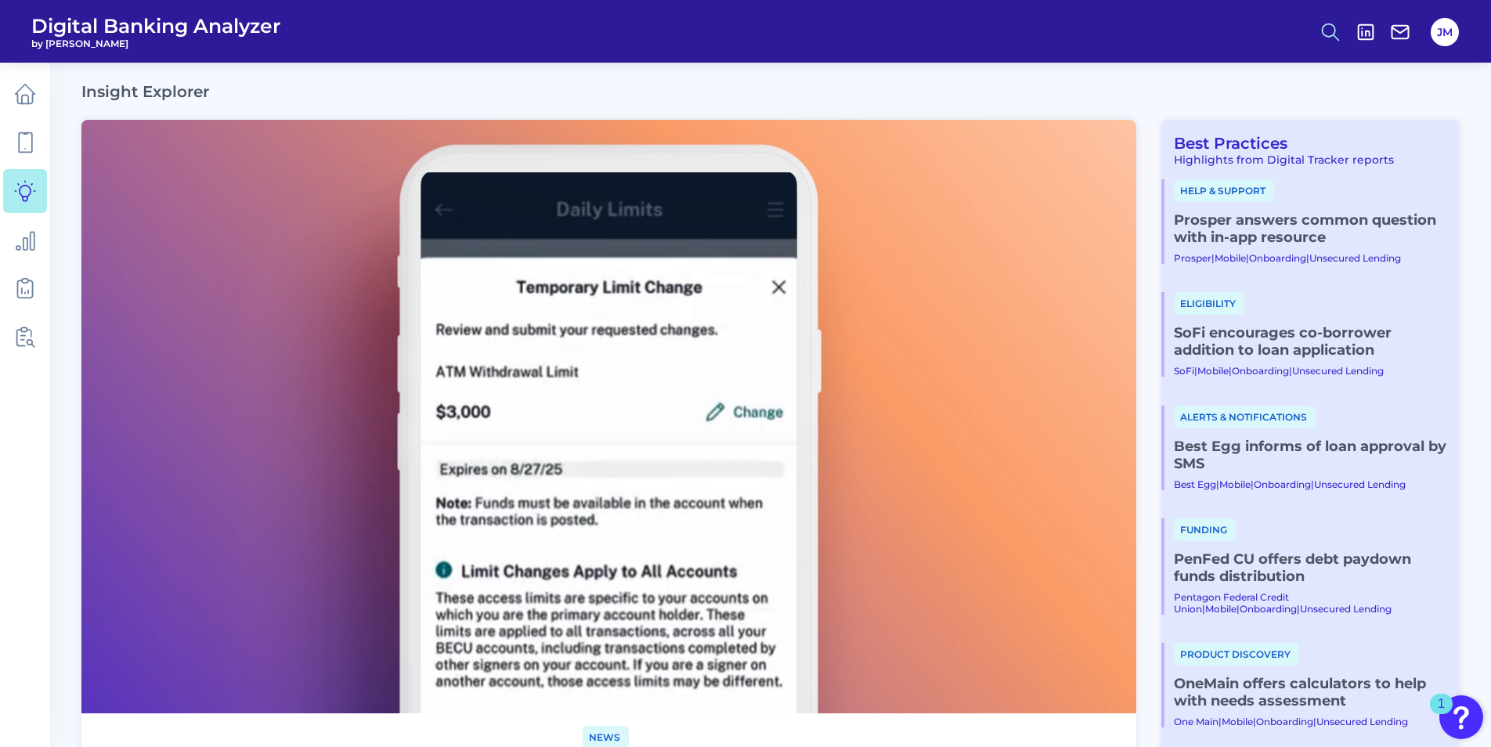
click at [987, 31] on icon at bounding box center [1330, 32] width 22 height 22
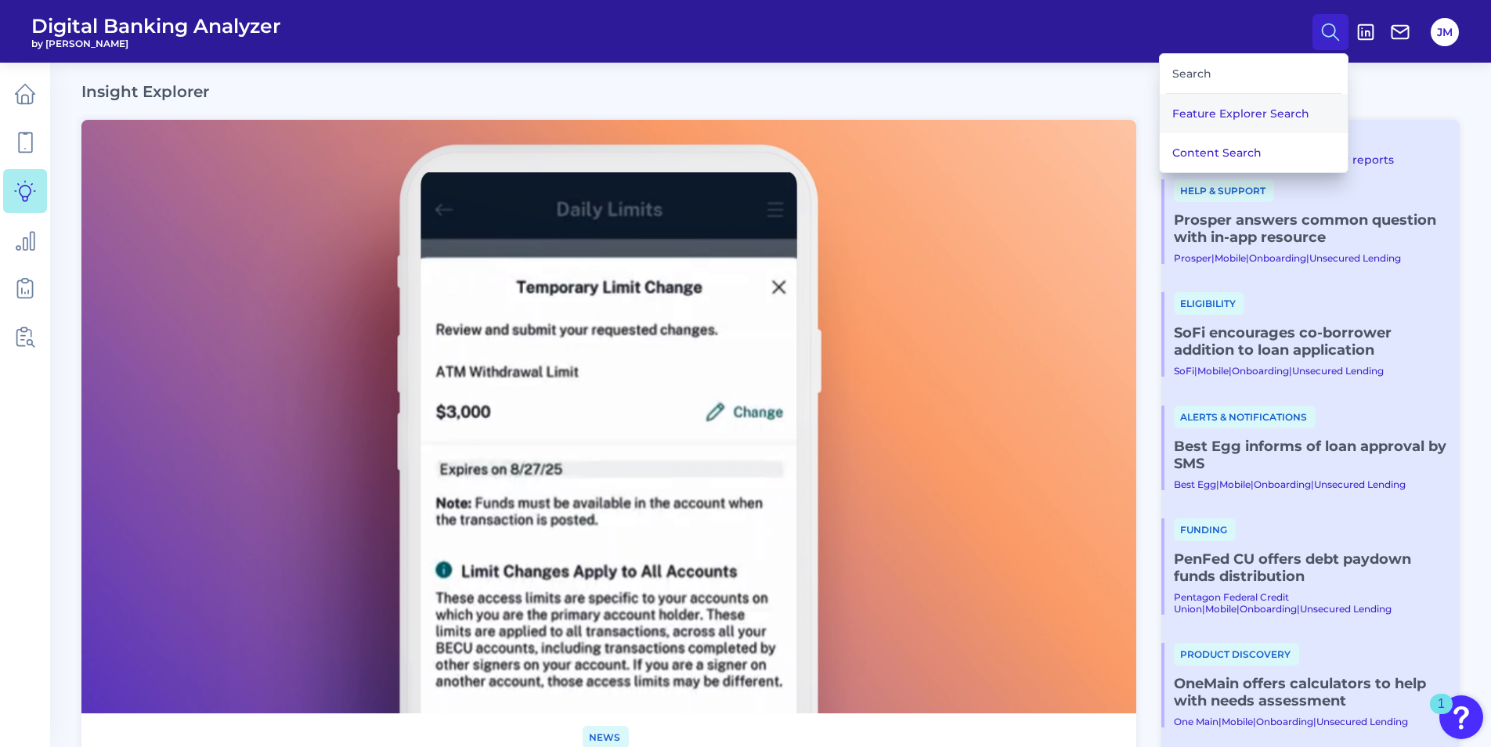
click at [987, 115] on button "Feature Explorer Search" at bounding box center [1254, 113] width 188 height 39
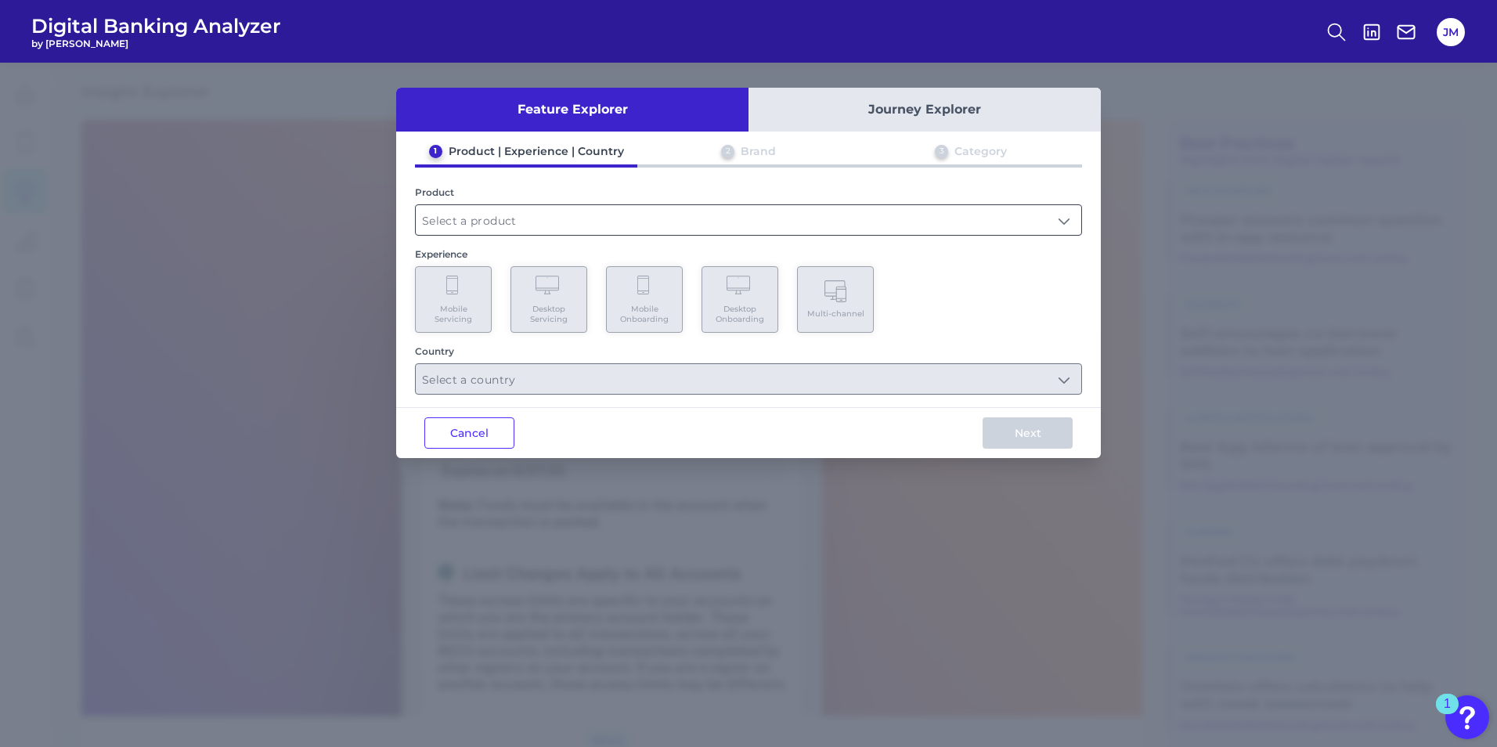
click at [508, 211] on input "text" at bounding box center [749, 220] width 666 height 30
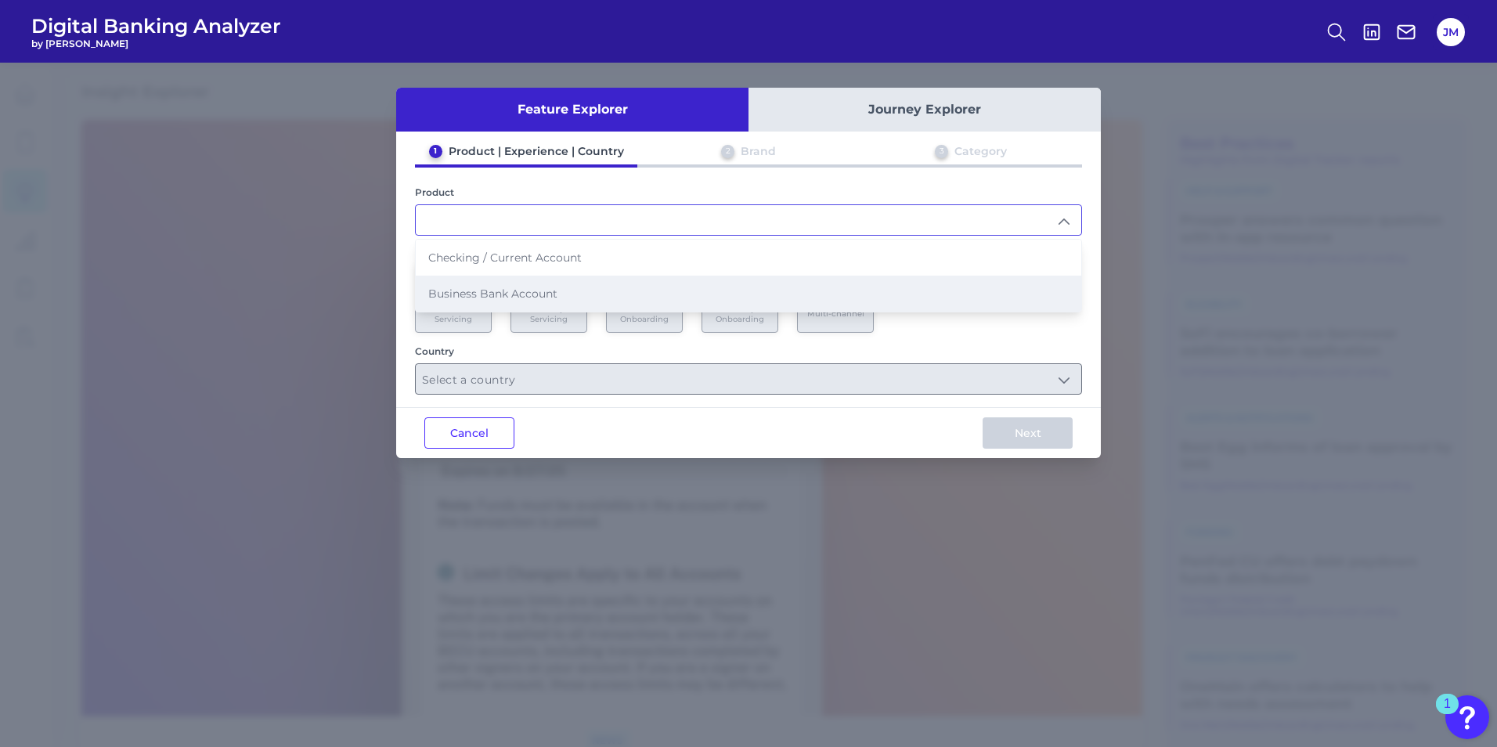
click at [496, 297] on span "Business Bank Account" at bounding box center [492, 294] width 129 height 14
type input "Business Bank Account"
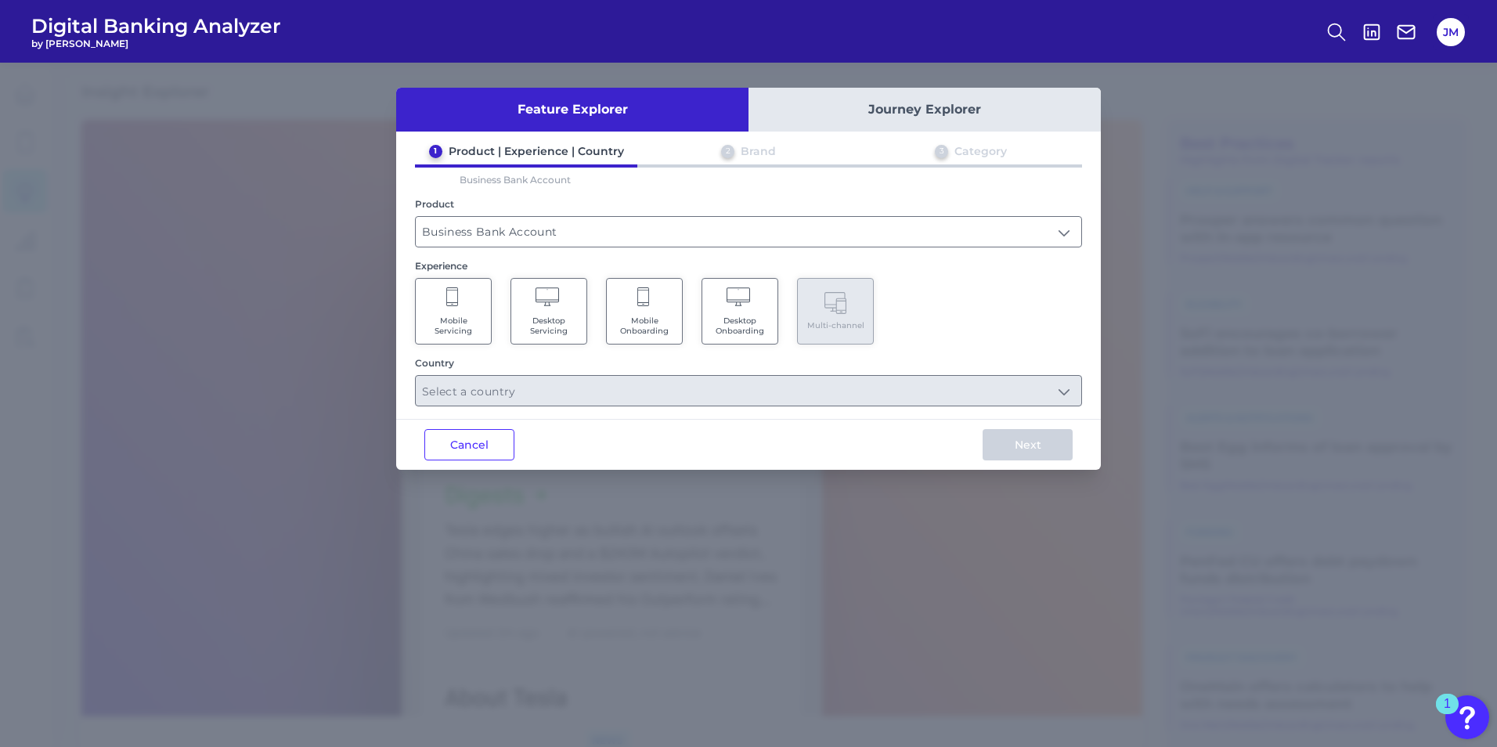
click at [447, 330] on span "Mobile Servicing" at bounding box center [454, 326] width 60 height 20
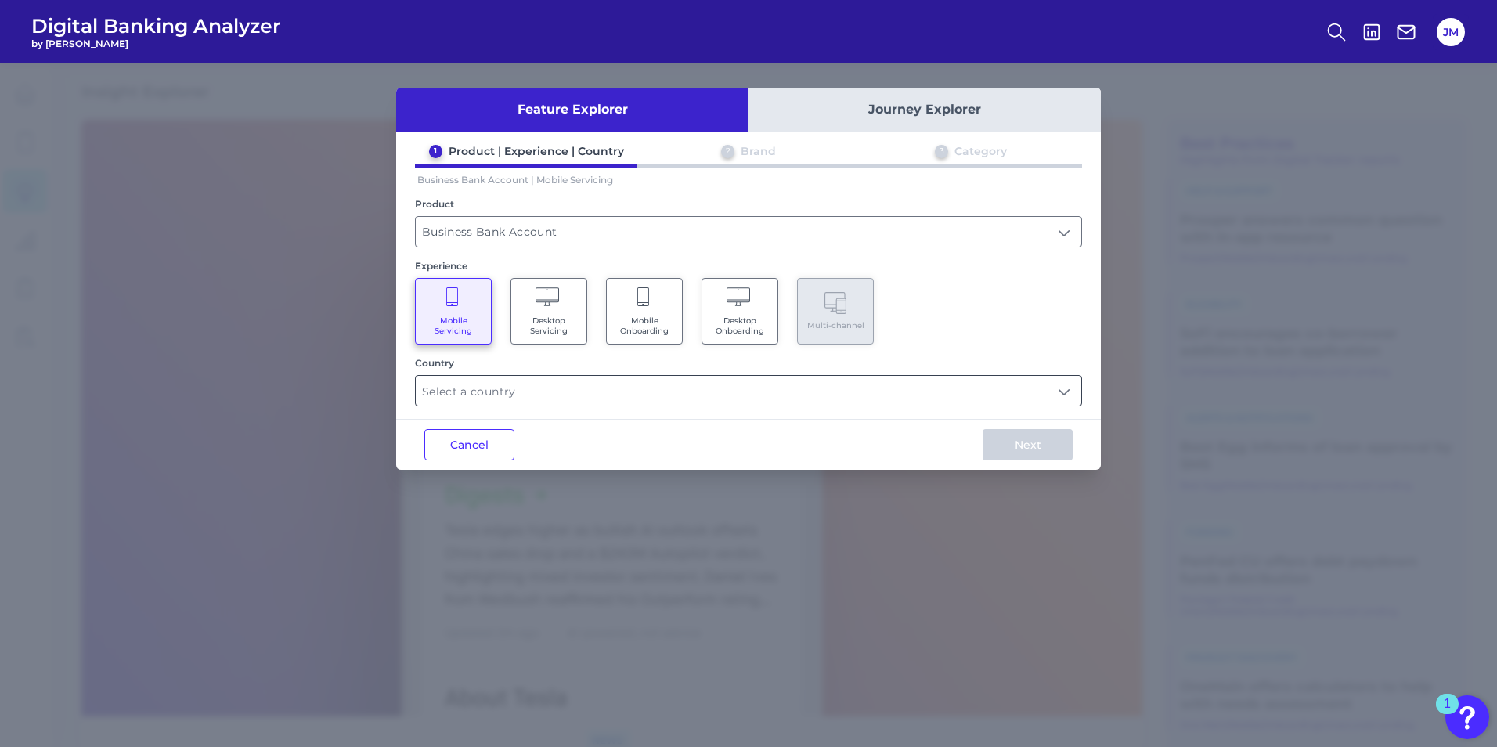
click at [531, 394] on input "text" at bounding box center [749, 391] width 666 height 30
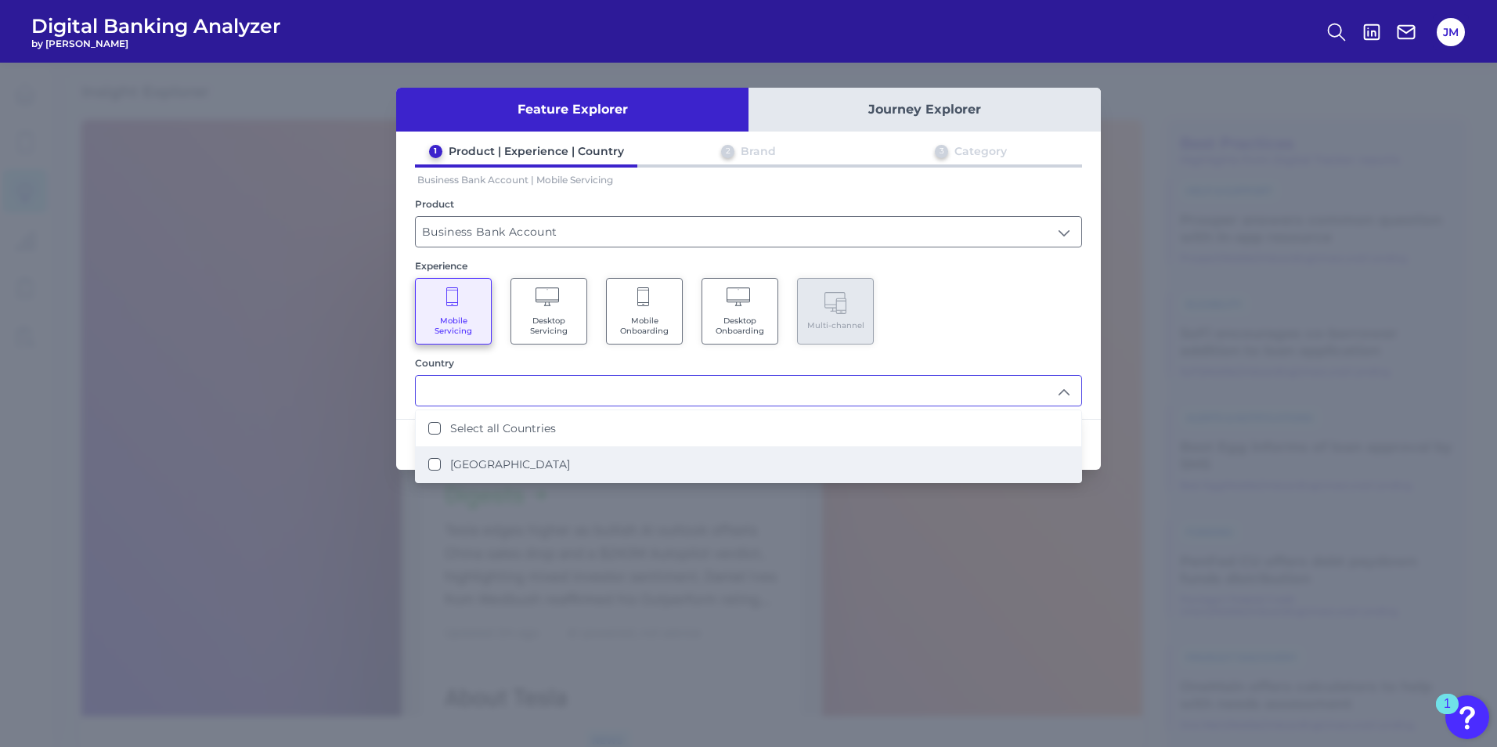
click at [492, 464] on label "[GEOGRAPHIC_DATA]" at bounding box center [510, 464] width 120 height 14
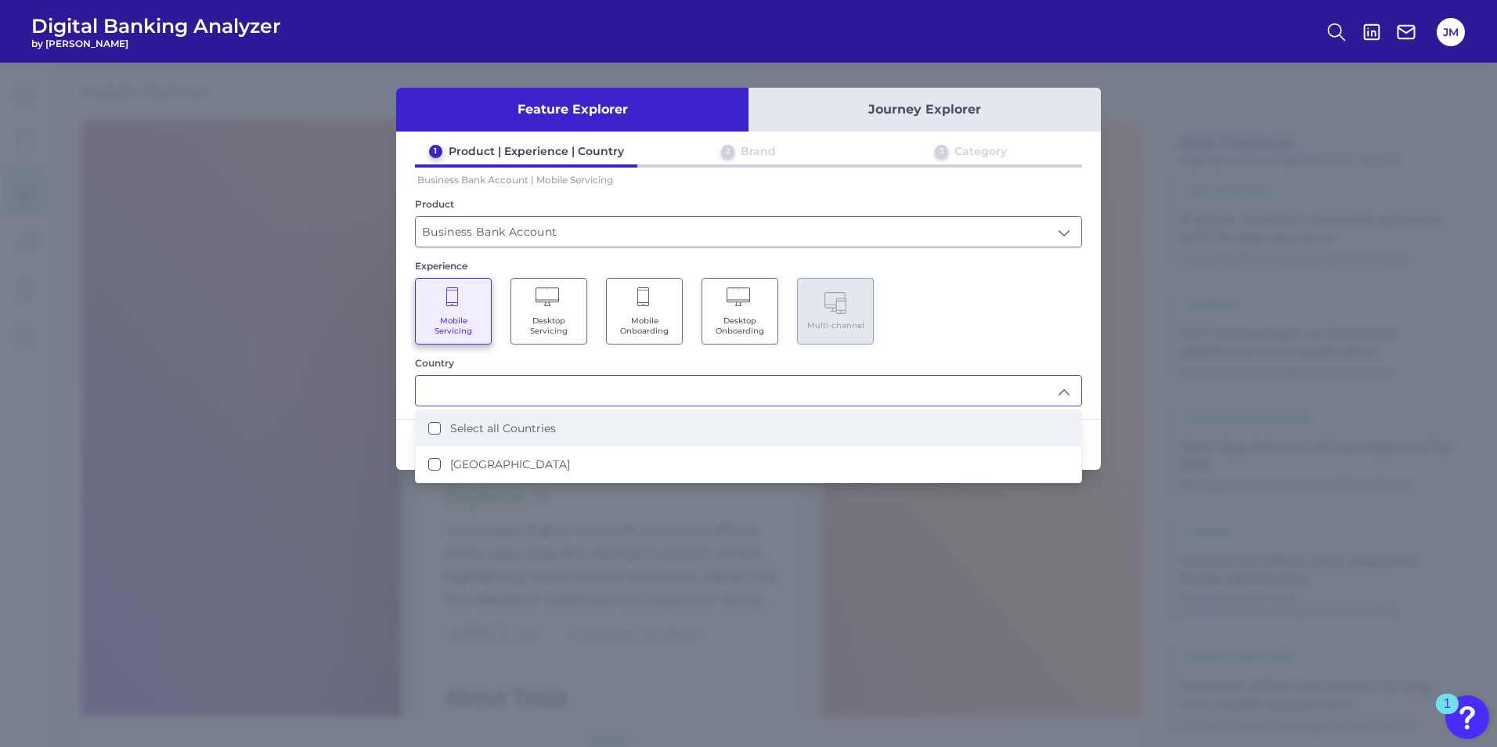
type input "Select all Countries"
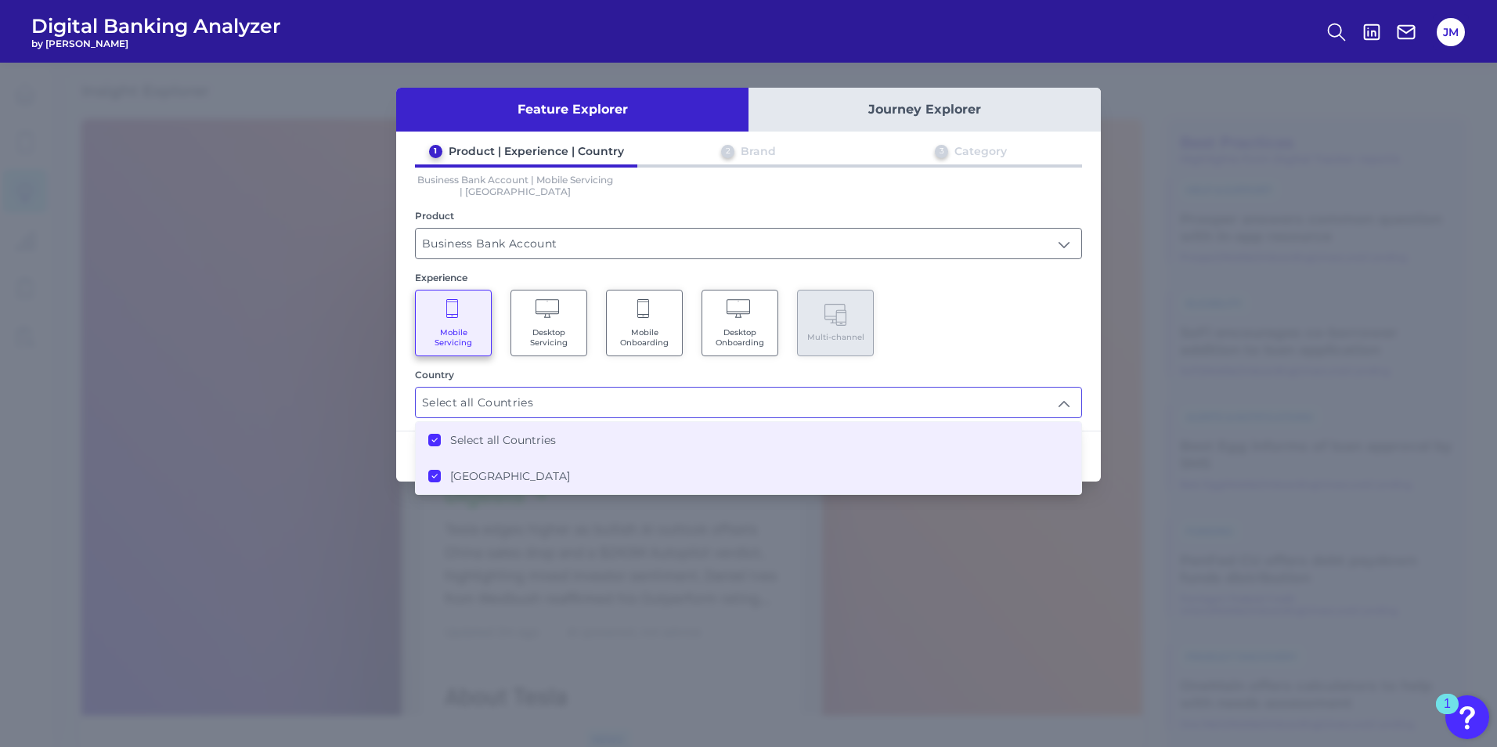
click at [964, 301] on div "Mobile Servicing Desktop Servicing Mobile Onboarding Desktop Onboarding Multi-c…" at bounding box center [748, 323] width 667 height 67
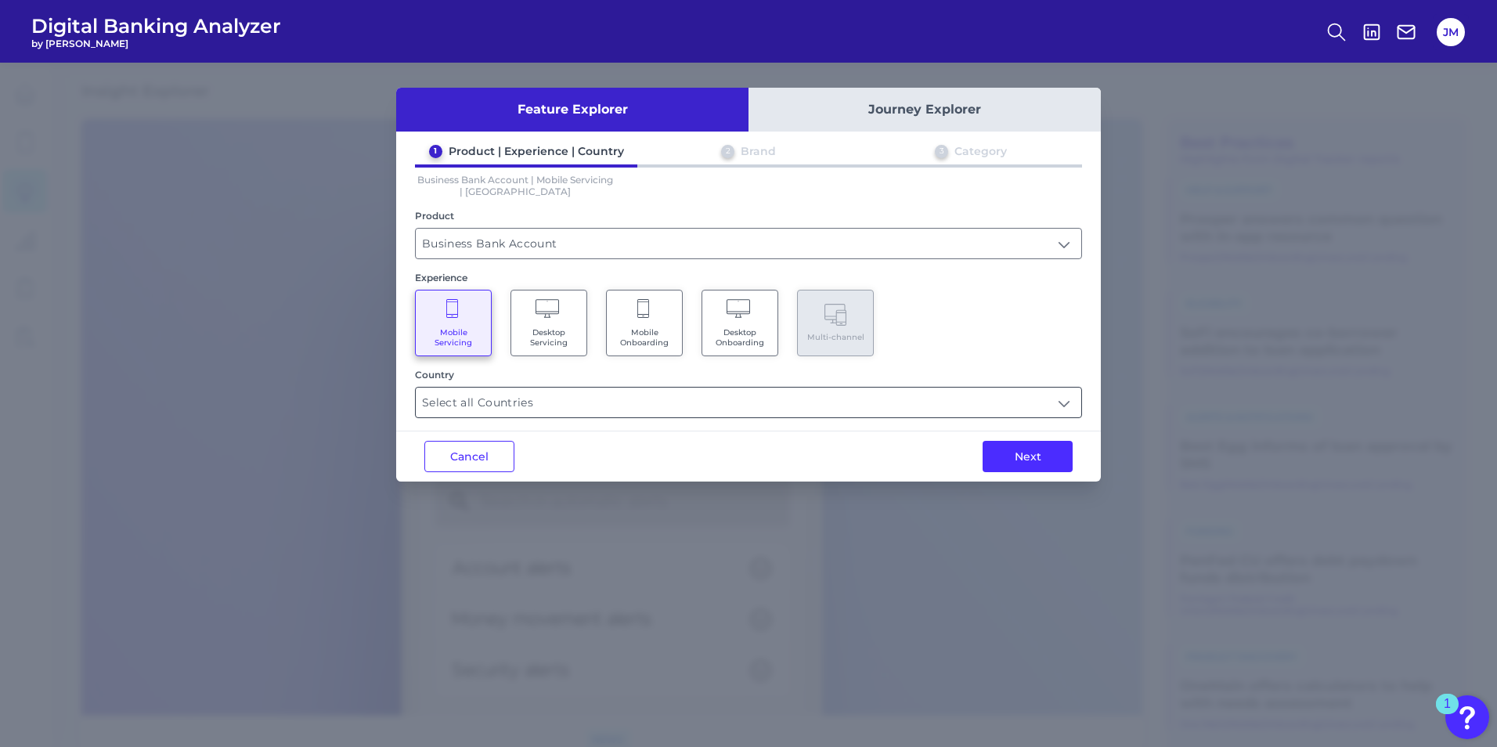
click at [967, 403] on input "Select all Countries" at bounding box center [749, 403] width 666 height 30
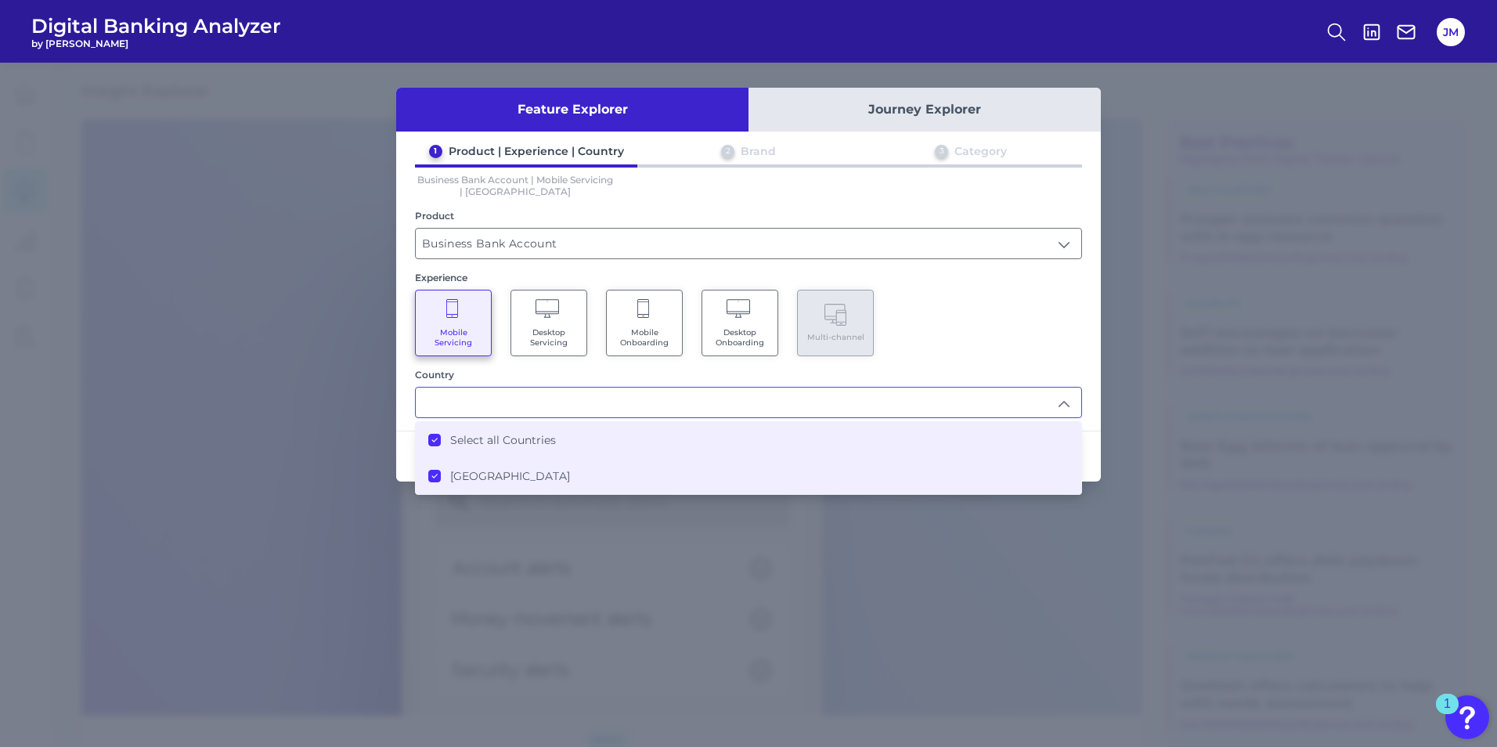
click at [967, 403] on input "text" at bounding box center [749, 403] width 666 height 30
type input "Select all Countries"
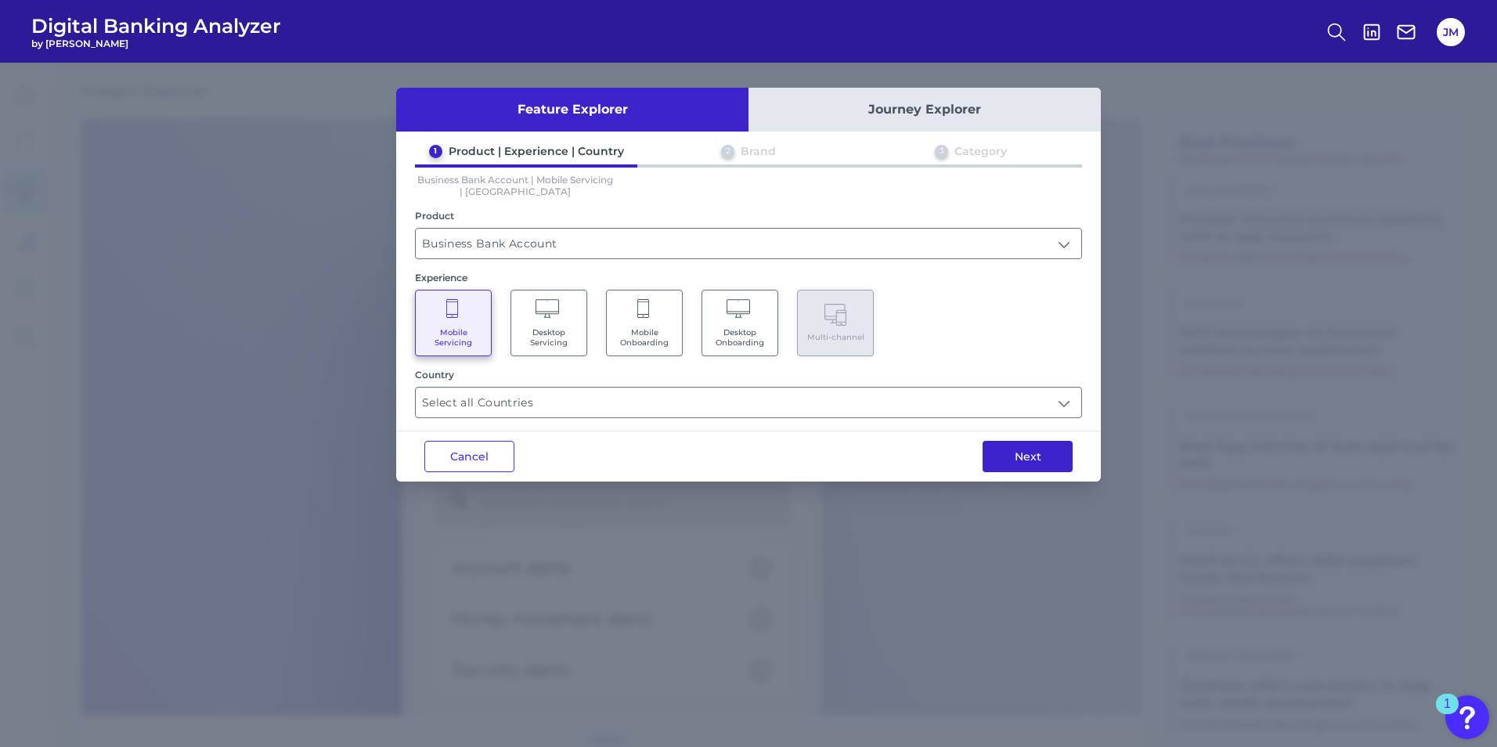
click at [987, 450] on button "Next" at bounding box center [1028, 456] width 90 height 31
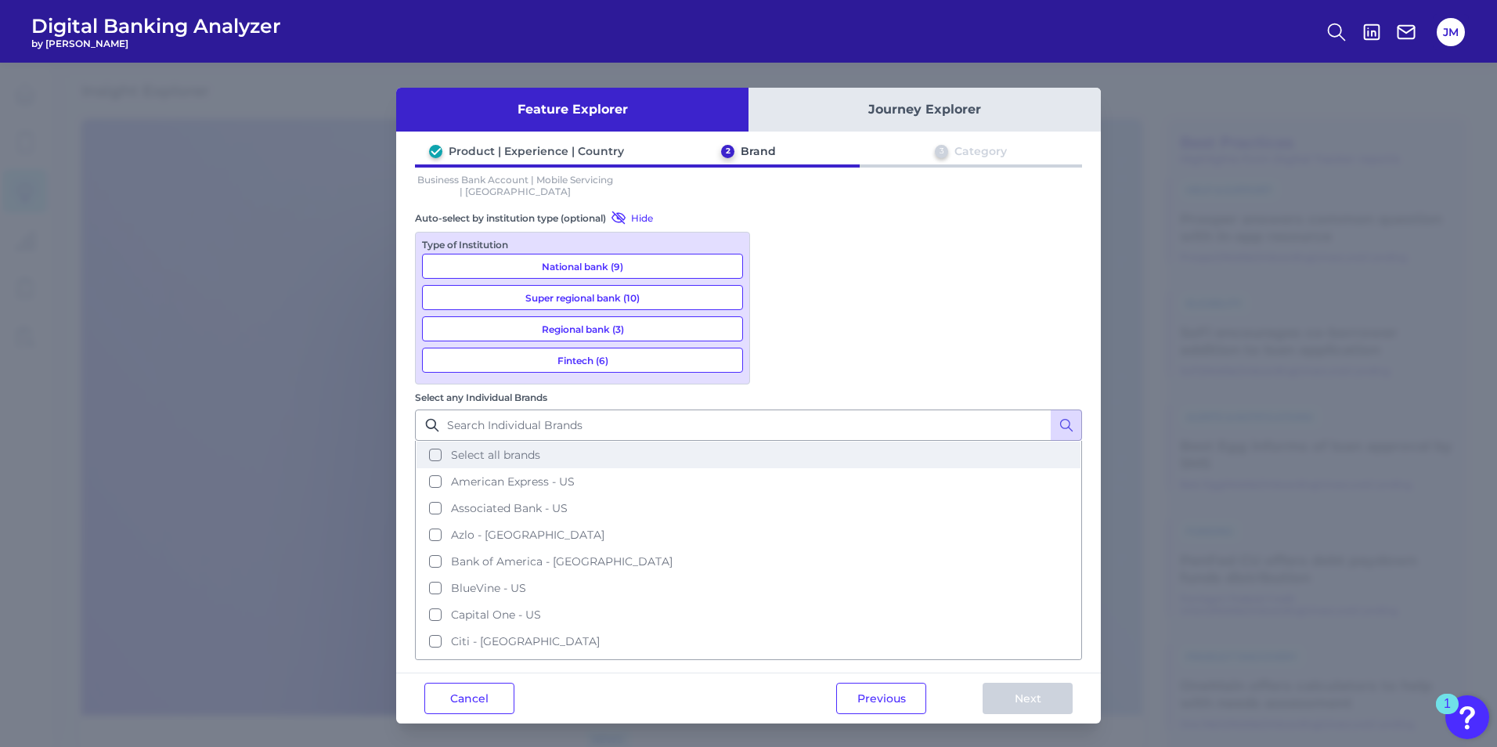
click at [778, 442] on button "Select all brands" at bounding box center [749, 455] width 664 height 27
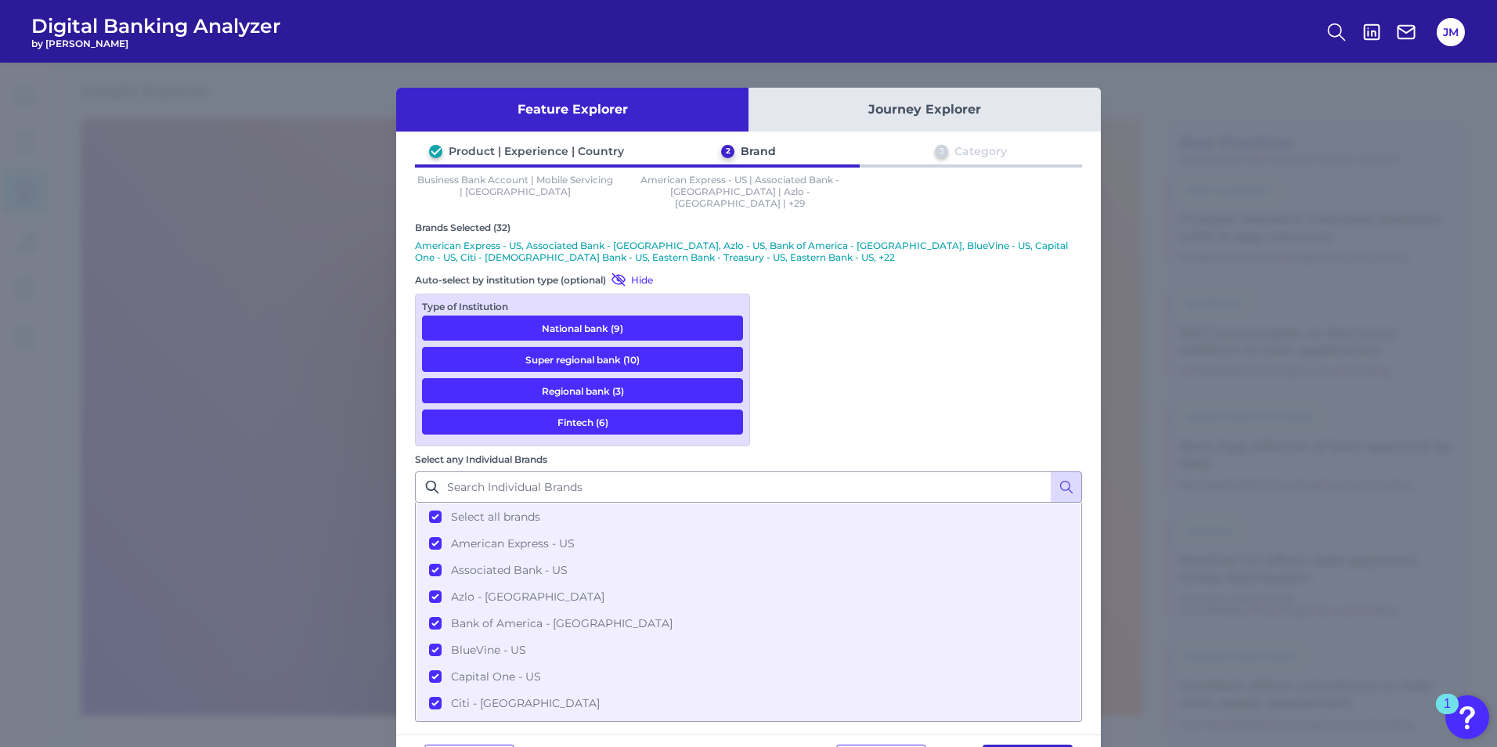
click at [987, 518] on button "Next" at bounding box center [1028, 760] width 90 height 31
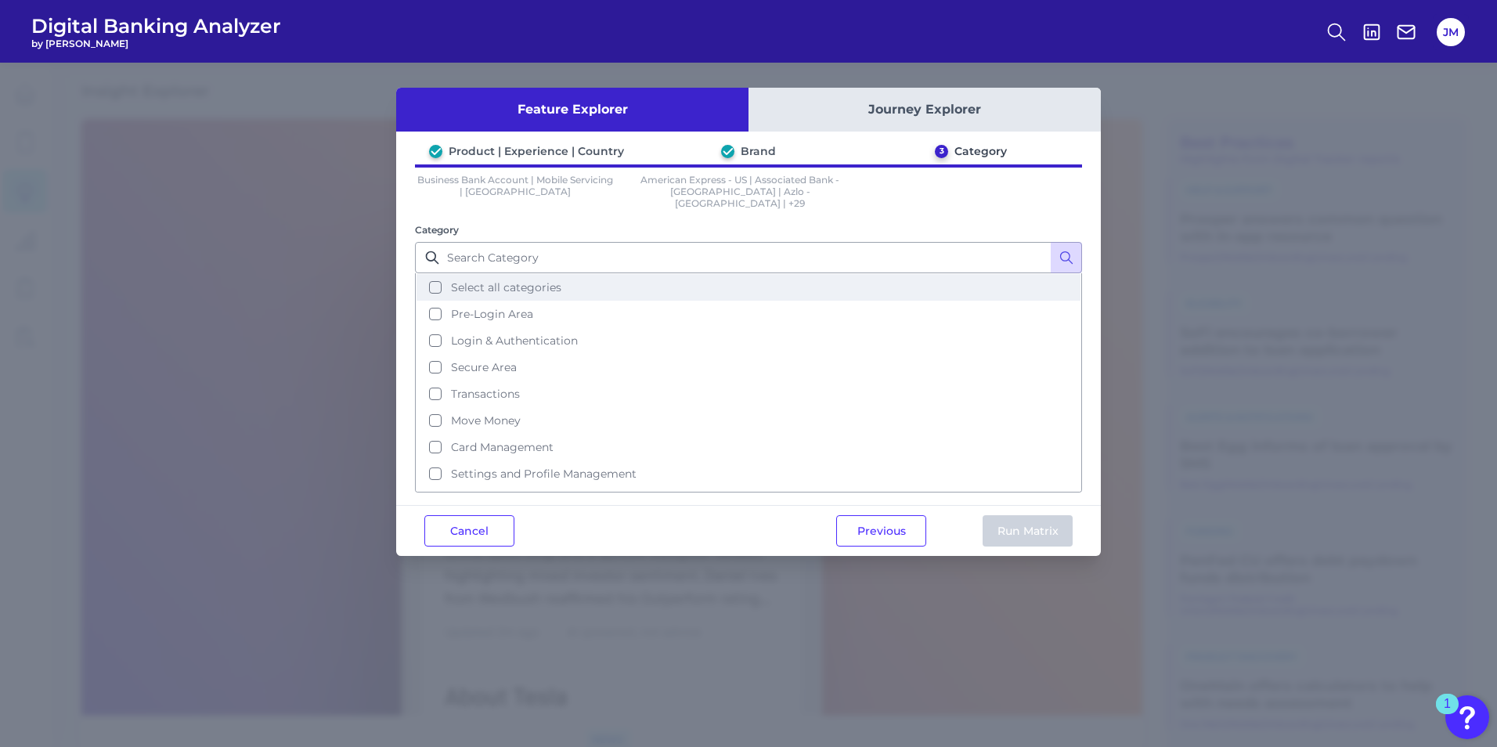
click at [487, 280] on span "Select all categories" at bounding box center [506, 287] width 110 height 14
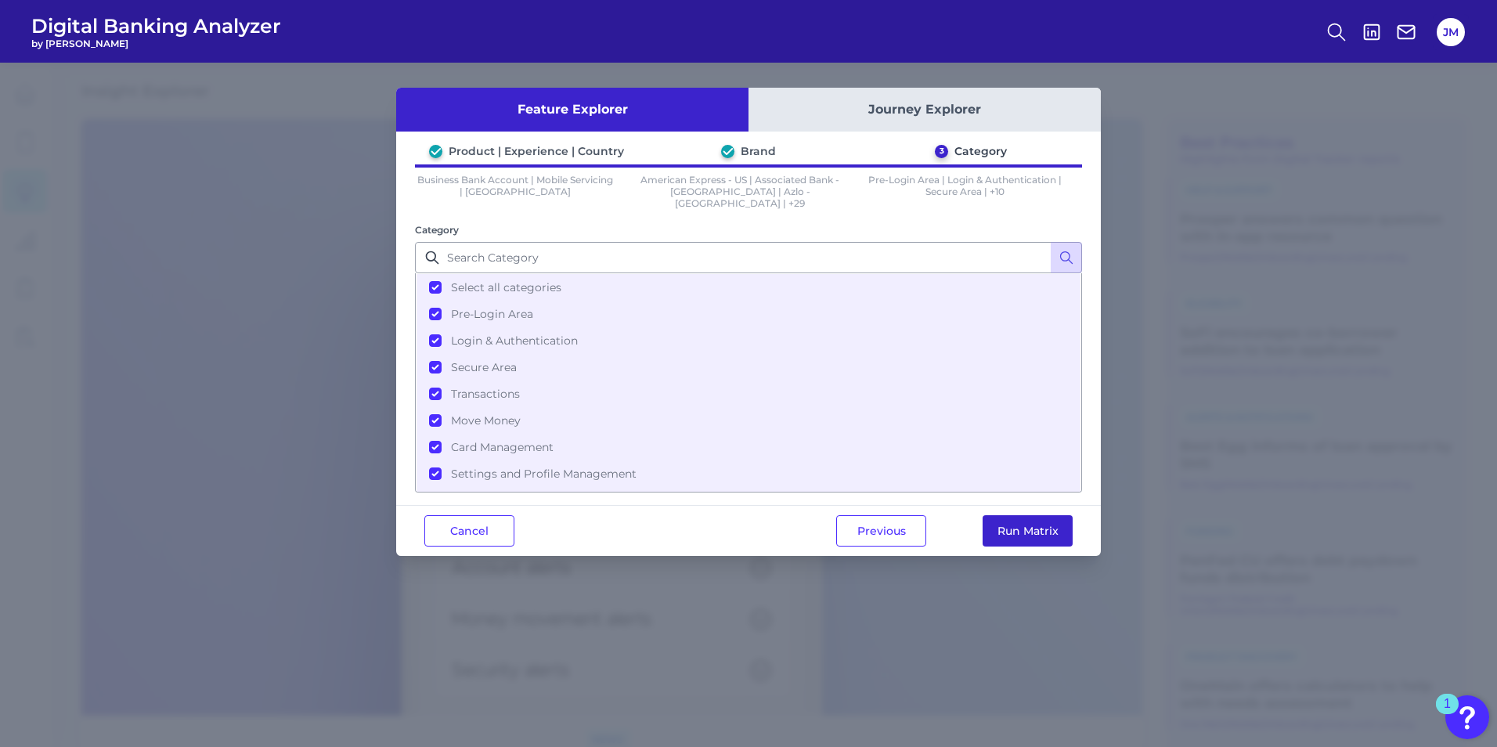
click at [987, 515] on button "Run Matrix" at bounding box center [1028, 530] width 90 height 31
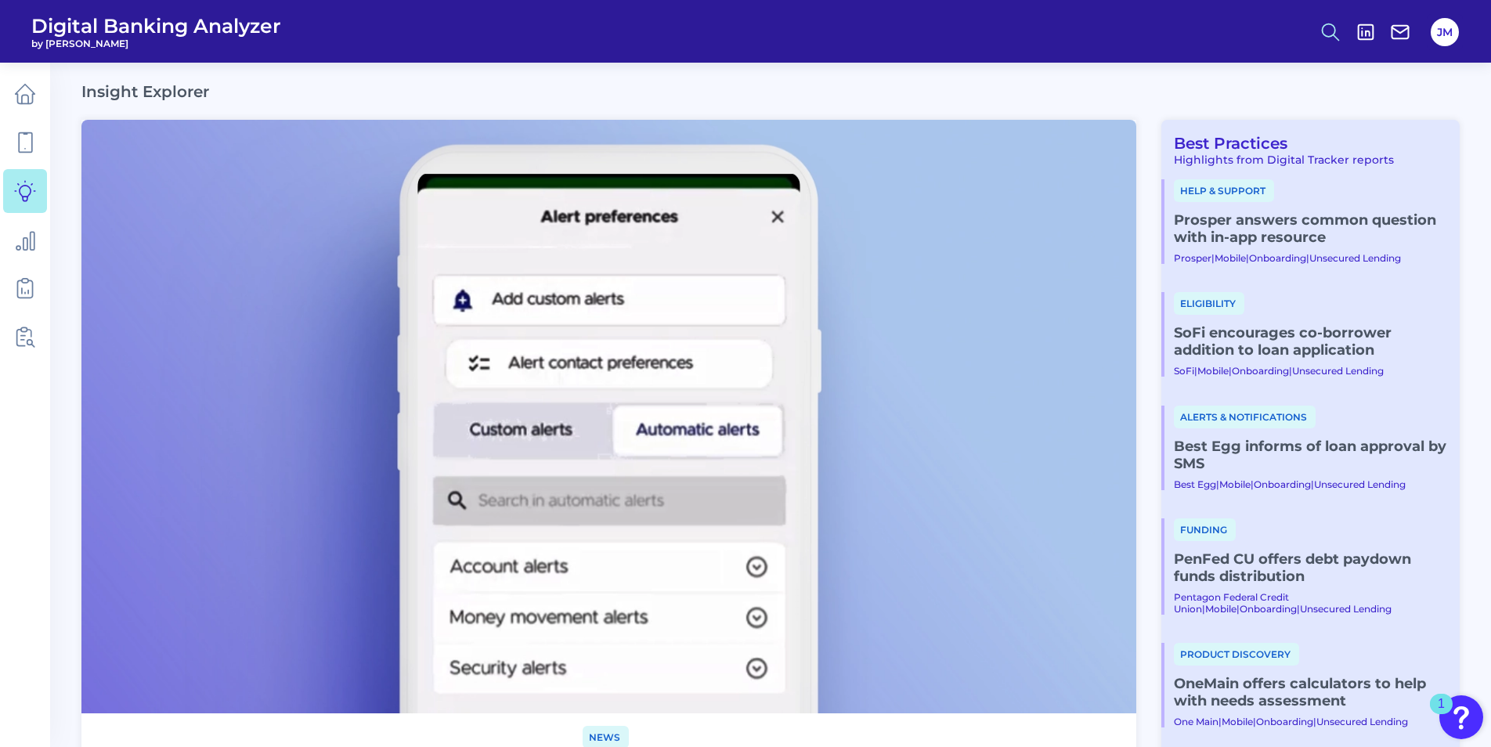
click at [987, 33] on icon at bounding box center [1330, 32] width 22 height 22
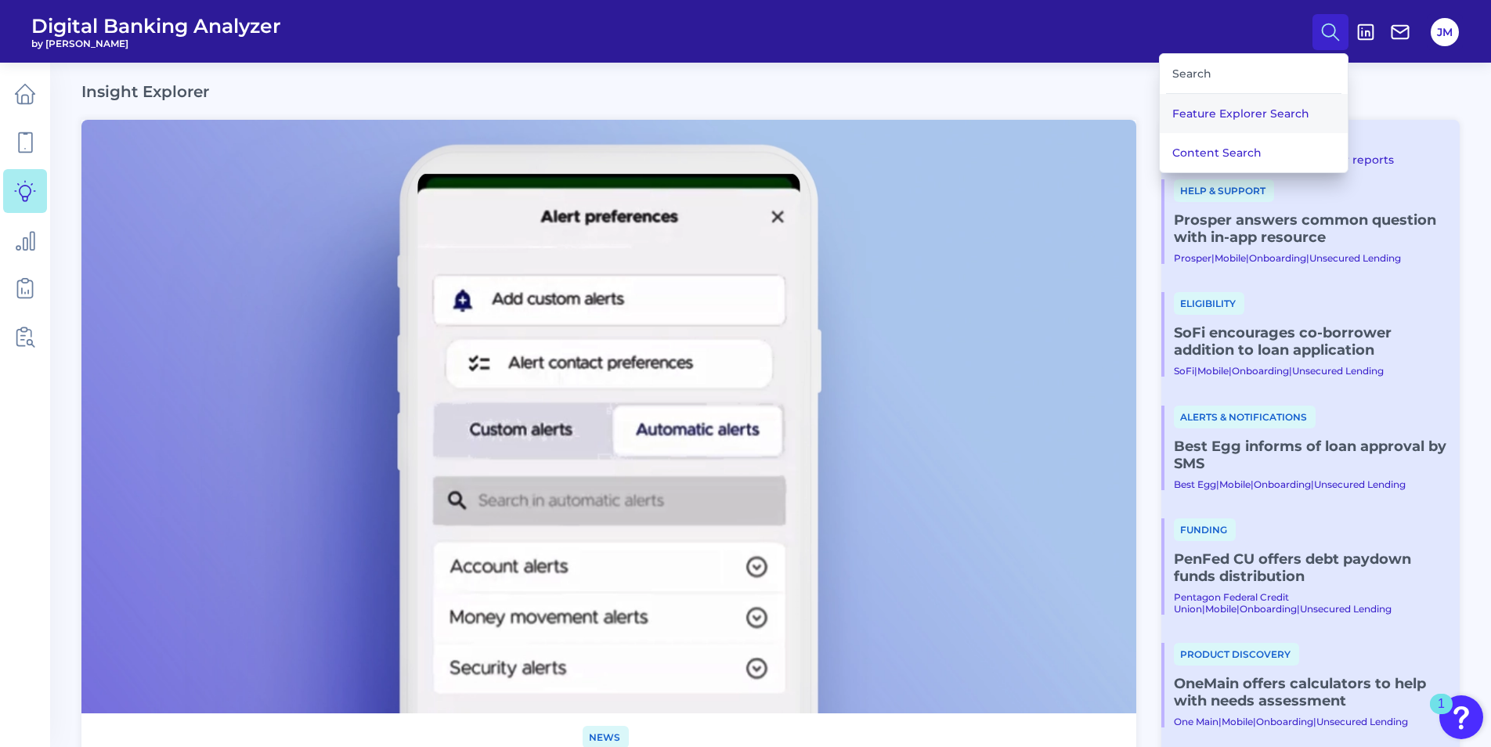
click at [987, 116] on button "Feature Explorer Search" at bounding box center [1254, 113] width 188 height 39
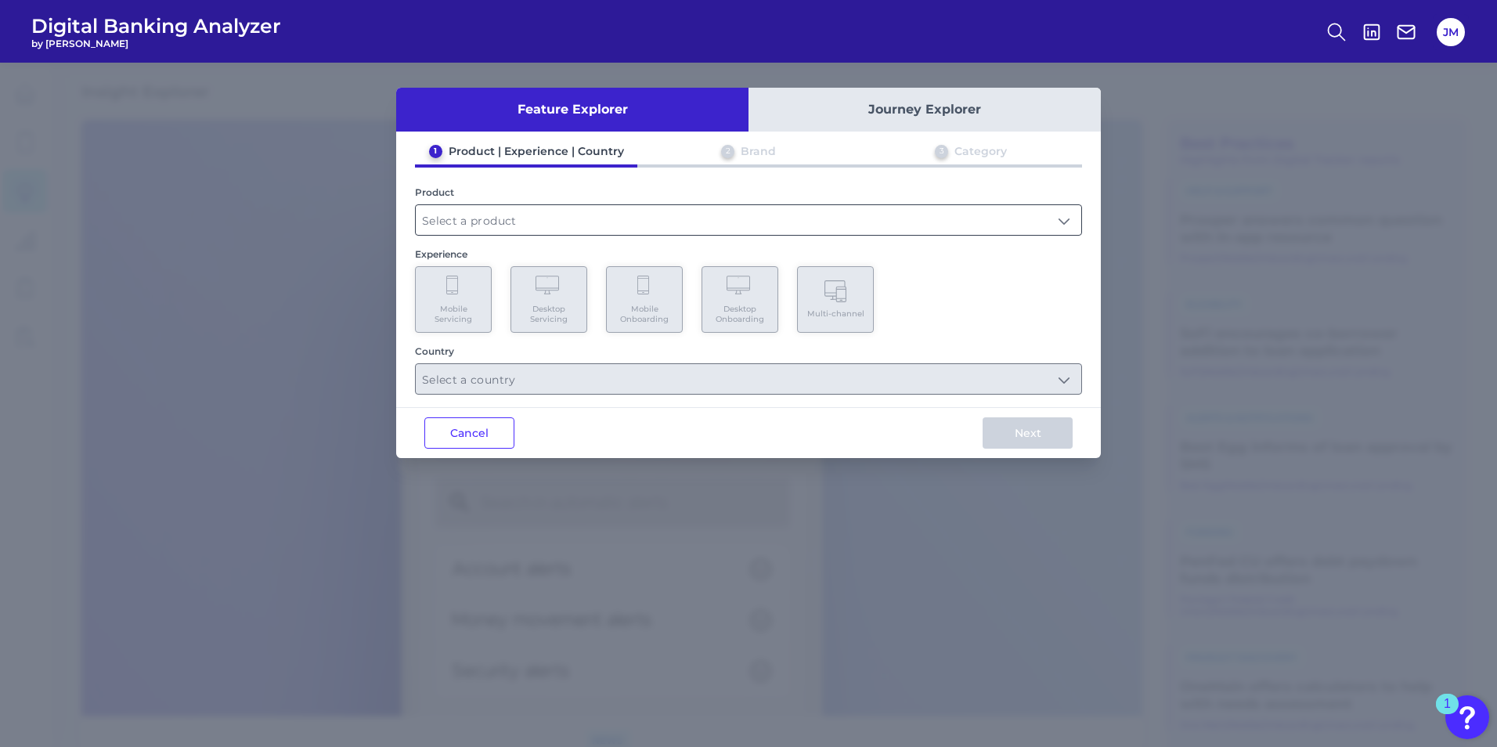
click at [489, 228] on input "text" at bounding box center [749, 220] width 666 height 30
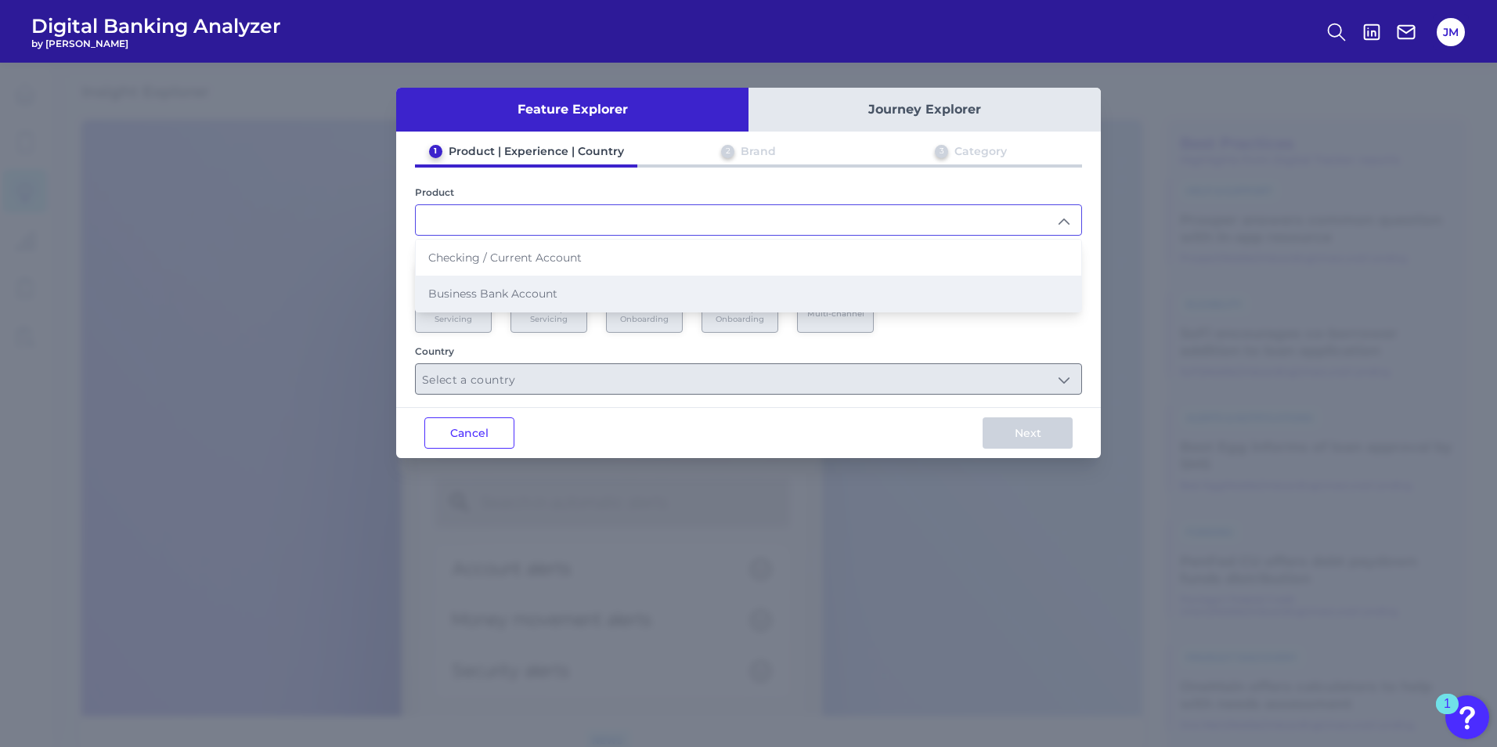
click at [507, 298] on span "Business Bank Account" at bounding box center [492, 294] width 129 height 14
type input "Business Bank Account"
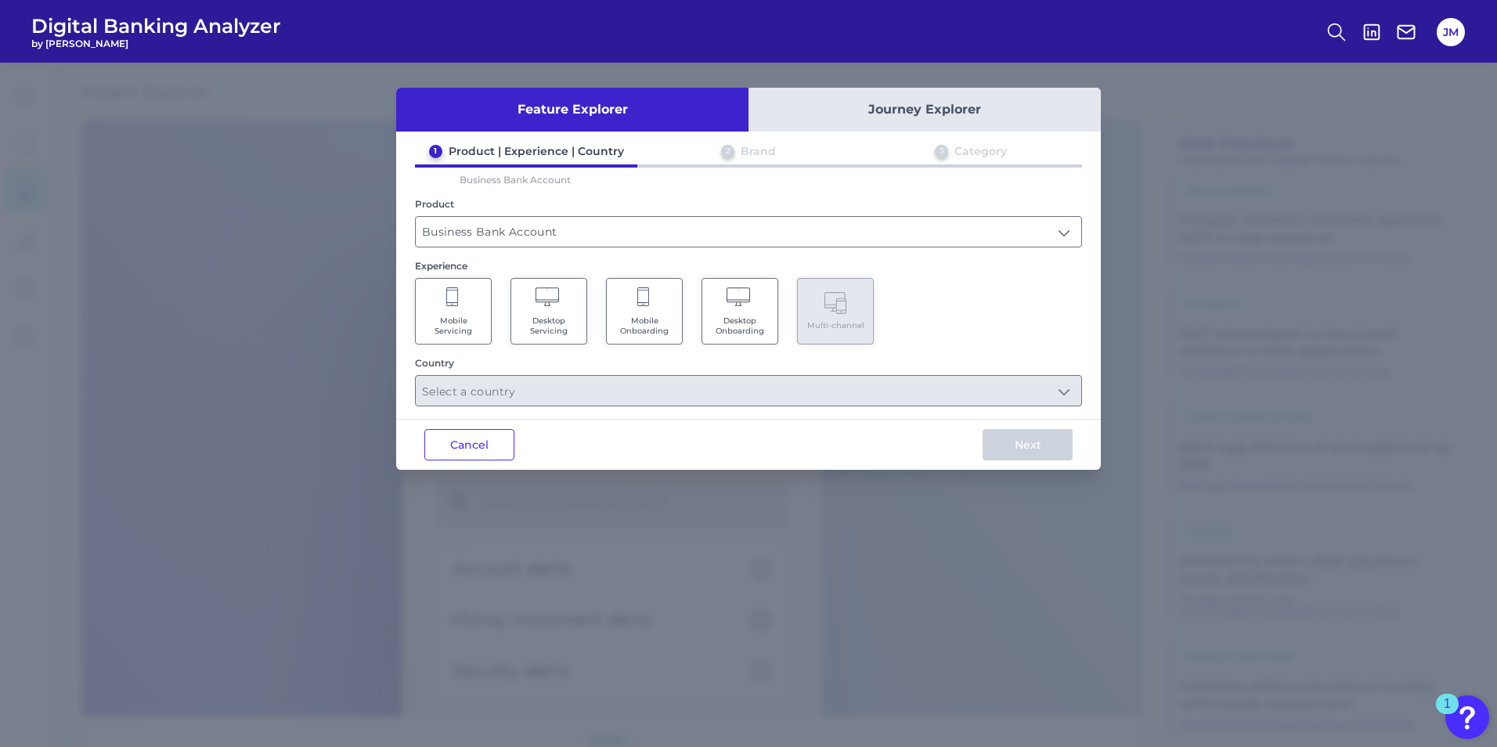
click at [459, 326] on span "Mobile Servicing" at bounding box center [454, 326] width 60 height 20
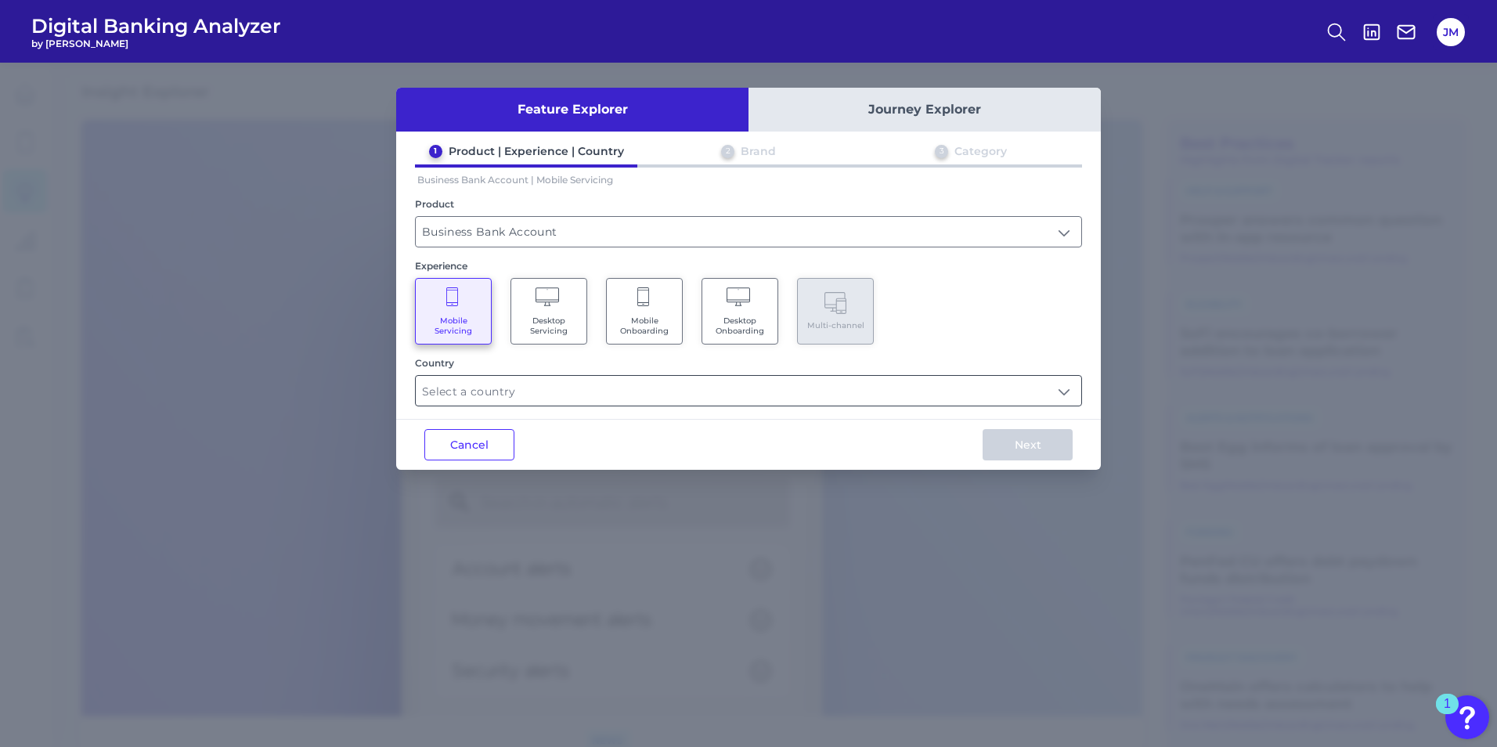
click at [487, 398] on input "text" at bounding box center [749, 391] width 666 height 30
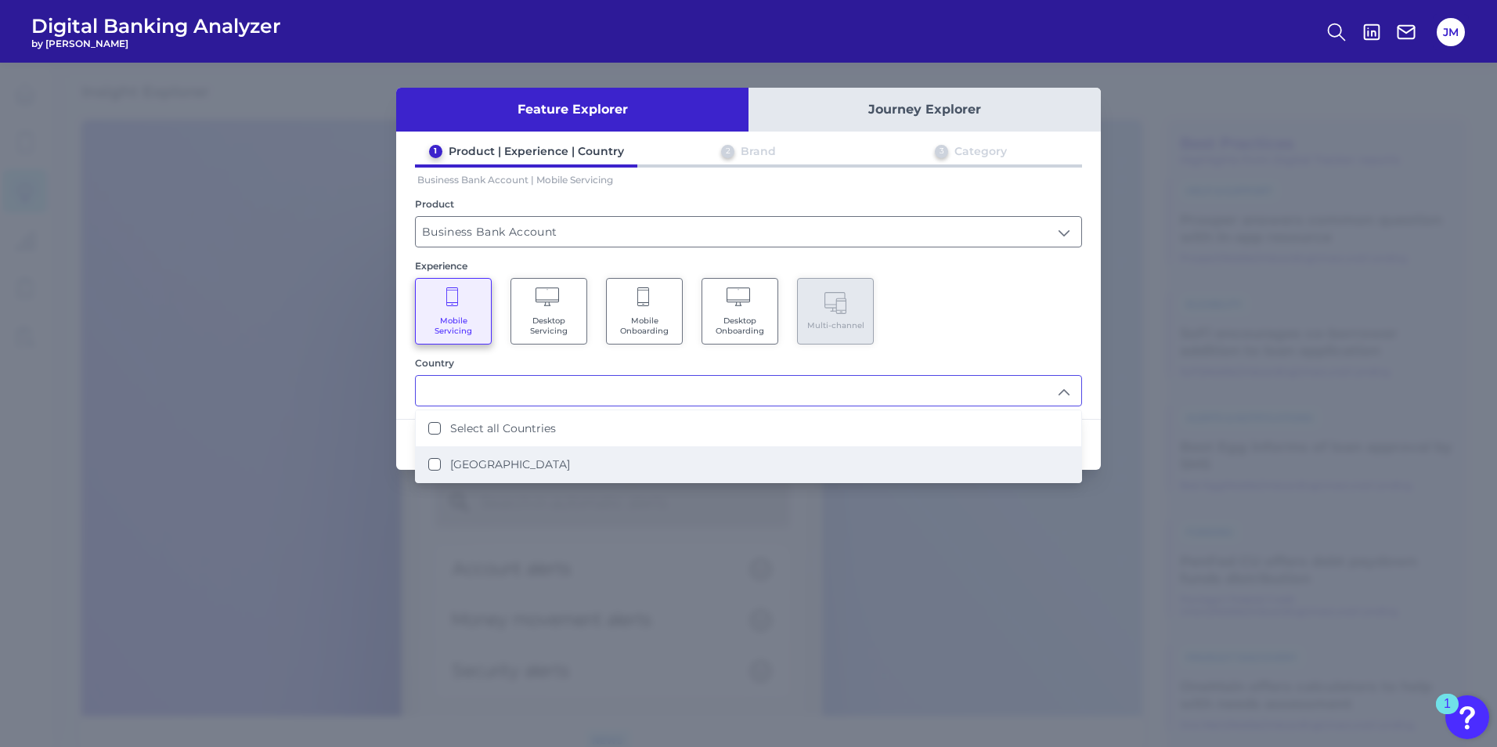
click at [483, 460] on label "[GEOGRAPHIC_DATA]" at bounding box center [510, 464] width 120 height 14
type input "Select all Countries"
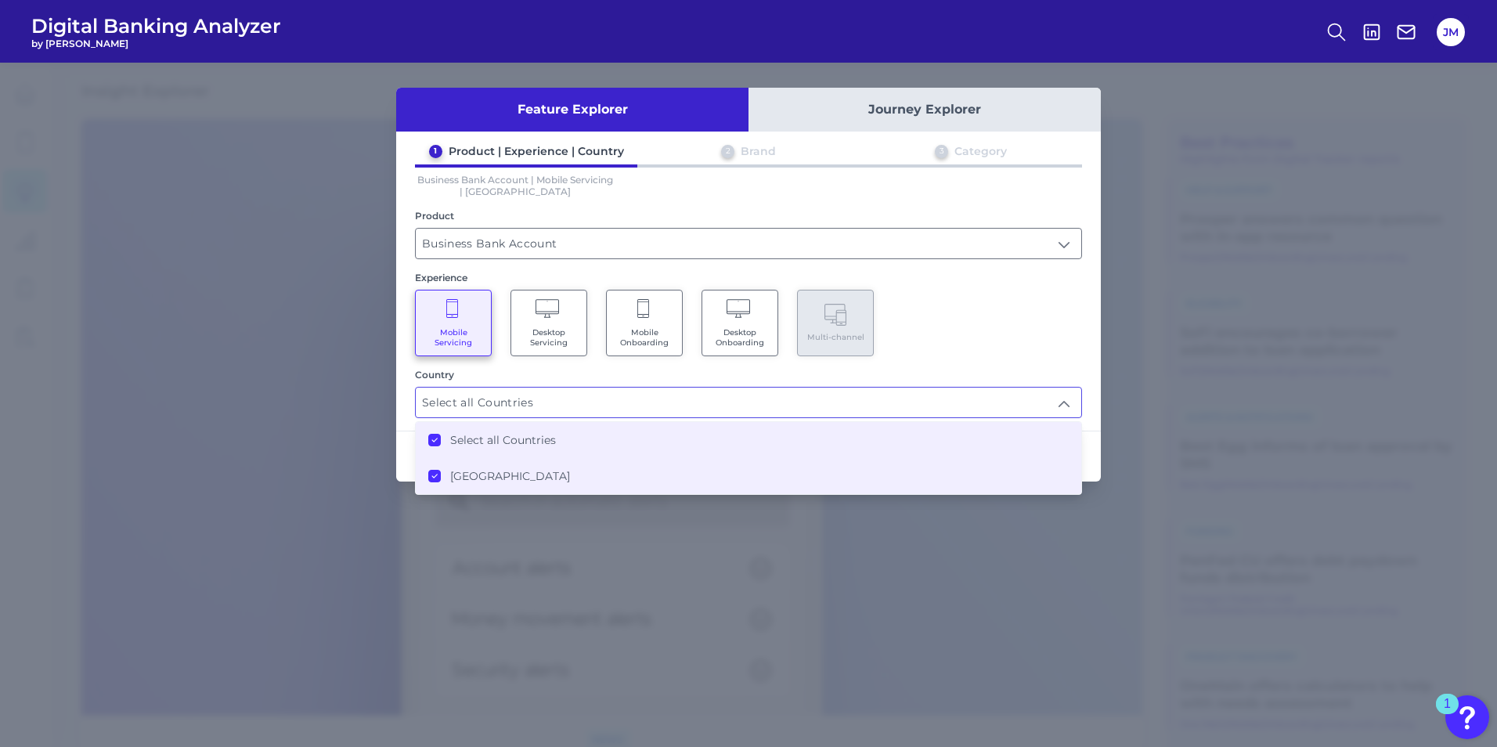
click at [987, 336] on div "Mobile Servicing Desktop Servicing Mobile Onboarding Desktop Onboarding Multi-c…" at bounding box center [748, 323] width 667 height 67
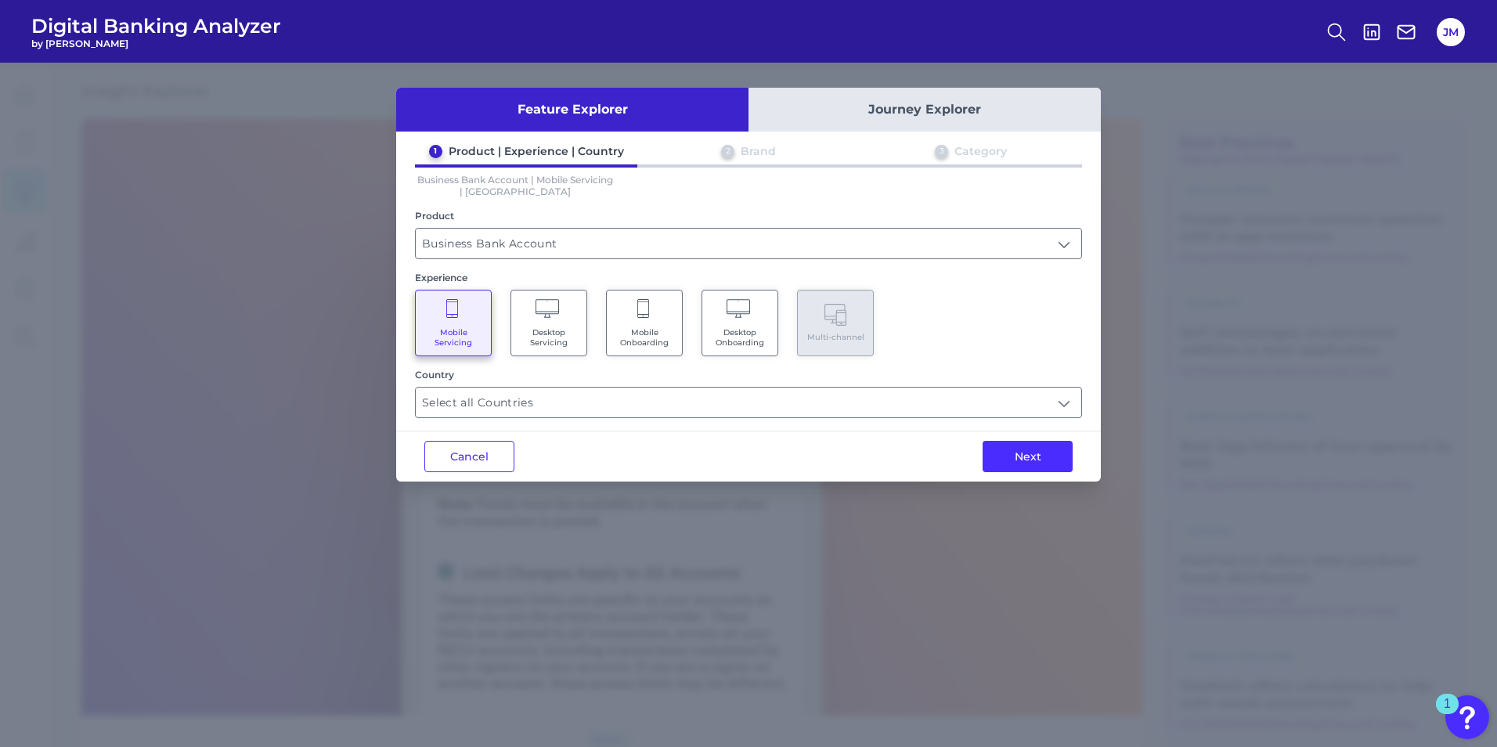
click at [987, 460] on button "Next" at bounding box center [1028, 456] width 90 height 31
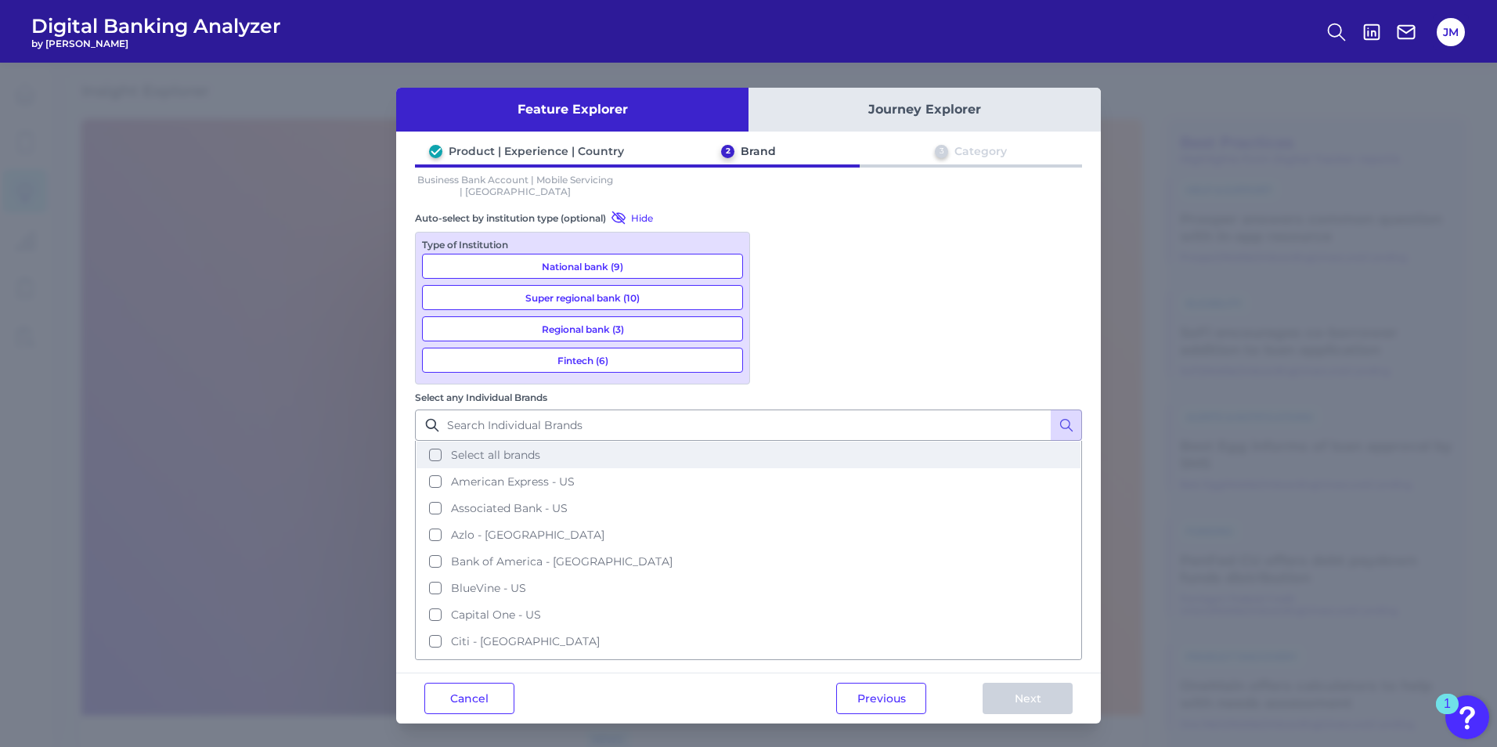
click at [770, 442] on button "Select all brands" at bounding box center [749, 455] width 664 height 27
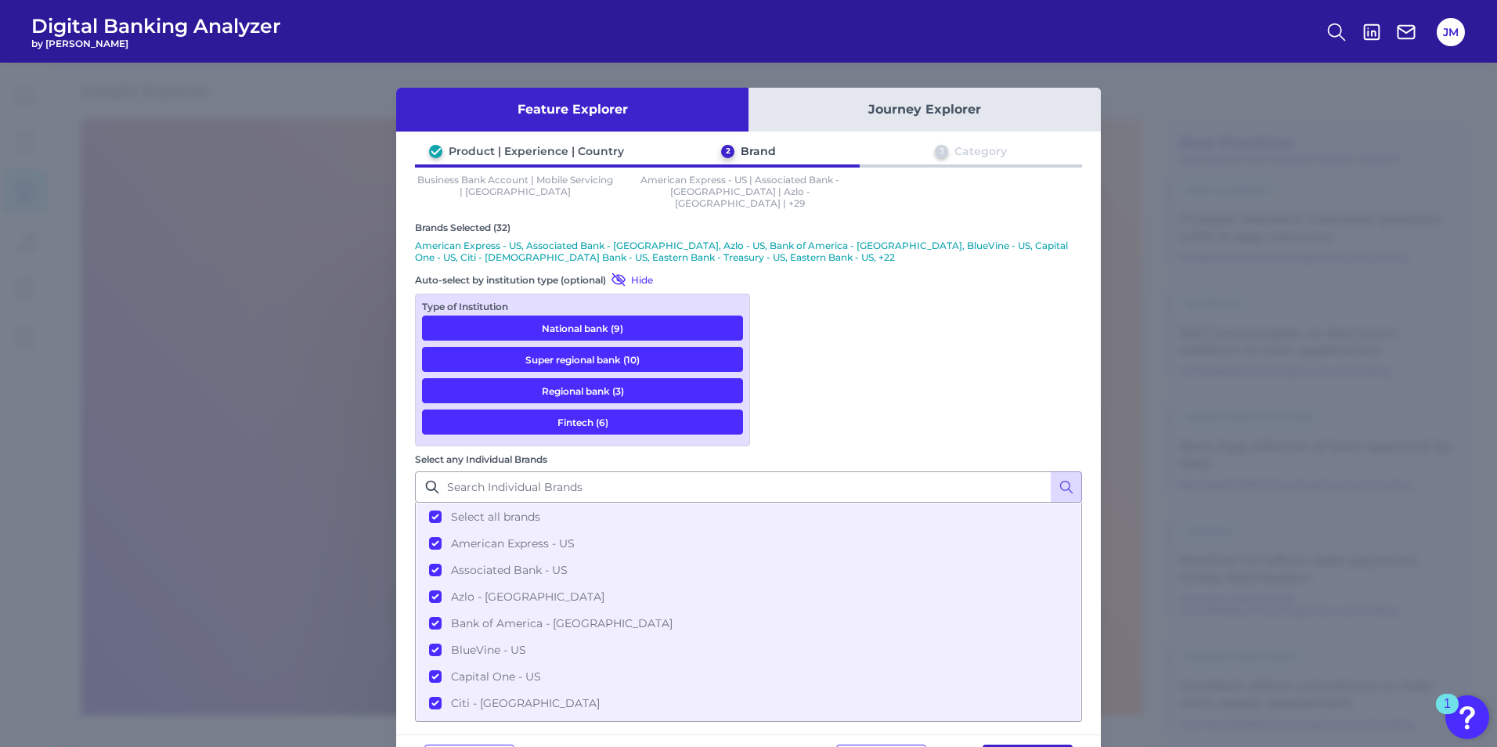
click at [987, 518] on button "Next" at bounding box center [1028, 760] width 90 height 31
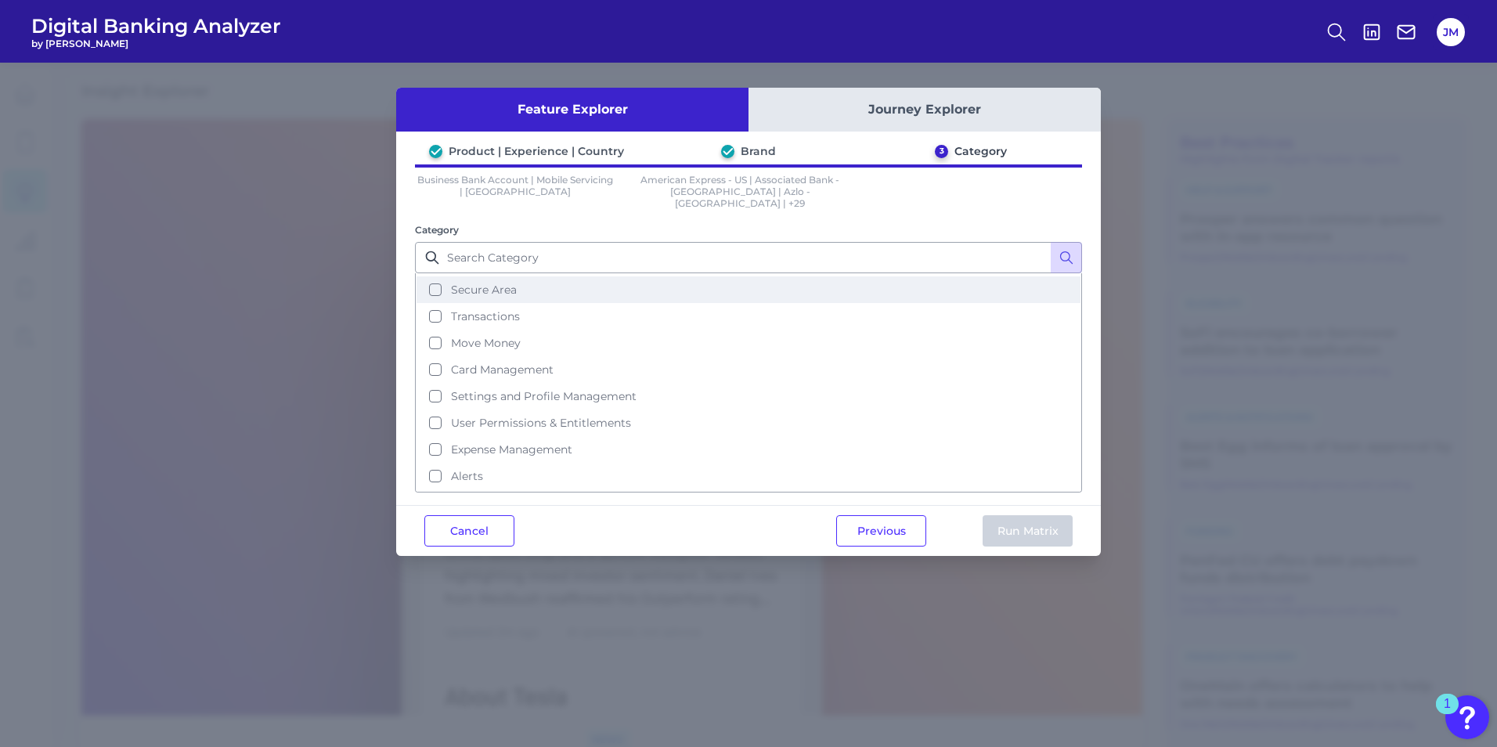
scroll to position [0, 0]
click at [884, 518] on button "Previous" at bounding box center [881, 530] width 90 height 31
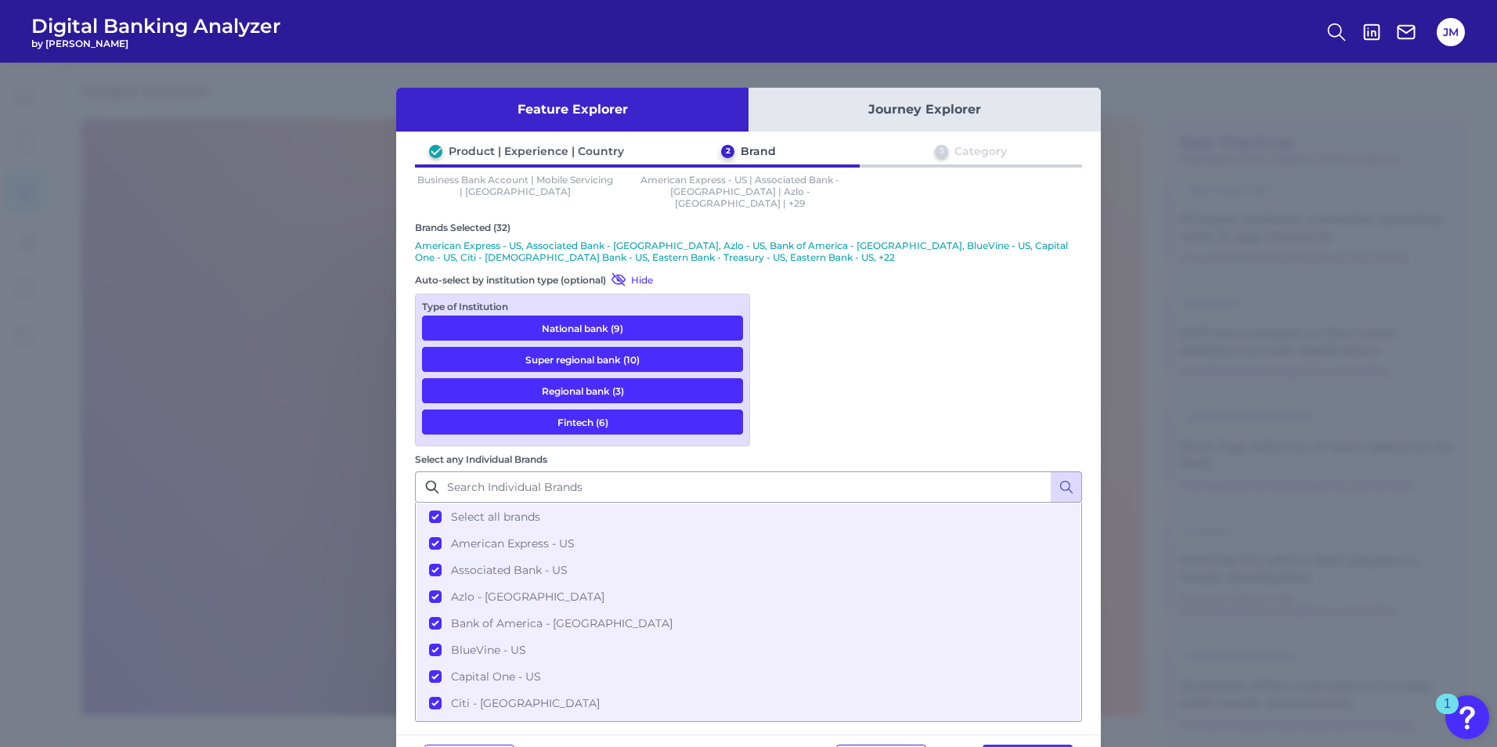
click at [893, 518] on button "Previous" at bounding box center [881, 760] width 90 height 31
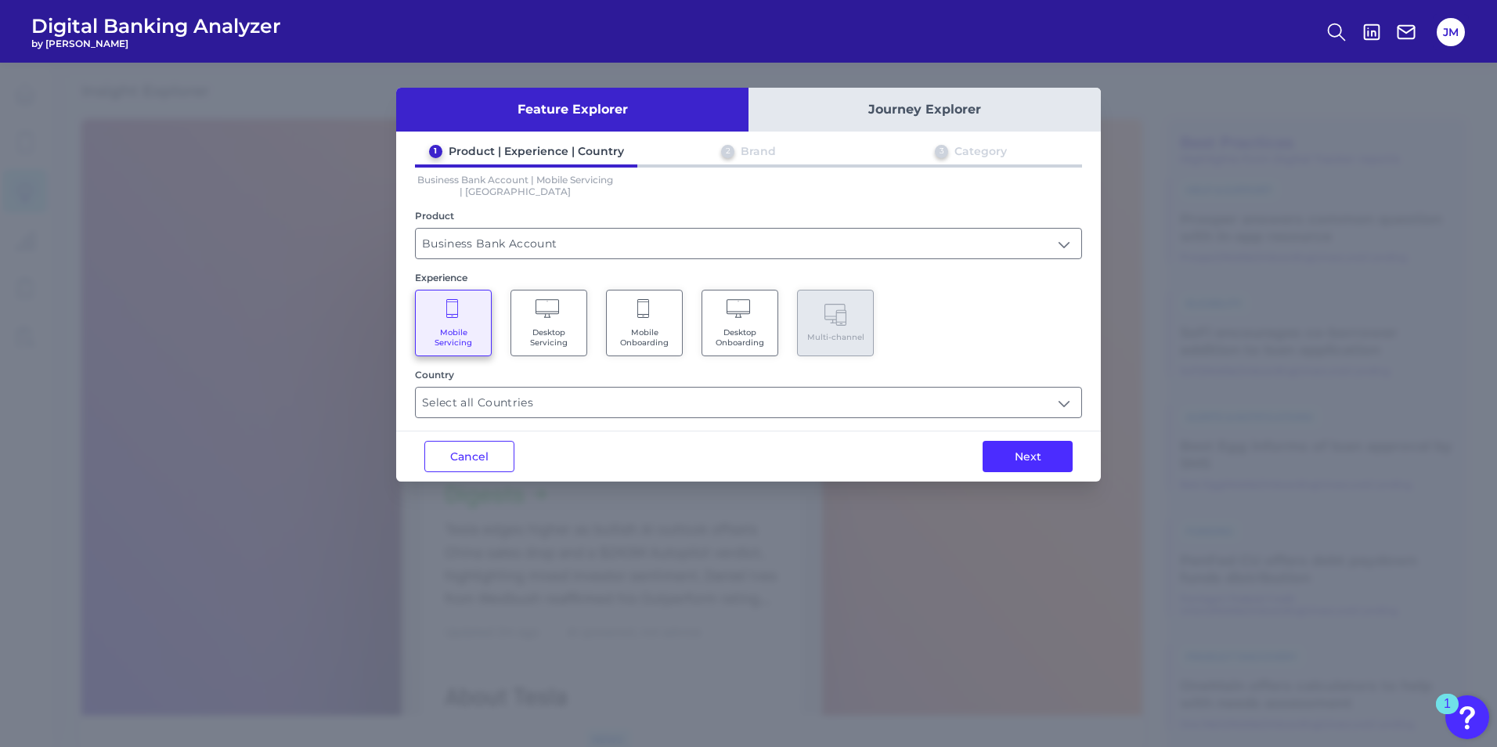
click at [666, 337] on span "Mobile Onboarding" at bounding box center [645, 337] width 60 height 20
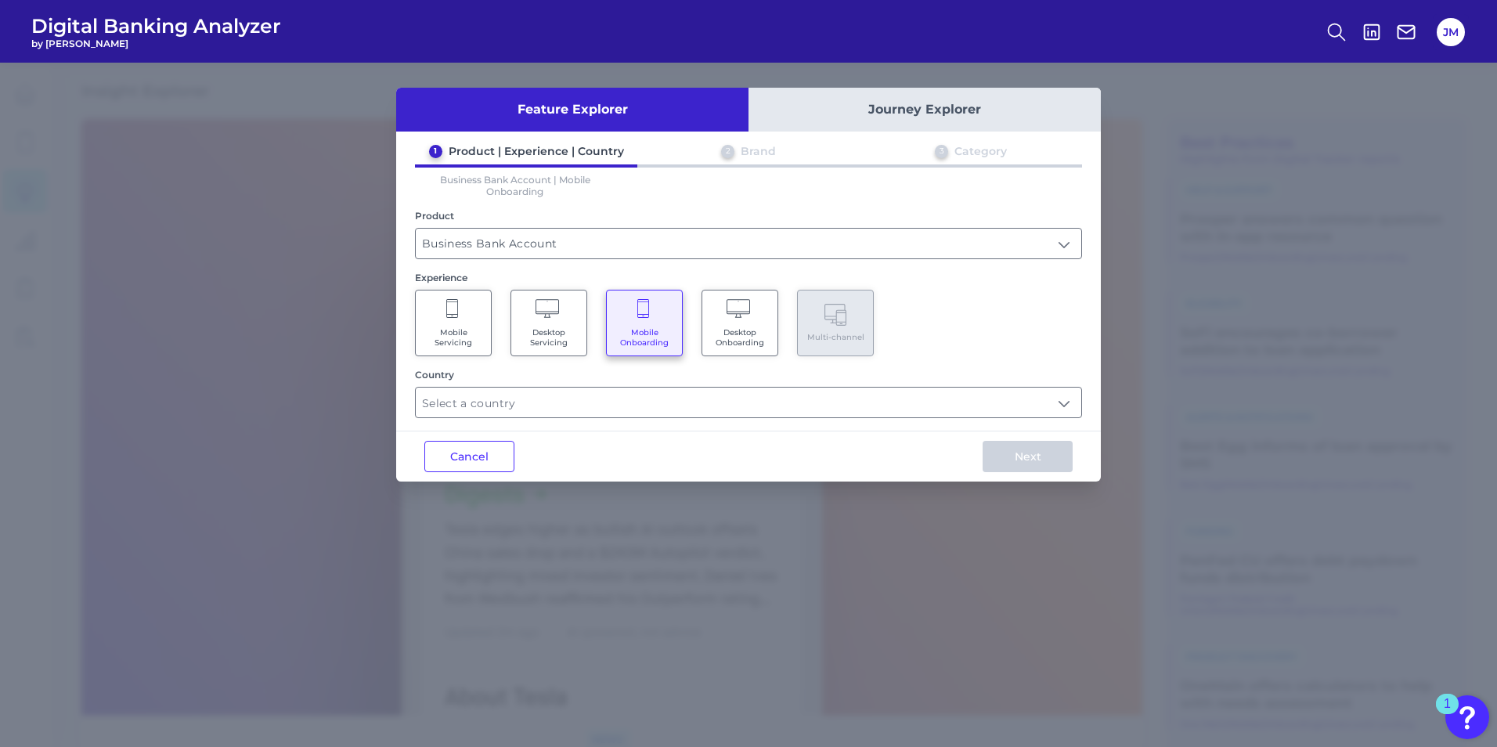
click at [590, 421] on div "Feature Explorer Journey Explorer 1 Product | Experience | Country 2 Brand 3 Ca…" at bounding box center [748, 285] width 705 height 394
click at [590, 406] on input "text" at bounding box center [749, 403] width 666 height 30
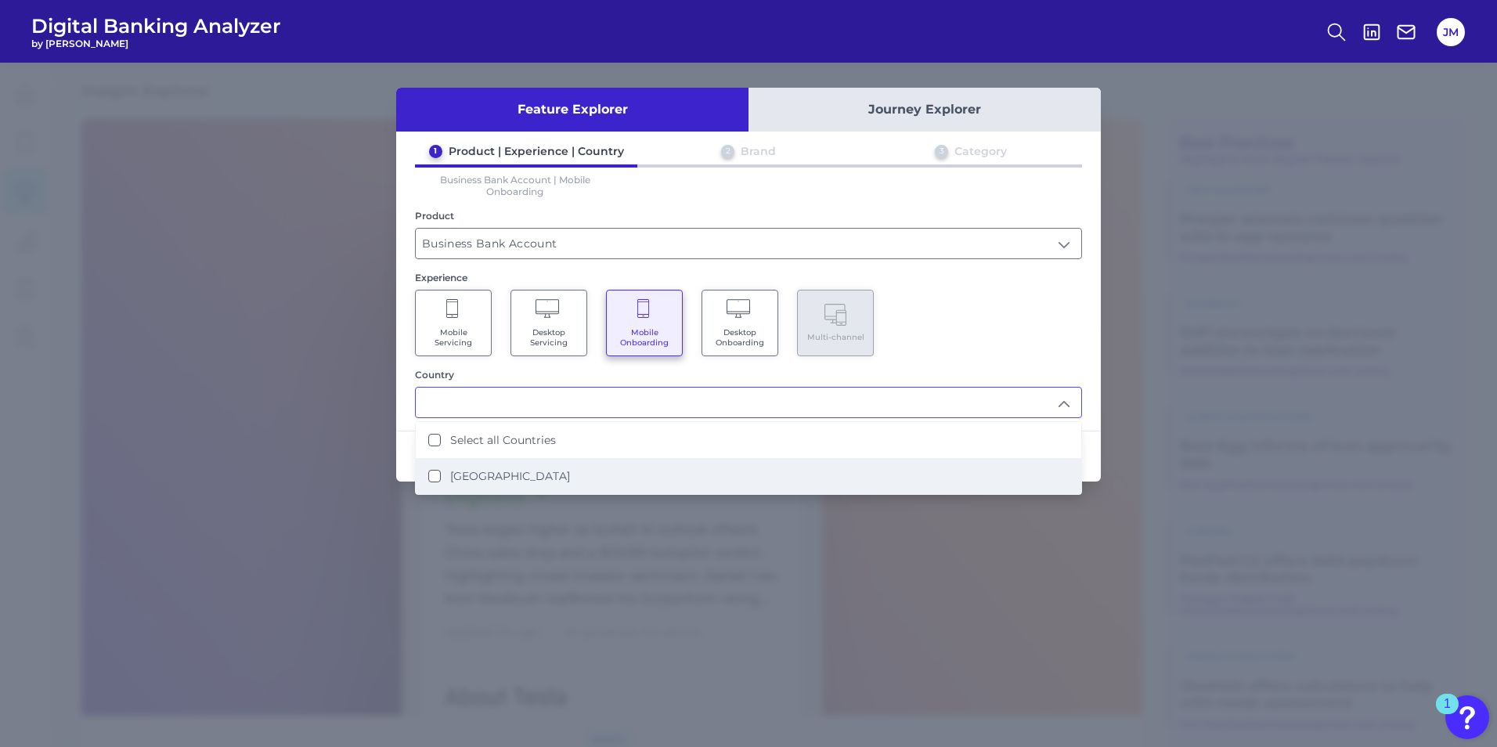
click at [493, 478] on label "[GEOGRAPHIC_DATA]" at bounding box center [510, 476] width 120 height 14
type input "Select all Countries"
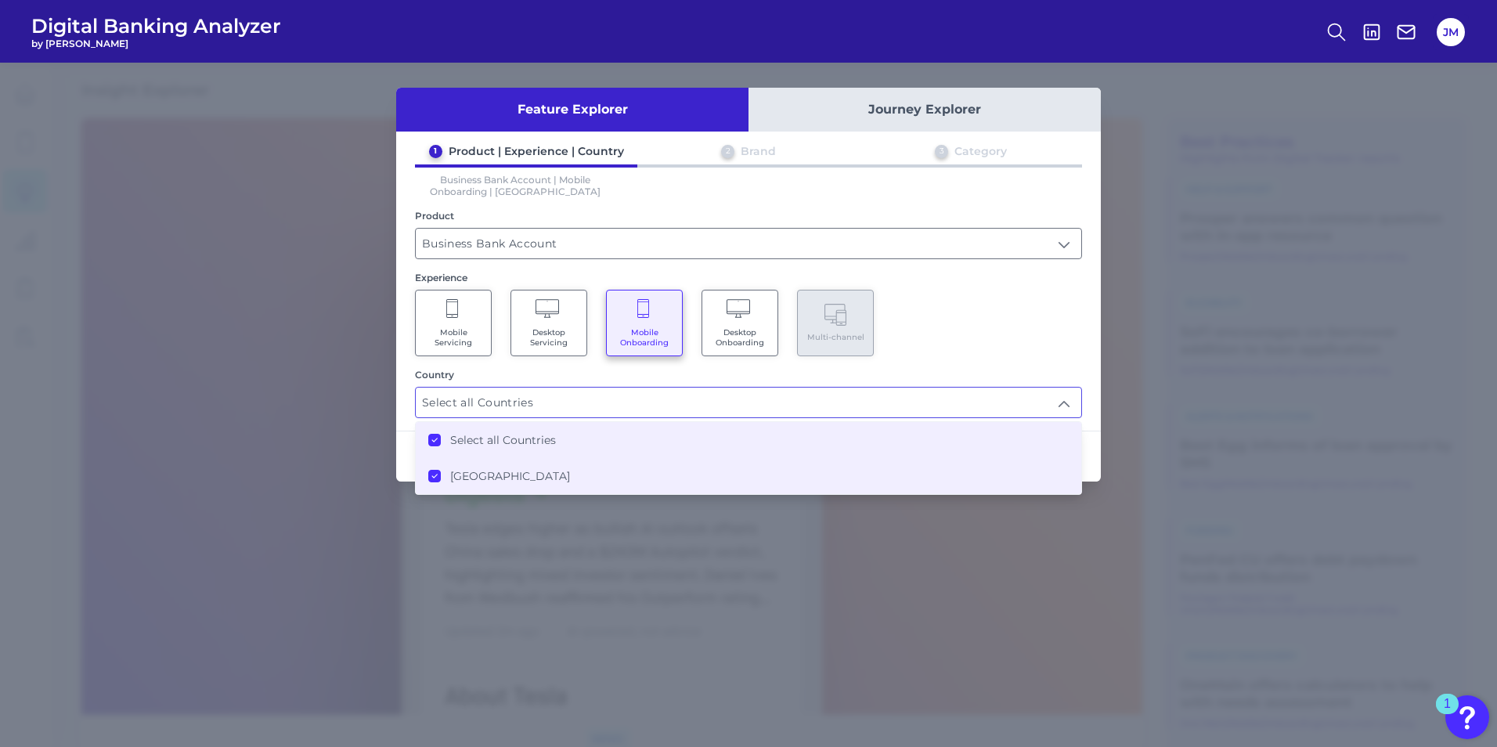
click at [987, 322] on div "Mobile Servicing Desktop Servicing Mobile Onboarding Desktop Onboarding Multi-c…" at bounding box center [748, 323] width 667 height 67
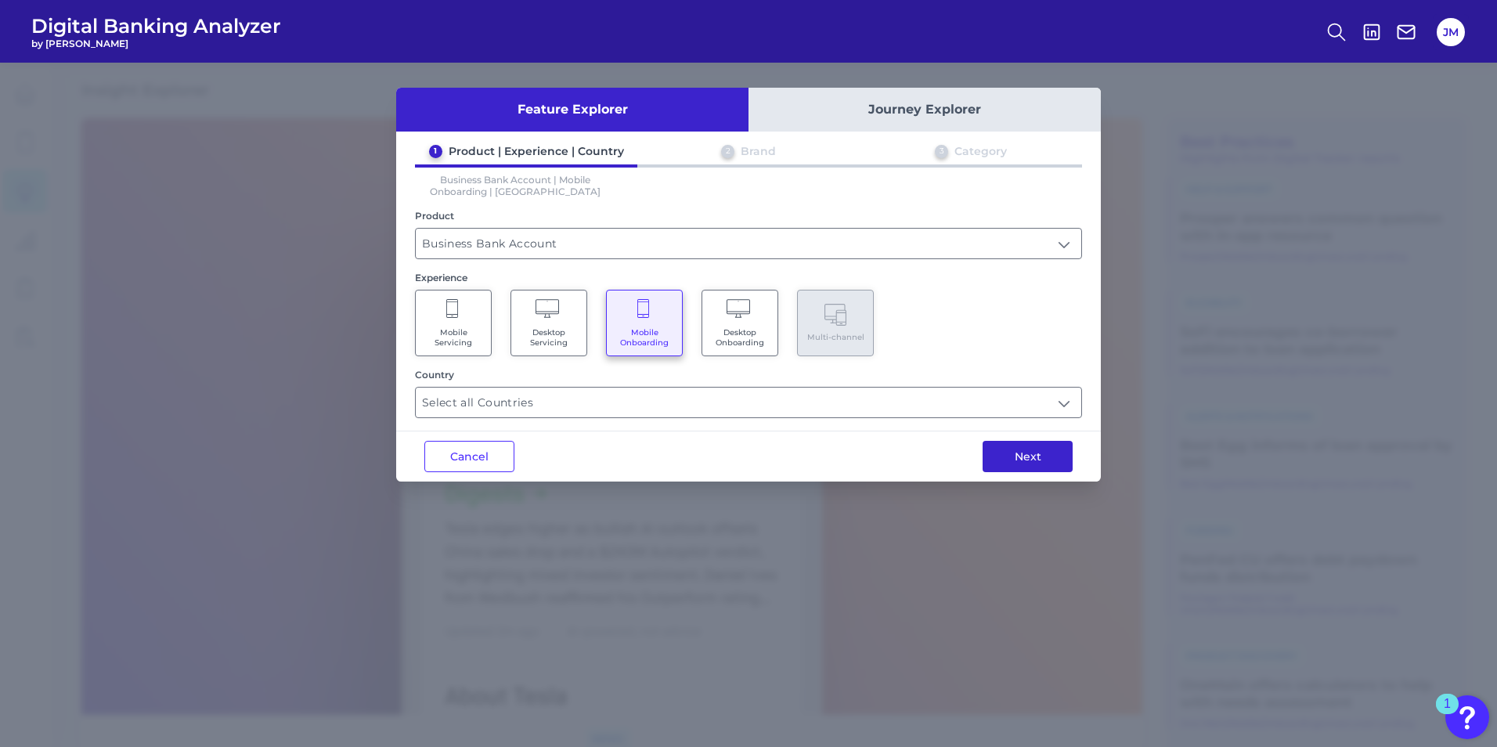
click at [987, 462] on button "Next" at bounding box center [1028, 456] width 90 height 31
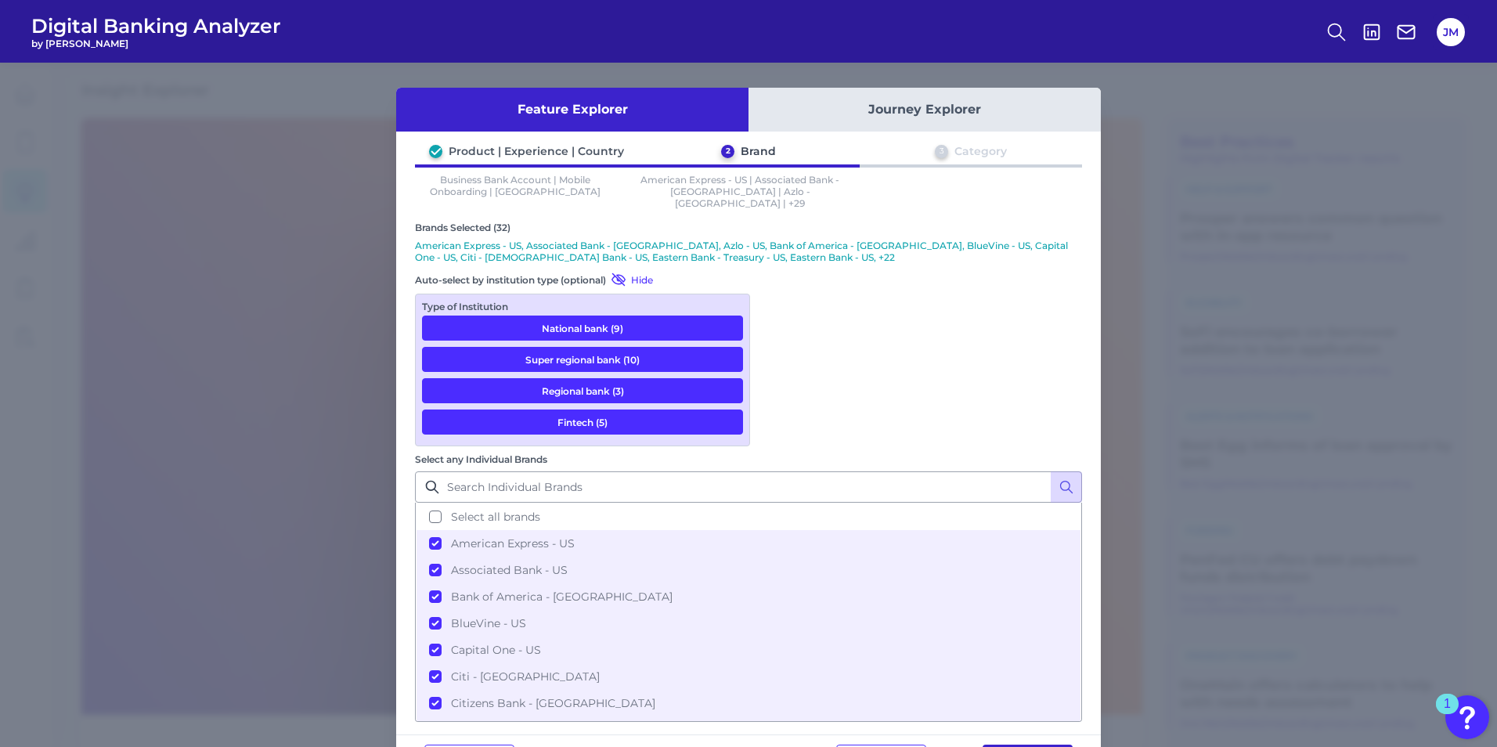
click at [987, 518] on button "Next" at bounding box center [1028, 760] width 90 height 31
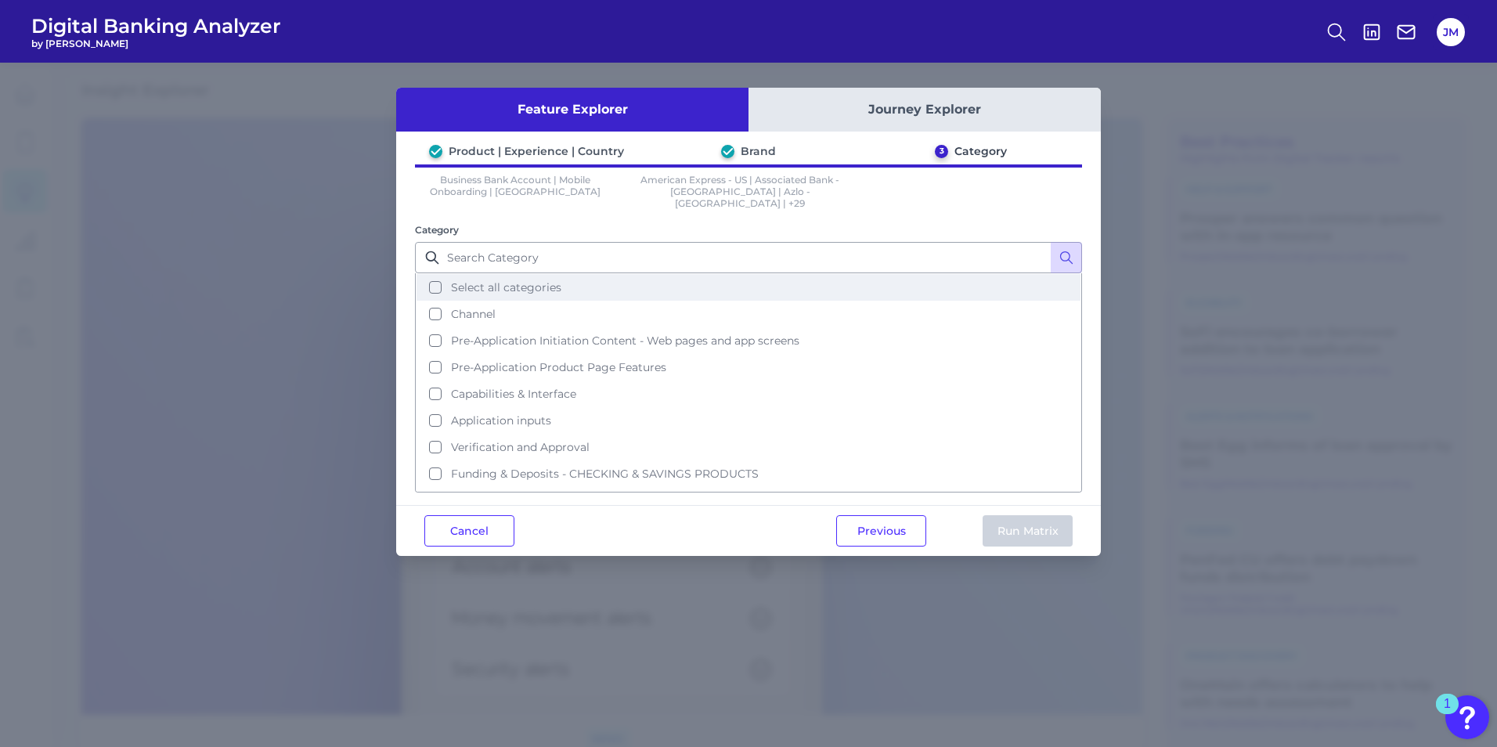
click at [435, 274] on button "Select all categories" at bounding box center [749, 287] width 664 height 27
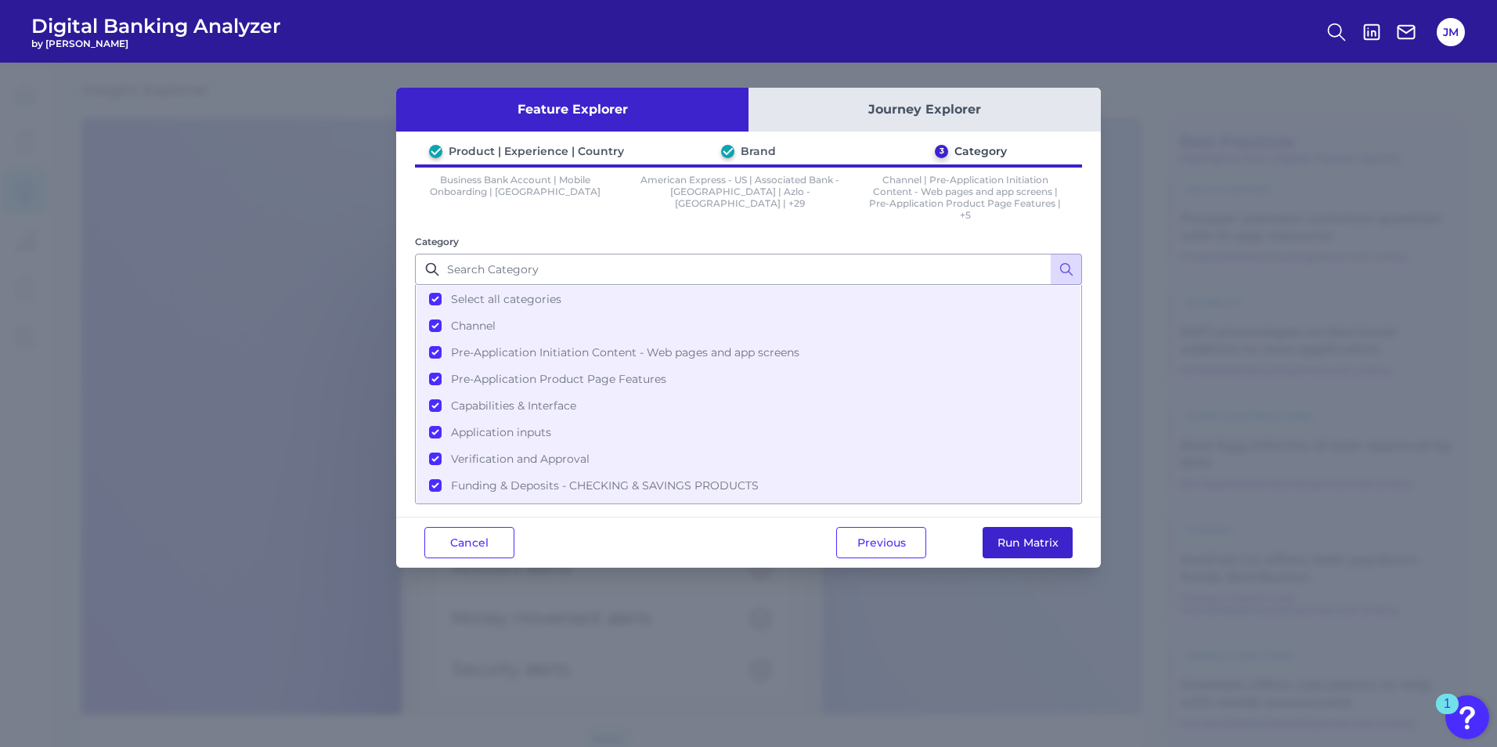
click at [987, 518] on button "Run Matrix" at bounding box center [1028, 542] width 90 height 31
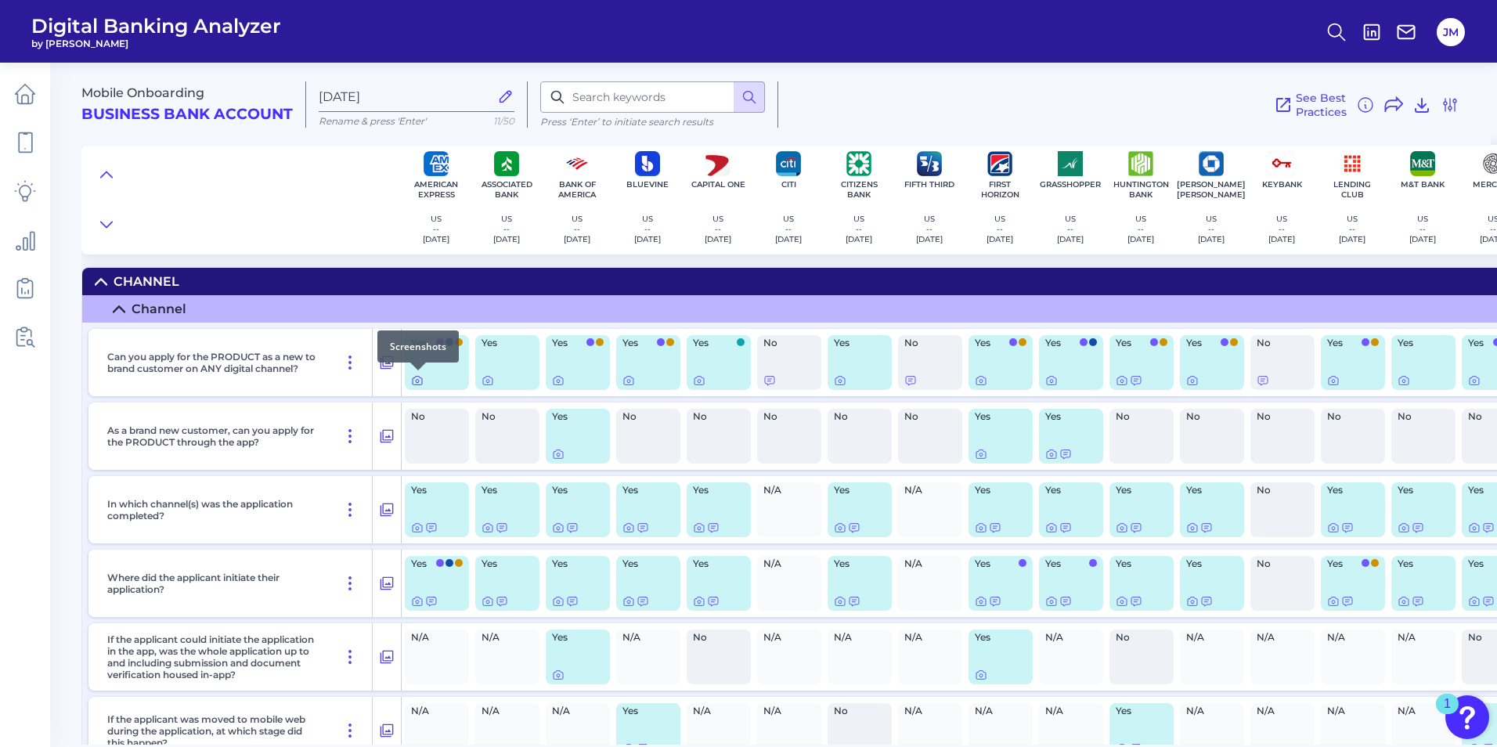
click at [417, 379] on icon at bounding box center [417, 380] width 13 height 13
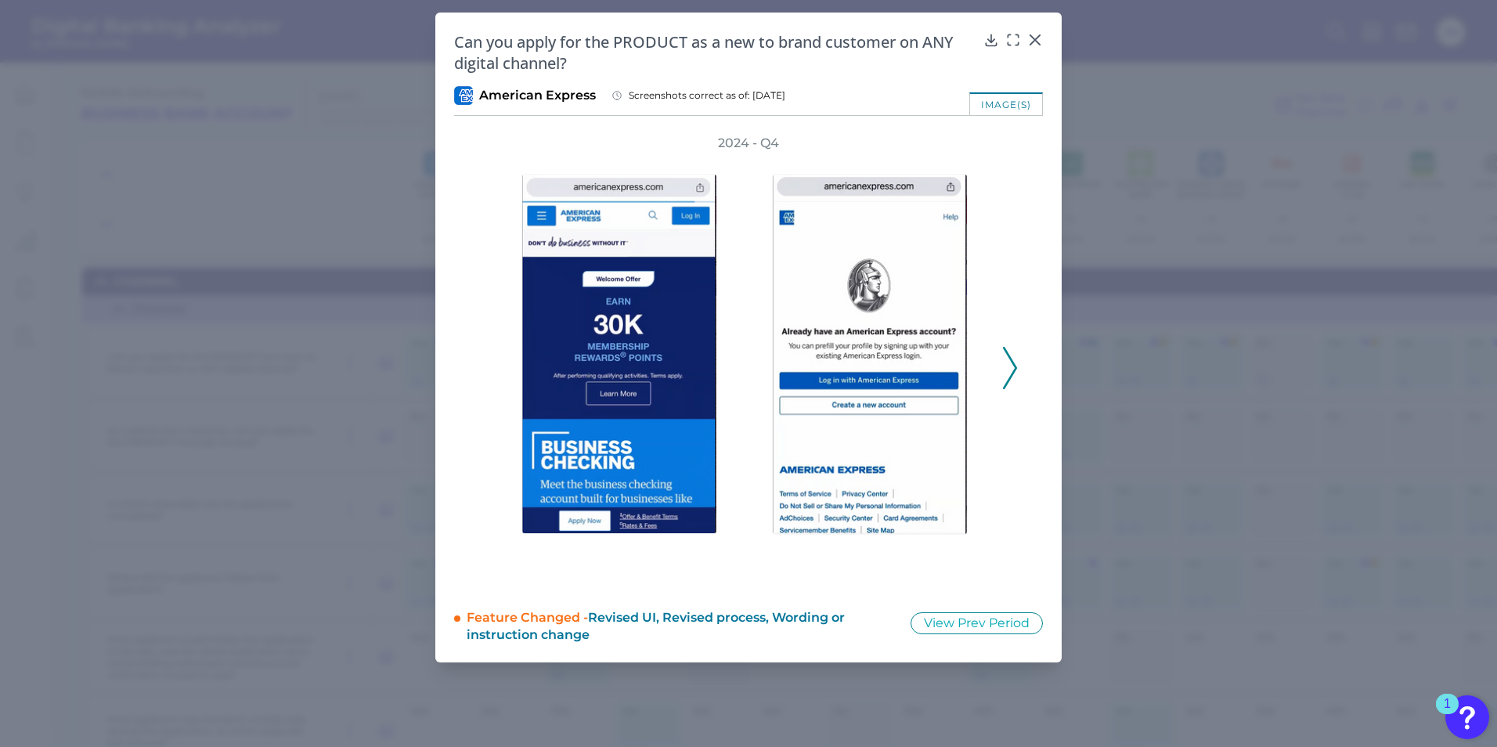
click at [987, 352] on polyline at bounding box center [1010, 368] width 12 height 40
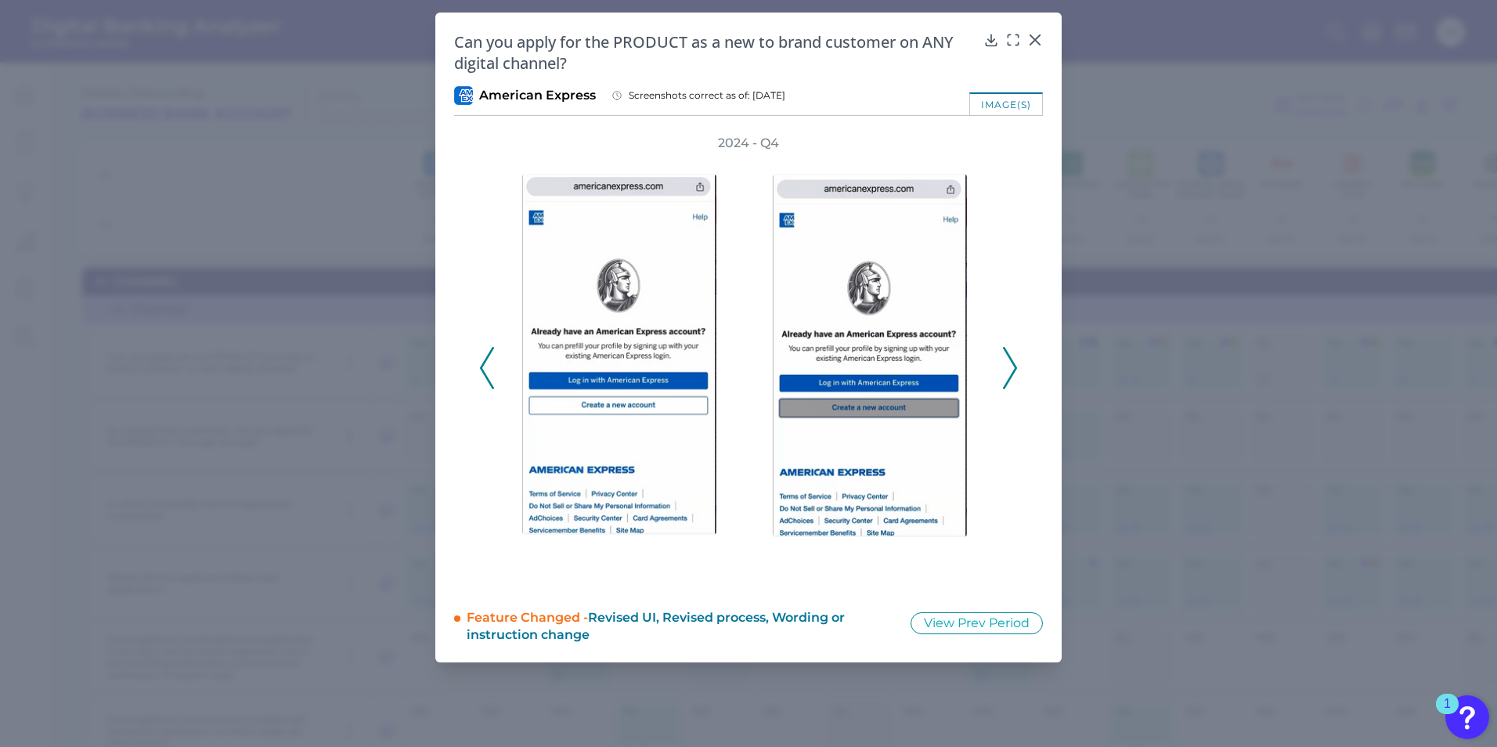
click at [987, 354] on icon at bounding box center [1010, 368] width 14 height 42
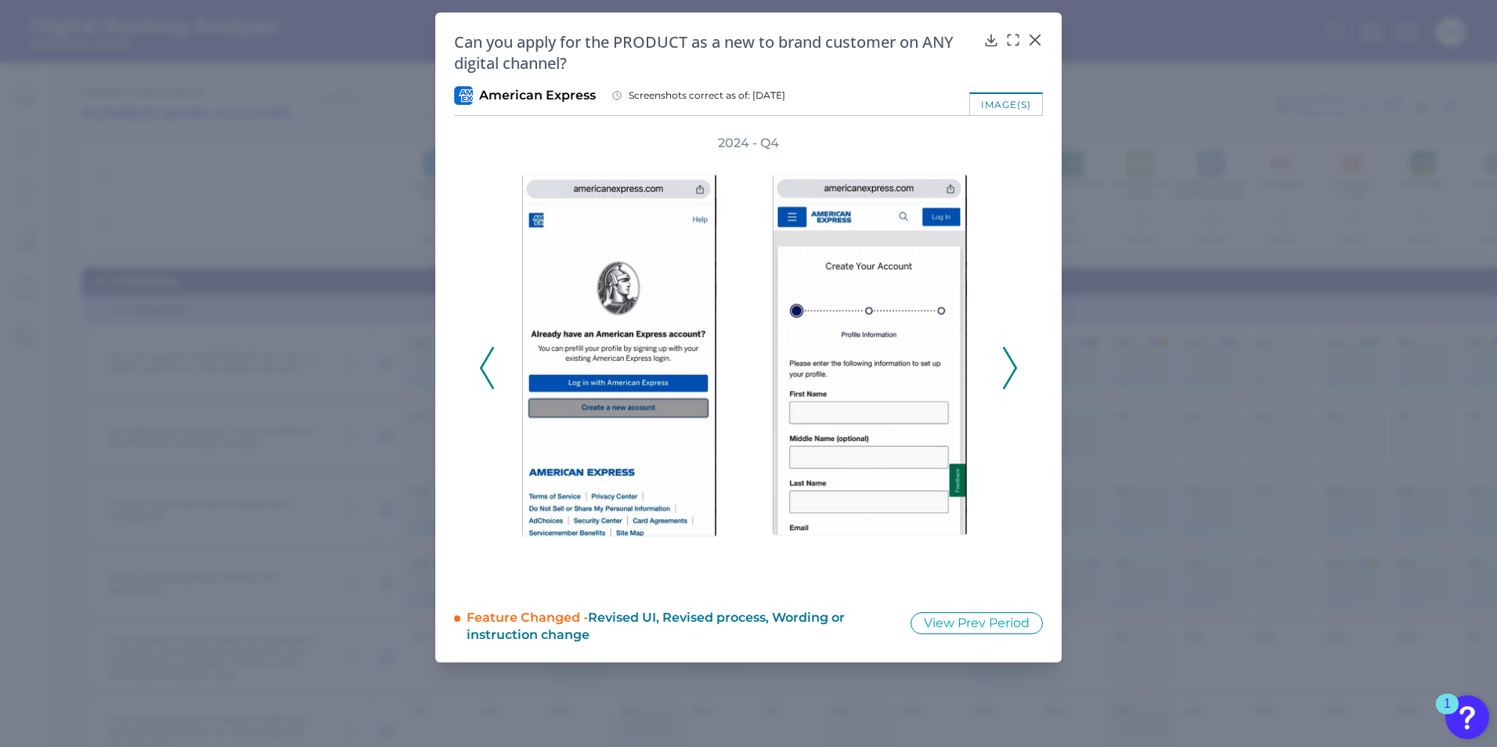
click at [987, 354] on icon at bounding box center [1010, 368] width 14 height 42
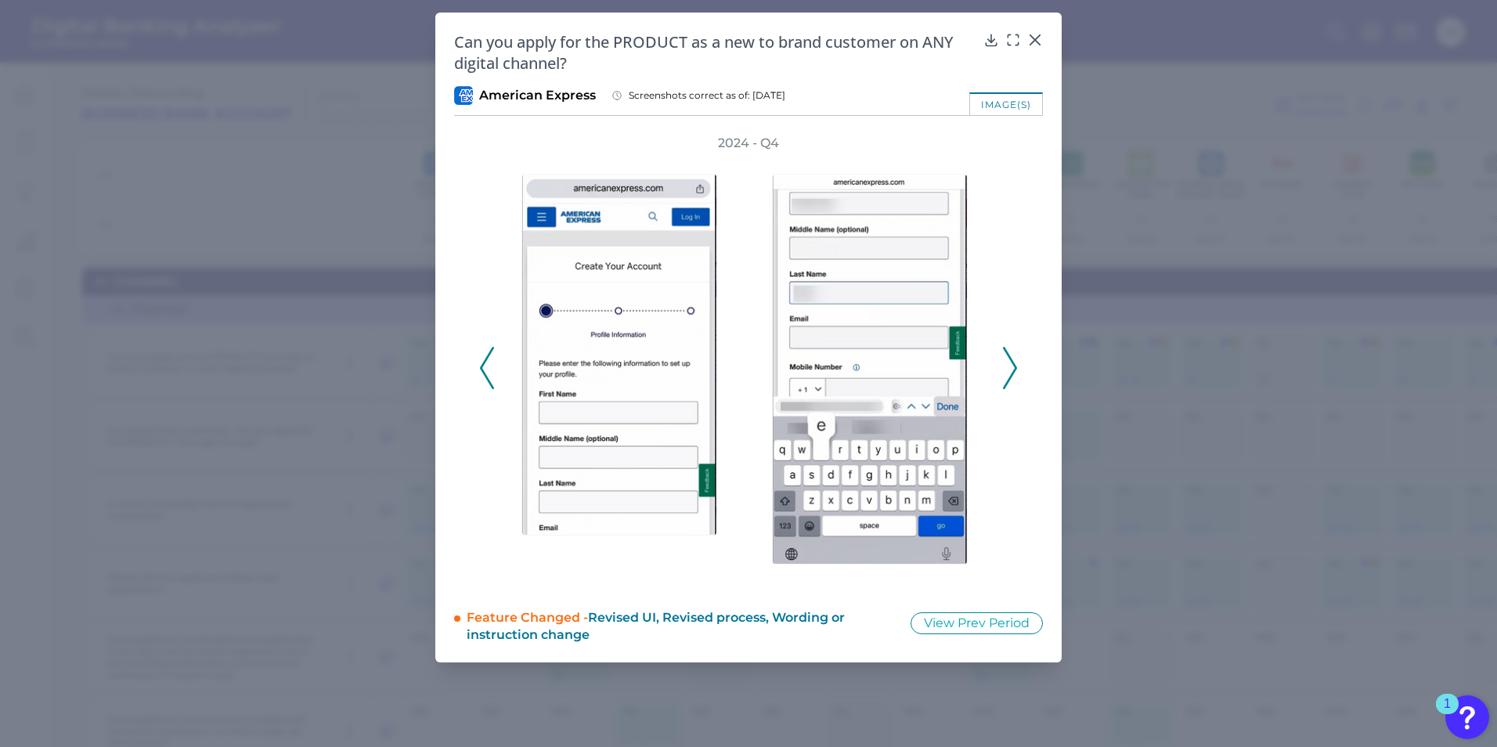
click at [987, 354] on icon at bounding box center [1010, 368] width 14 height 42
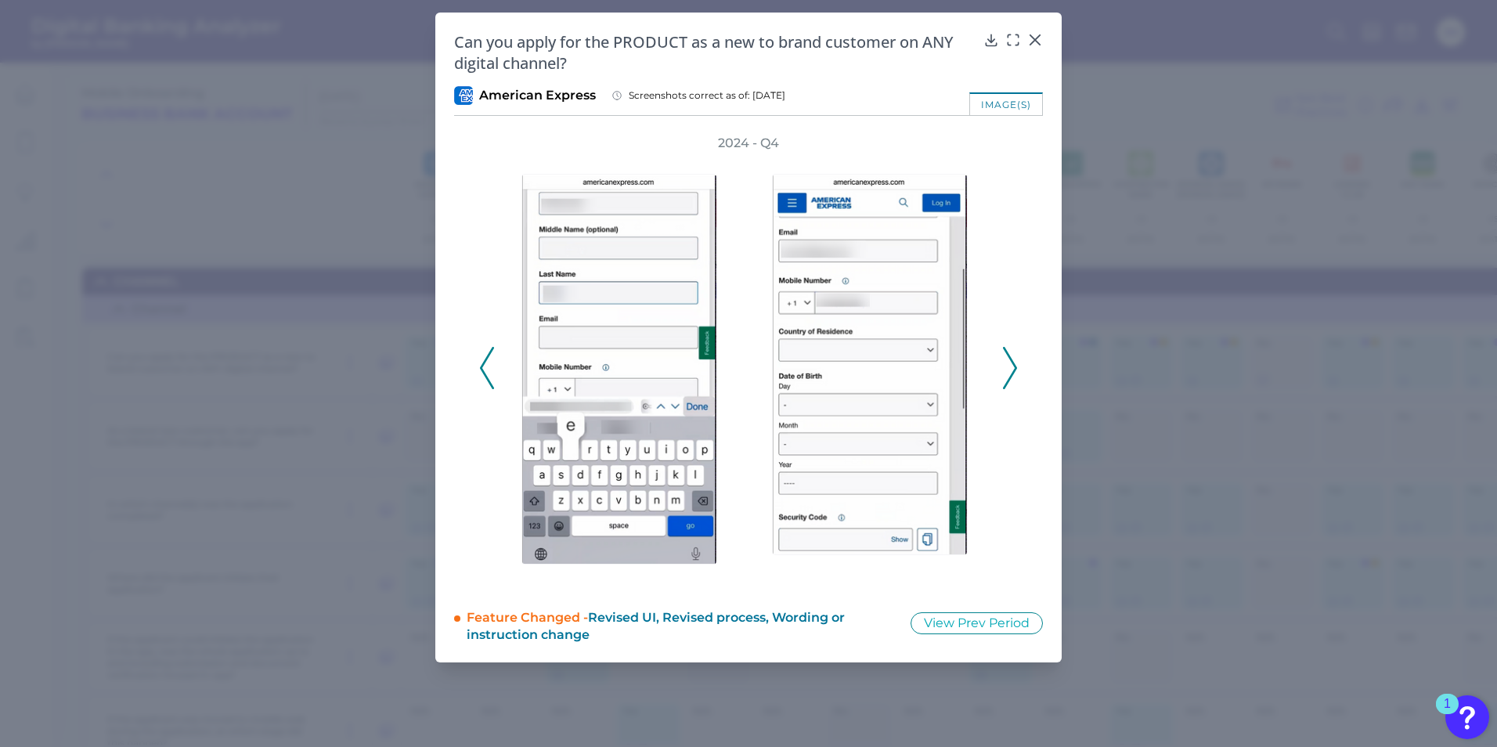
click at [987, 354] on icon at bounding box center [1010, 368] width 14 height 42
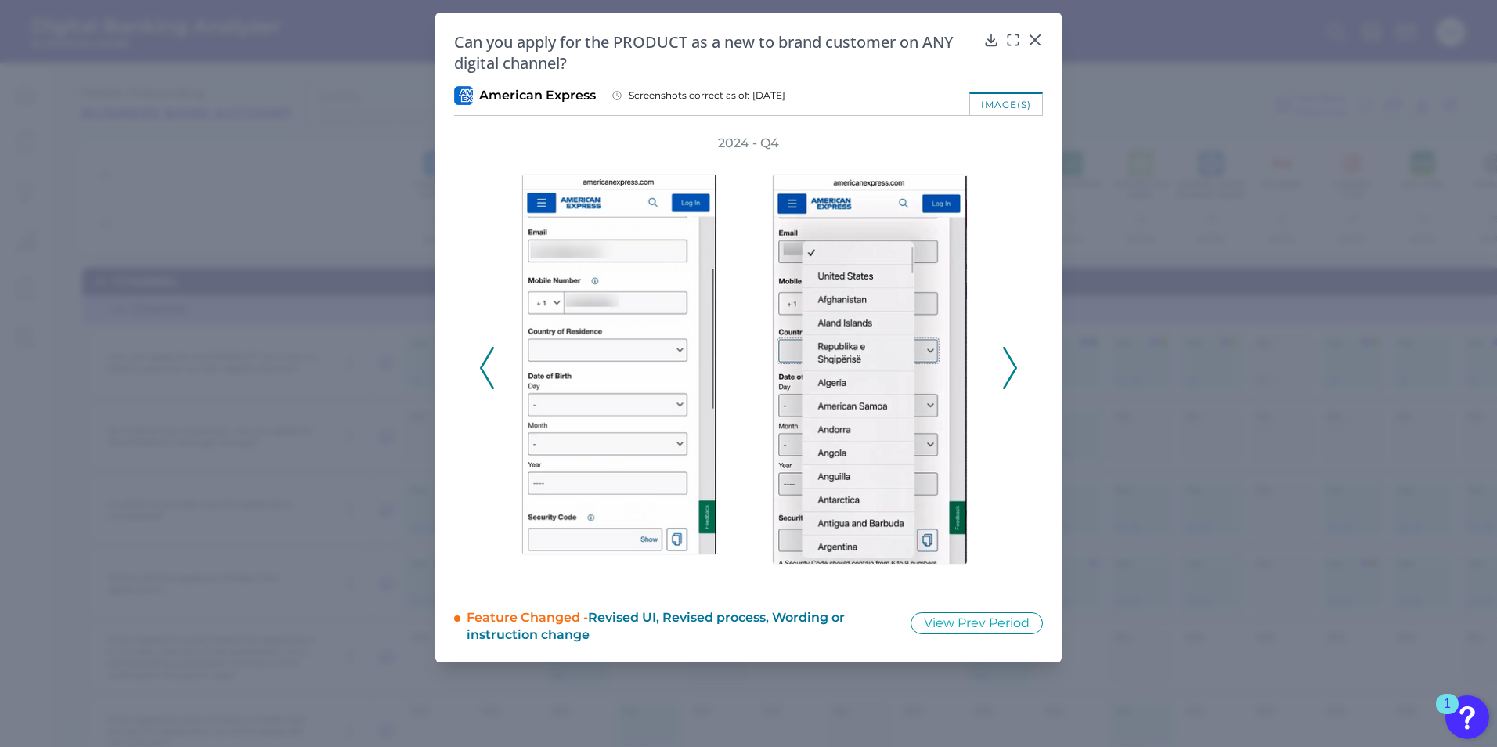
click at [987, 354] on icon at bounding box center [1010, 368] width 14 height 42
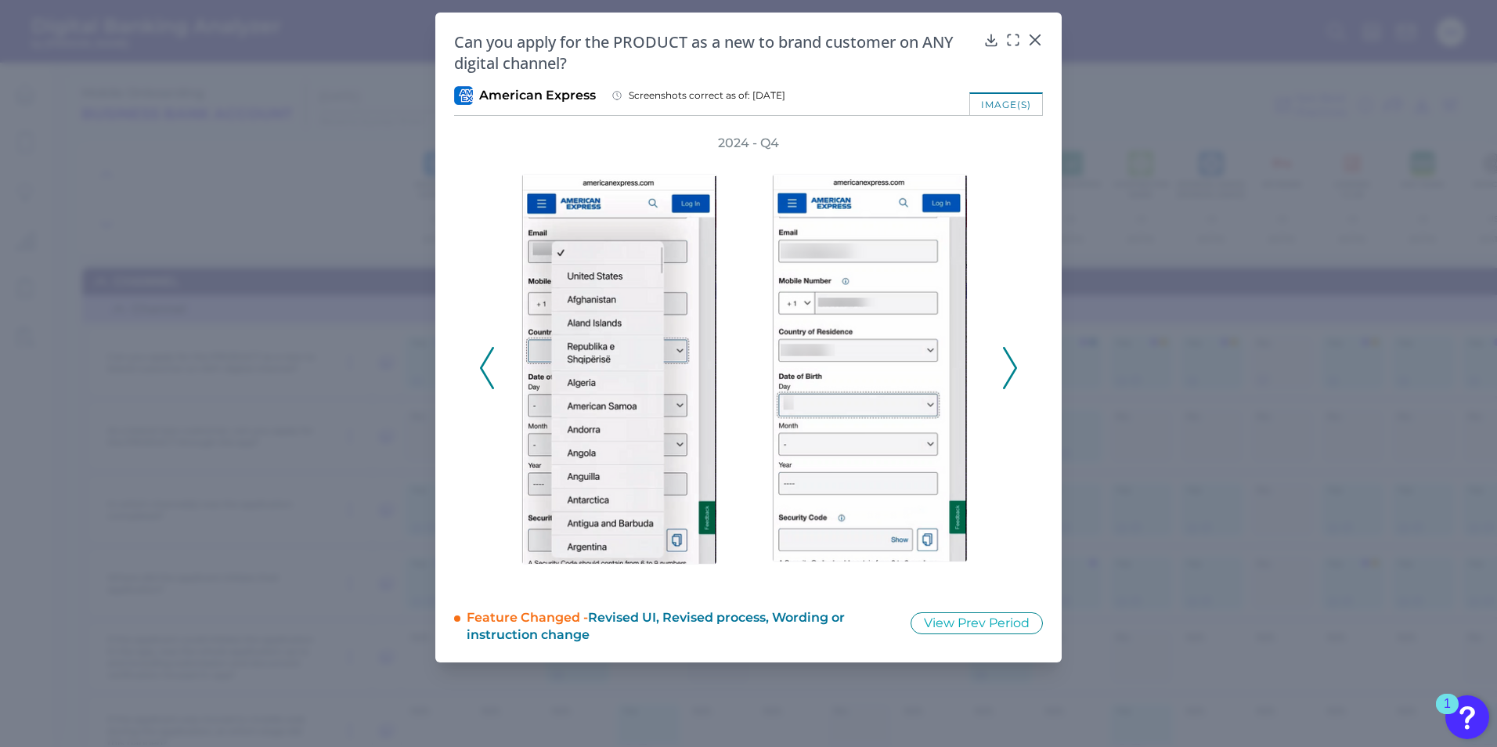
click at [987, 354] on icon at bounding box center [1010, 368] width 14 height 42
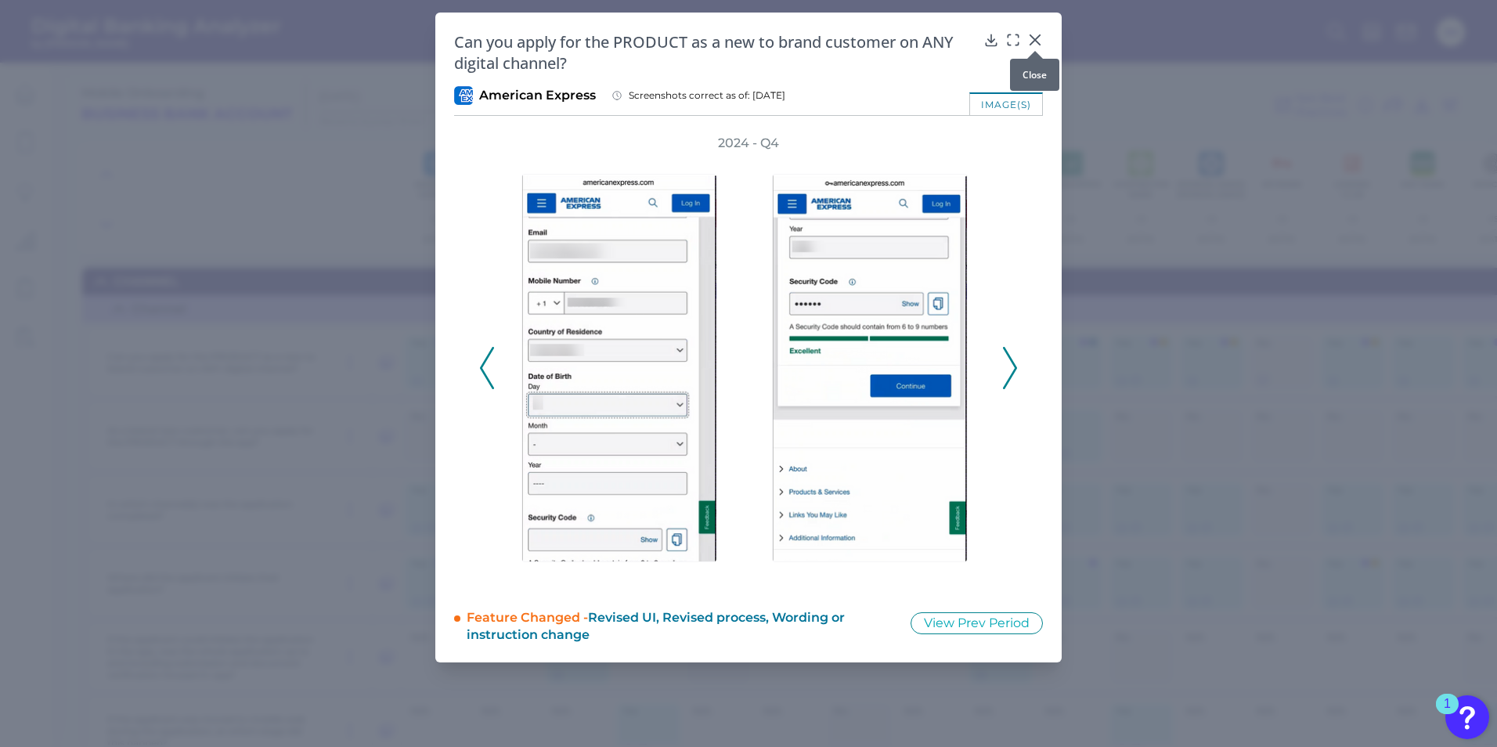
click at [987, 39] on icon at bounding box center [1035, 40] width 16 height 16
